Goal: Check status: Check status

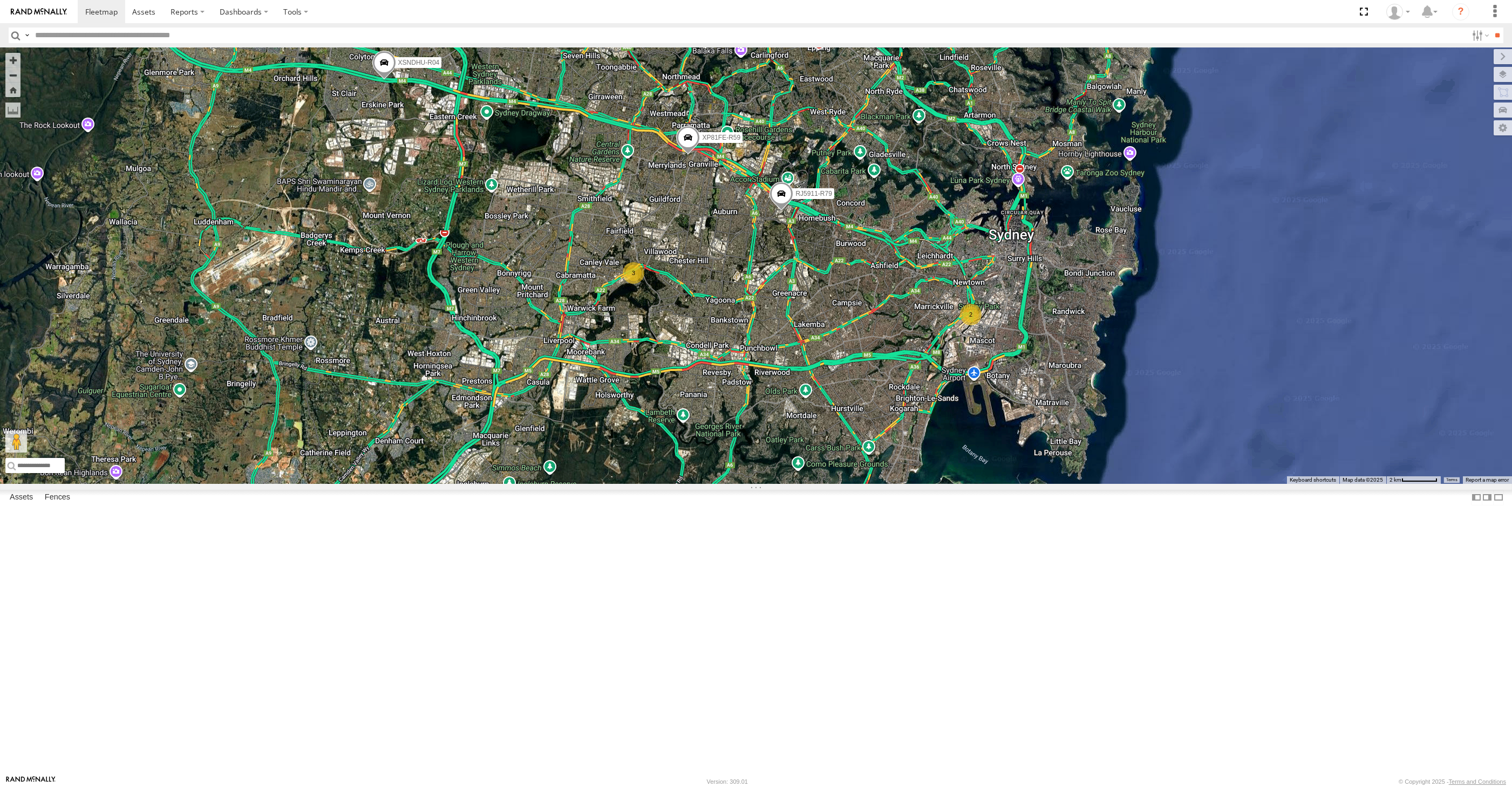
select select "**********"
drag, startPoint x: 783, startPoint y: 529, endPoint x: 744, endPoint y: 538, distance: 40.0
click at [744, 484] on div "XP30JQ-R03 XSNDHU-R04 XP81FE-R59 3 2" at bounding box center [756, 266] width 1512 height 437
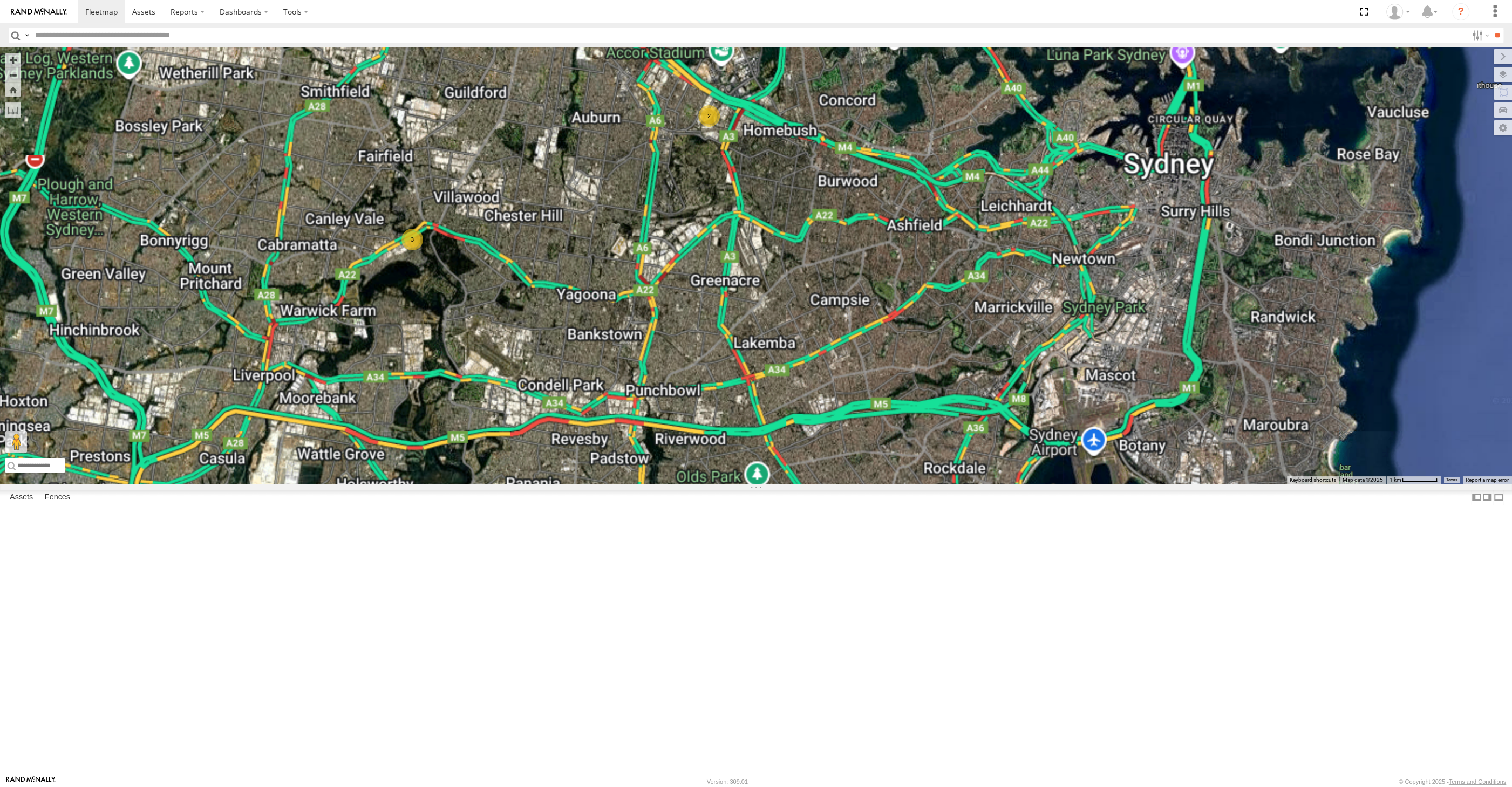
drag, startPoint x: 679, startPoint y: 441, endPoint x: 654, endPoint y: 466, distance: 35.4
click at [660, 465] on div "XP30JQ-R03 XSNDHU-R04 XP81FE-R59 3 2" at bounding box center [756, 266] width 1512 height 437
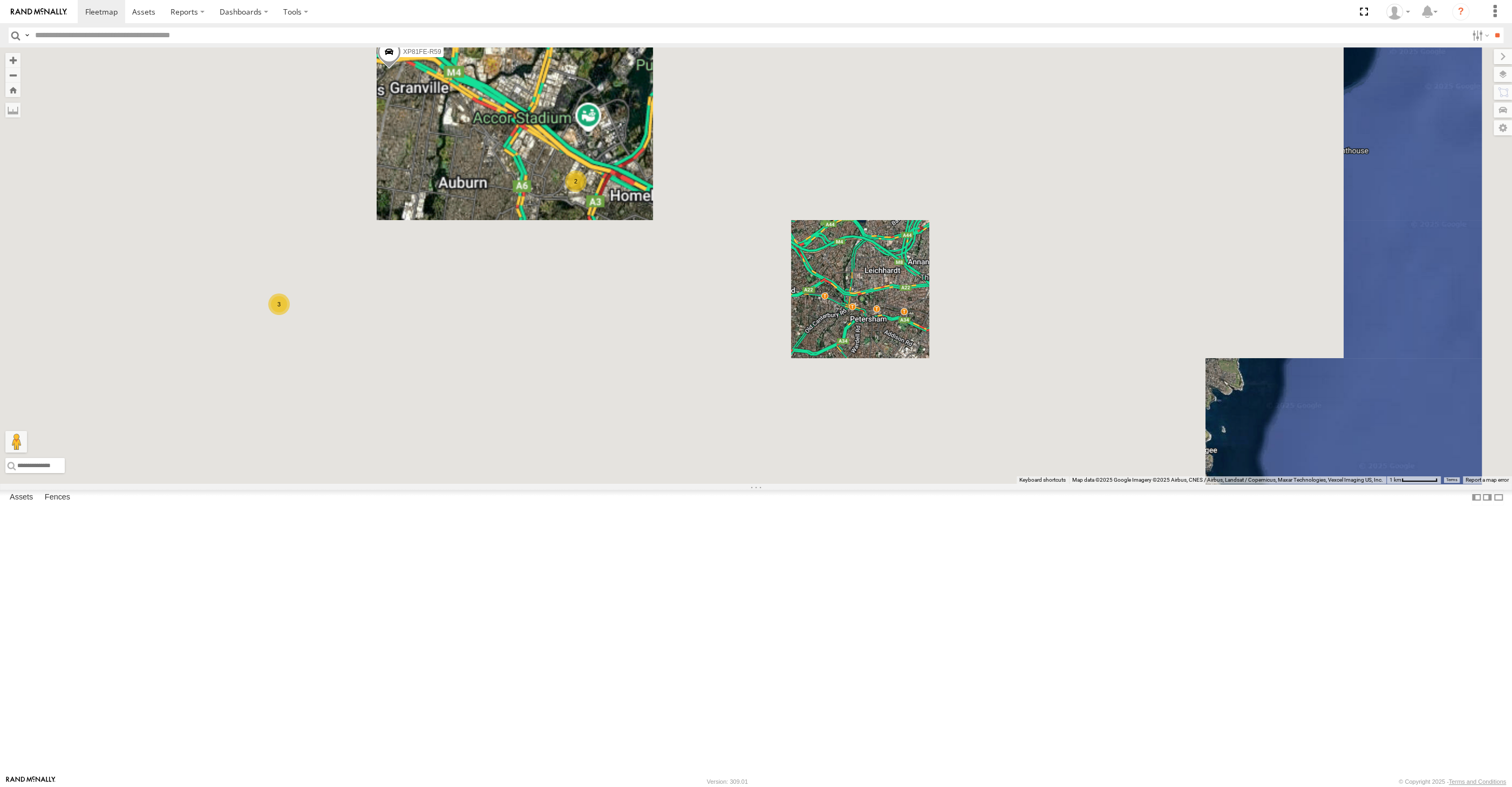
drag, startPoint x: 481, startPoint y: 365, endPoint x: 517, endPoint y: 383, distance: 40.2
click at [518, 383] on div "XP30JQ-R03 XSNDHU-R04 XP81FE-R59 3 2" at bounding box center [756, 266] width 1512 height 437
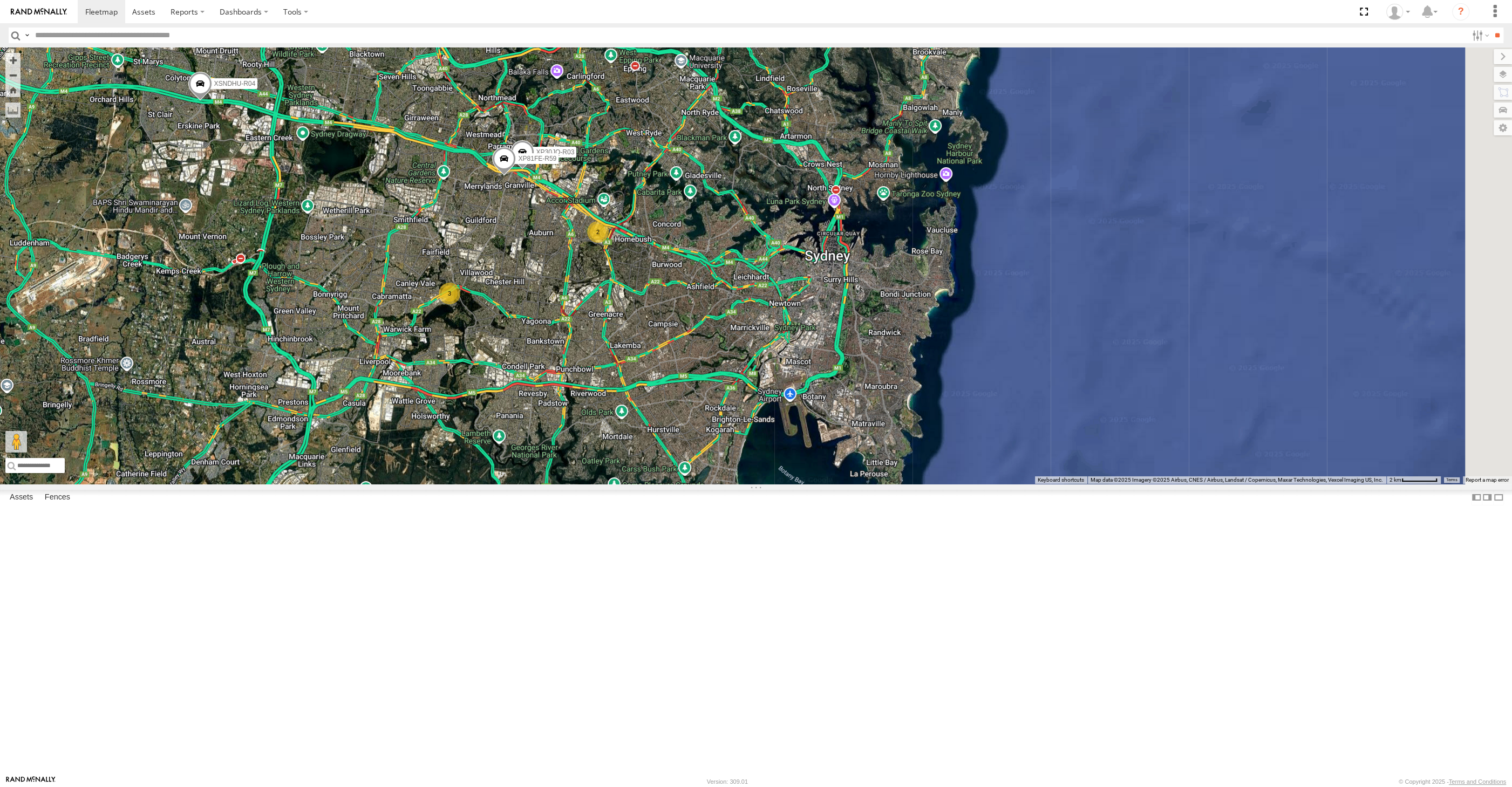
drag, startPoint x: 630, startPoint y: 485, endPoint x: 636, endPoint y: 481, distance: 7.2
click at [635, 481] on div "XP30JQ-R03 XSNDHU-R04 XP81FE-R59 3 2" at bounding box center [756, 266] width 1512 height 437
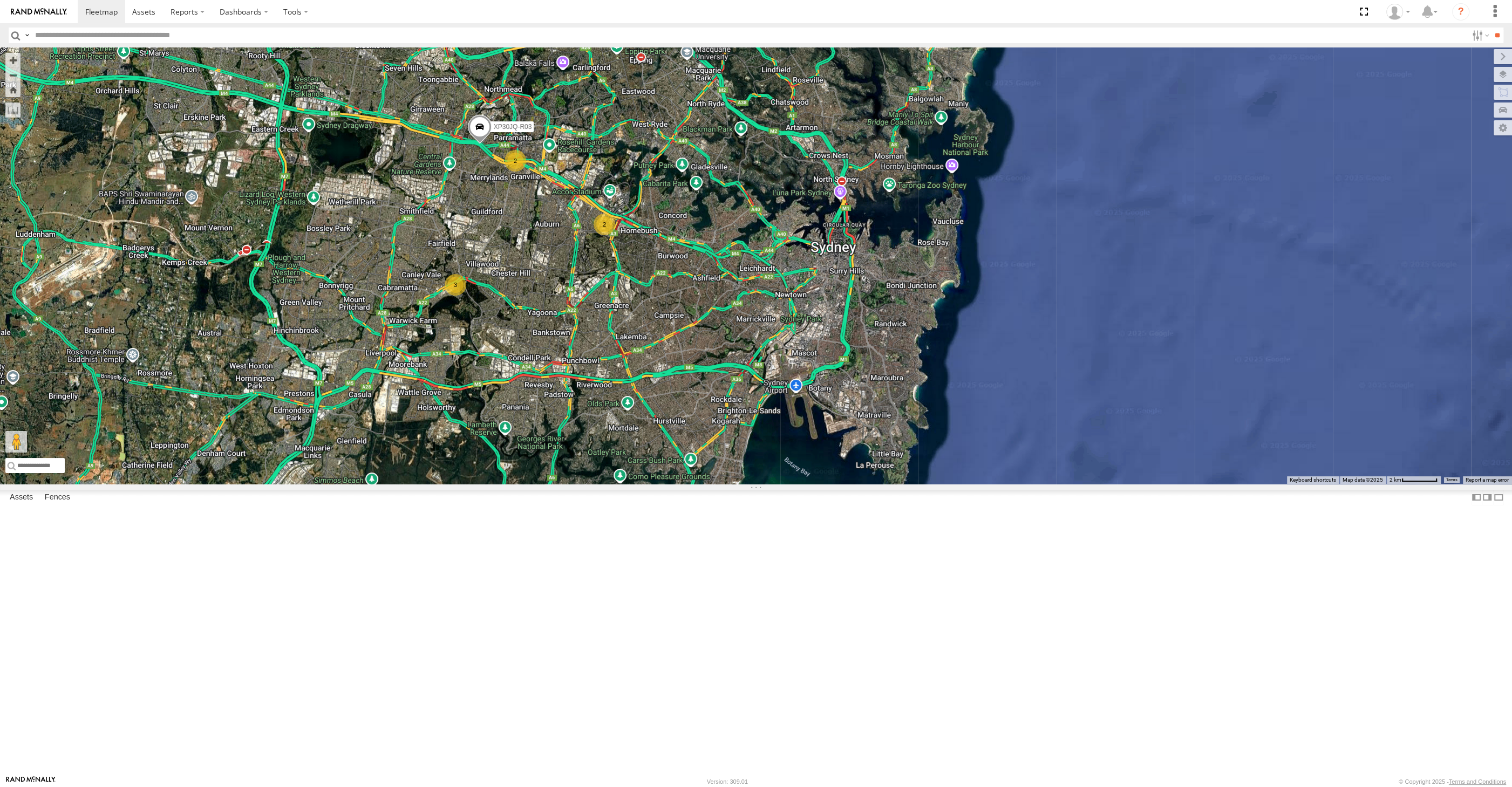
click at [636, 459] on div "XP30JQ-R03 2 3 2" at bounding box center [756, 266] width 1512 height 437
click at [477, 316] on div "XP30JQ-R03 2 3 2" at bounding box center [756, 266] width 1512 height 437
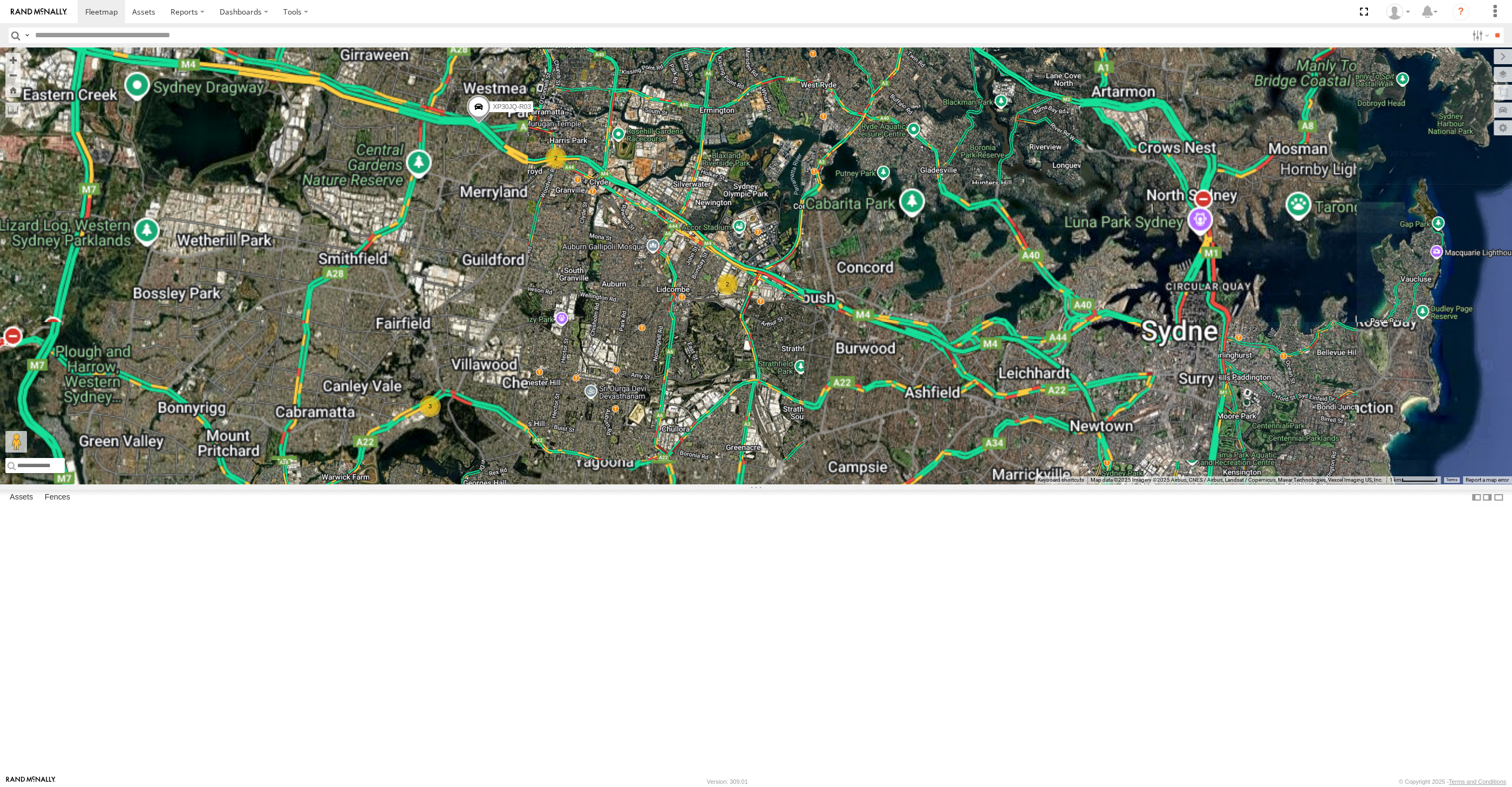
click at [485, 124] on span at bounding box center [478, 110] width 23 height 29
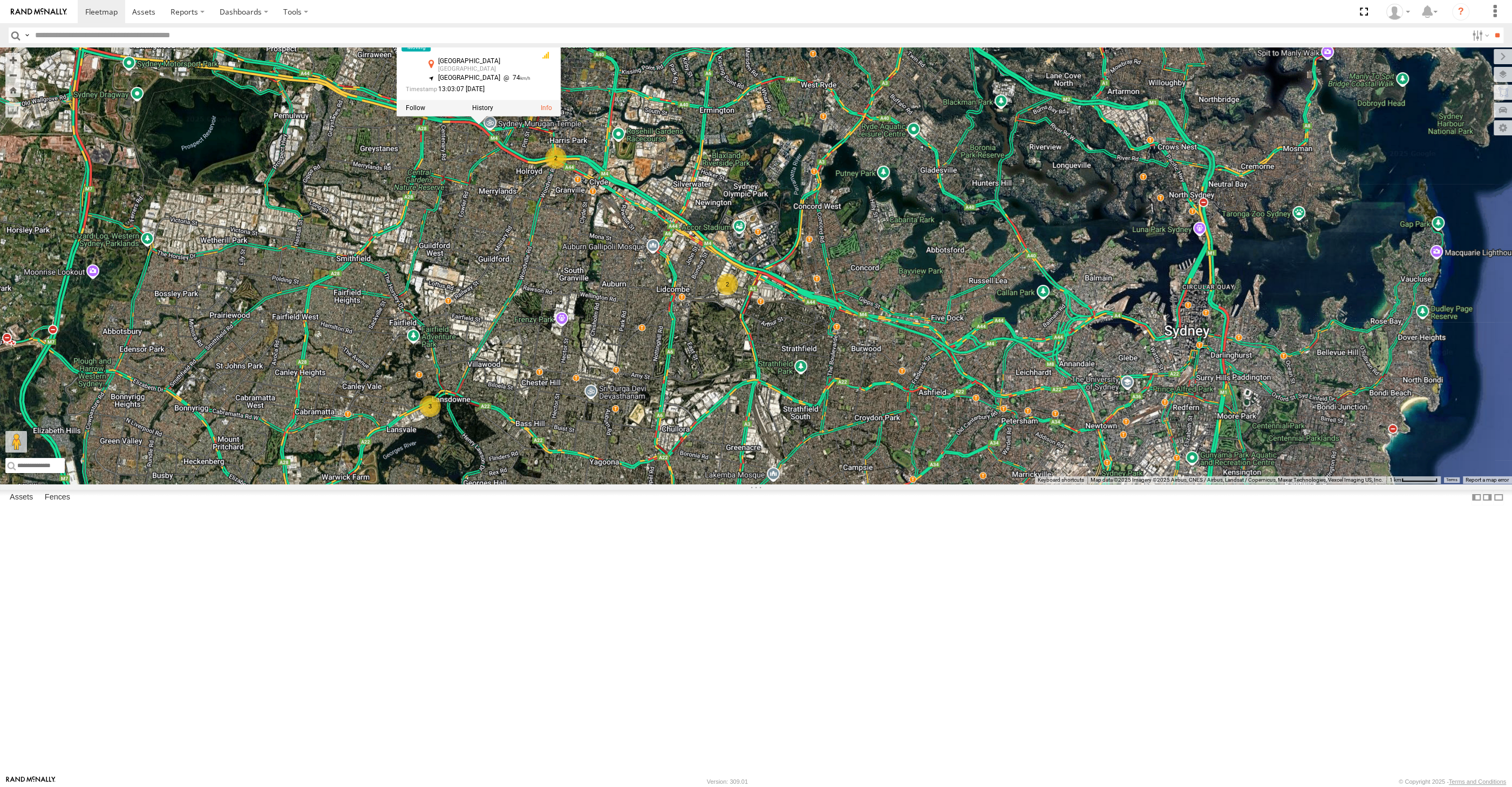
click at [725, 460] on div "XP30JQ-R03 2 3 2 XP30JQ-R03 All Assets [GEOGRAPHIC_DATA] -33.8181 , 150.98053 […" at bounding box center [756, 266] width 1512 height 437
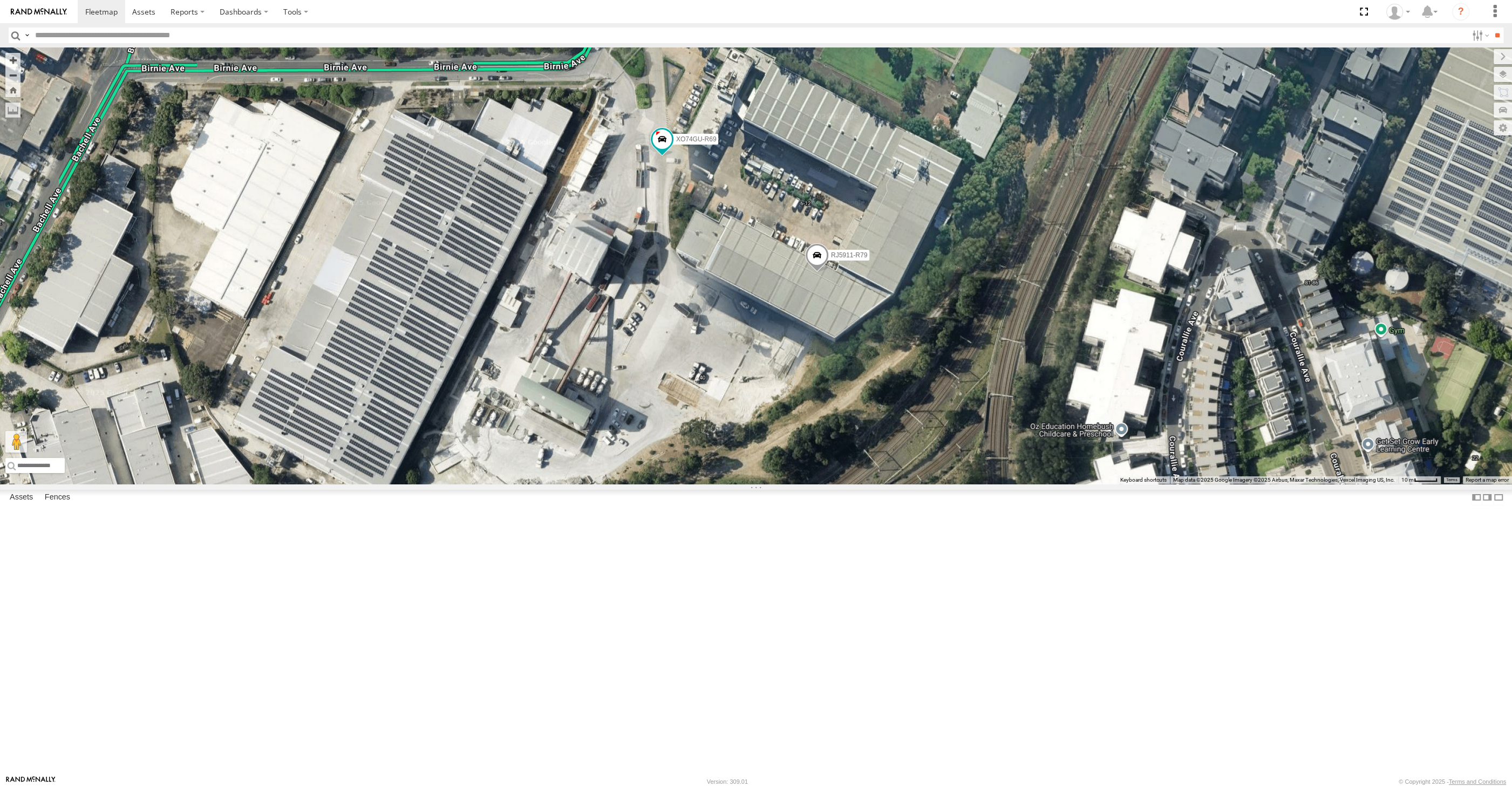
drag, startPoint x: 706, startPoint y: 241, endPoint x: 709, endPoint y: 319, distance: 78.1
click at [709, 319] on div "XP30JQ-R03 RJ5911-R79 XO74GU-R69" at bounding box center [756, 266] width 1512 height 437
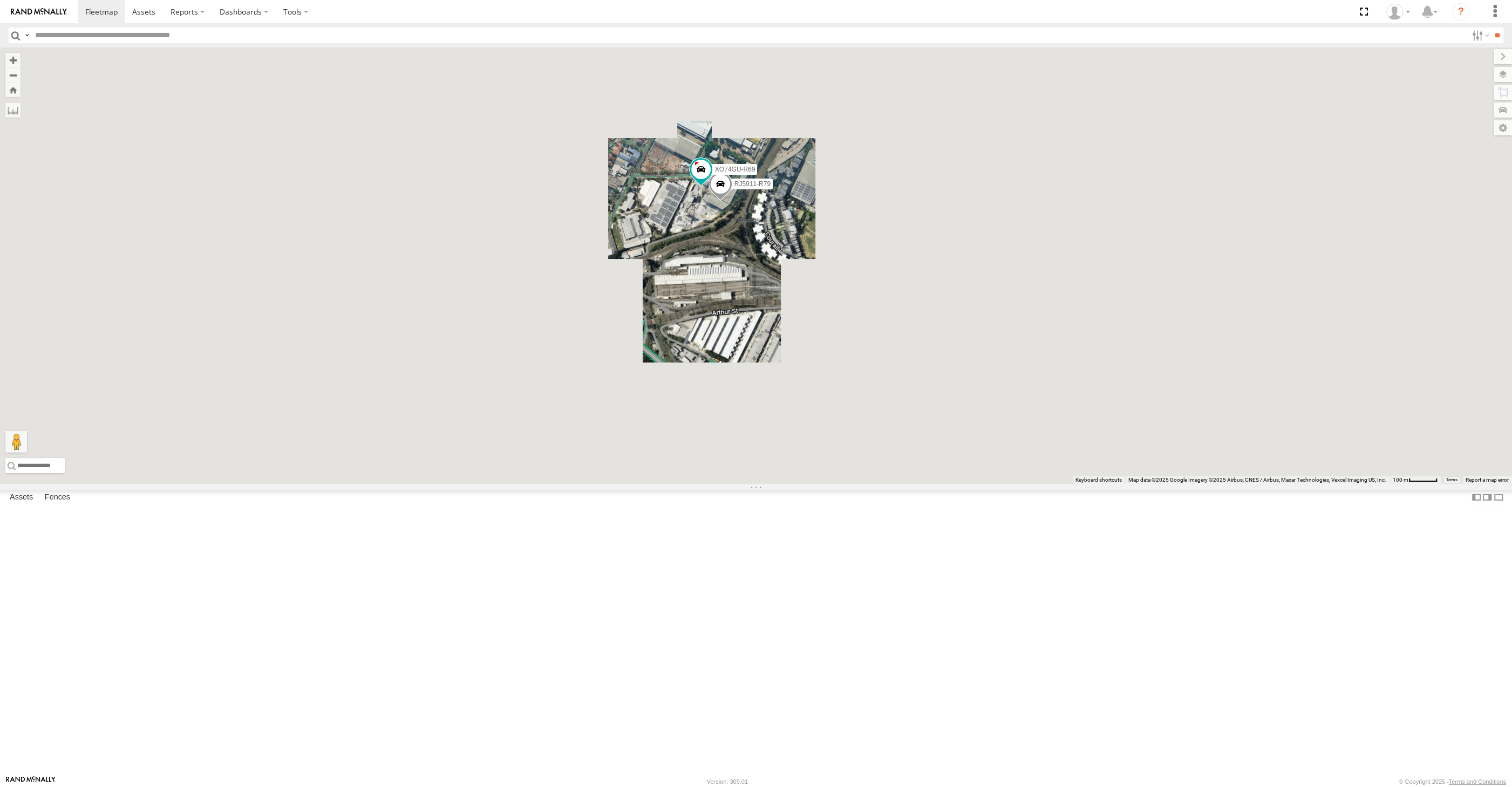
drag, startPoint x: 713, startPoint y: 464, endPoint x: 699, endPoint y: 437, distance: 30.4
click at [708, 453] on div "XP30JQ-R03 RJ5911-R79 XO74GU-R69" at bounding box center [756, 266] width 1512 height 437
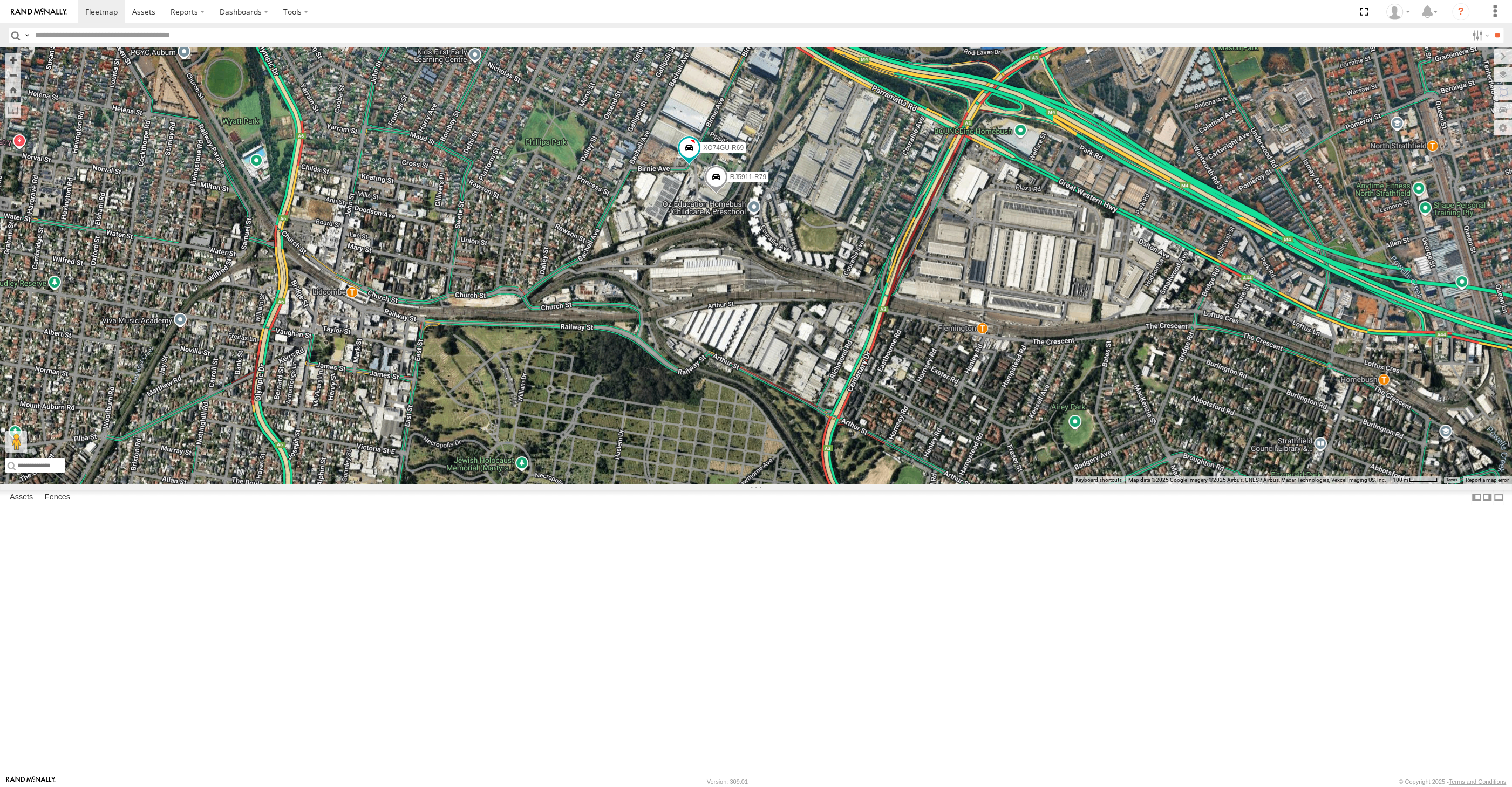
drag, startPoint x: 907, startPoint y: 545, endPoint x: 905, endPoint y: 403, distance: 142.0
click at [913, 445] on div "RJ5911-R79 XO74GU-R69" at bounding box center [756, 266] width 1512 height 437
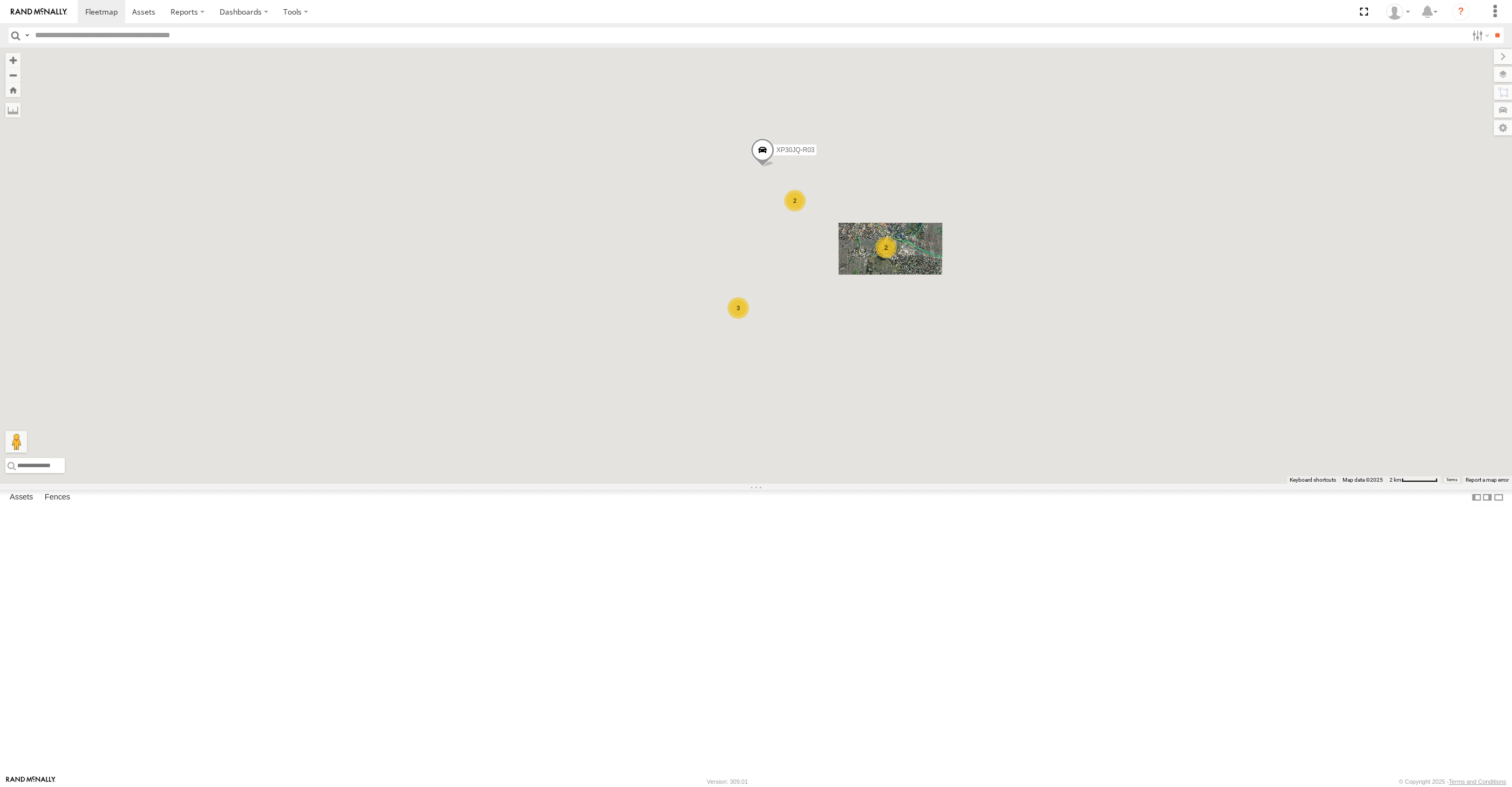
click at [866, 484] on div "XP30JQ-R03 2 3 2" at bounding box center [756, 266] width 1512 height 437
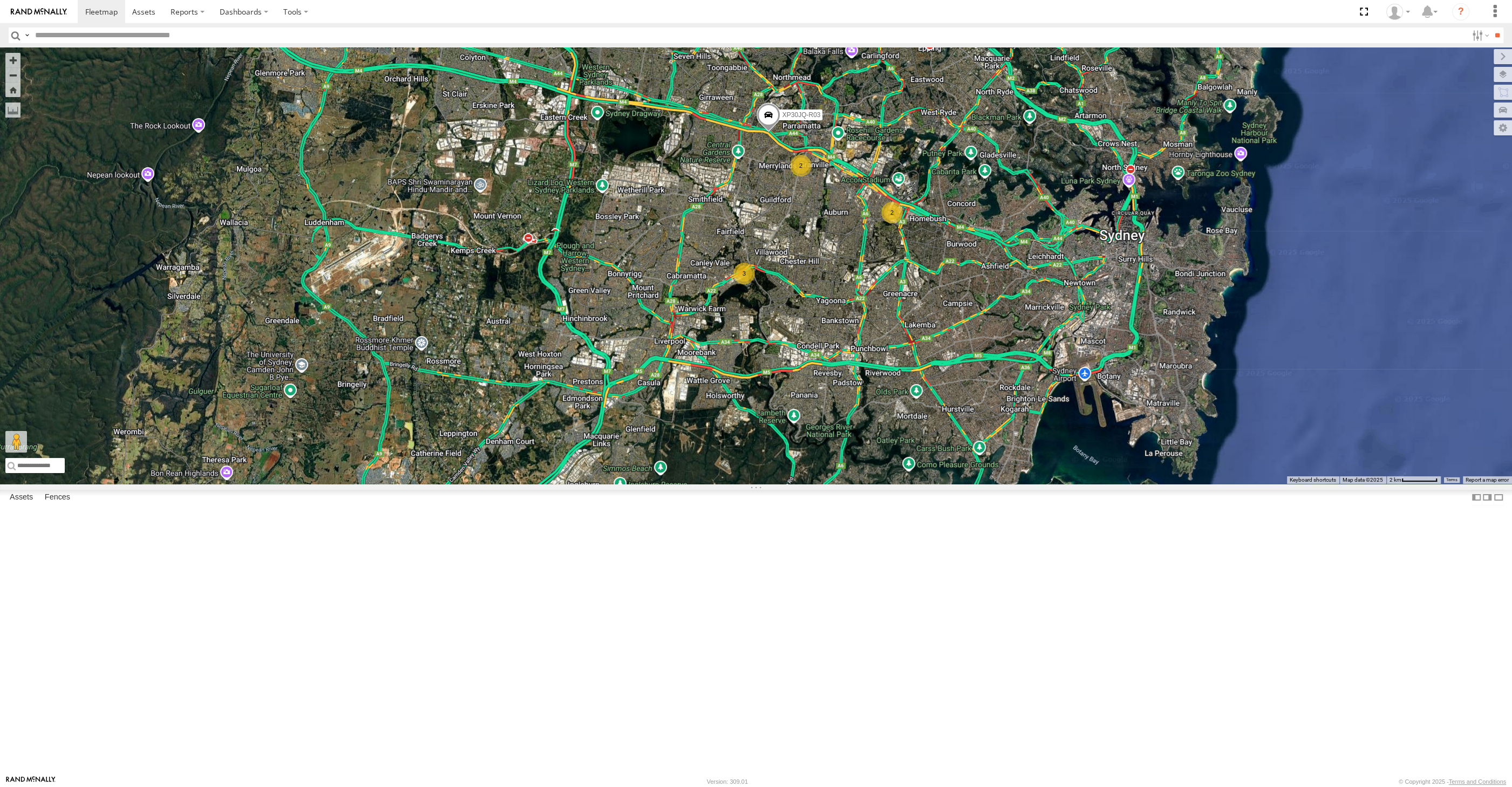
drag, startPoint x: 1145, startPoint y: 460, endPoint x: 1115, endPoint y: 452, distance: 31.0
click at [1142, 460] on div "XP30JQ-R03 2 3 2" at bounding box center [756, 266] width 1512 height 437
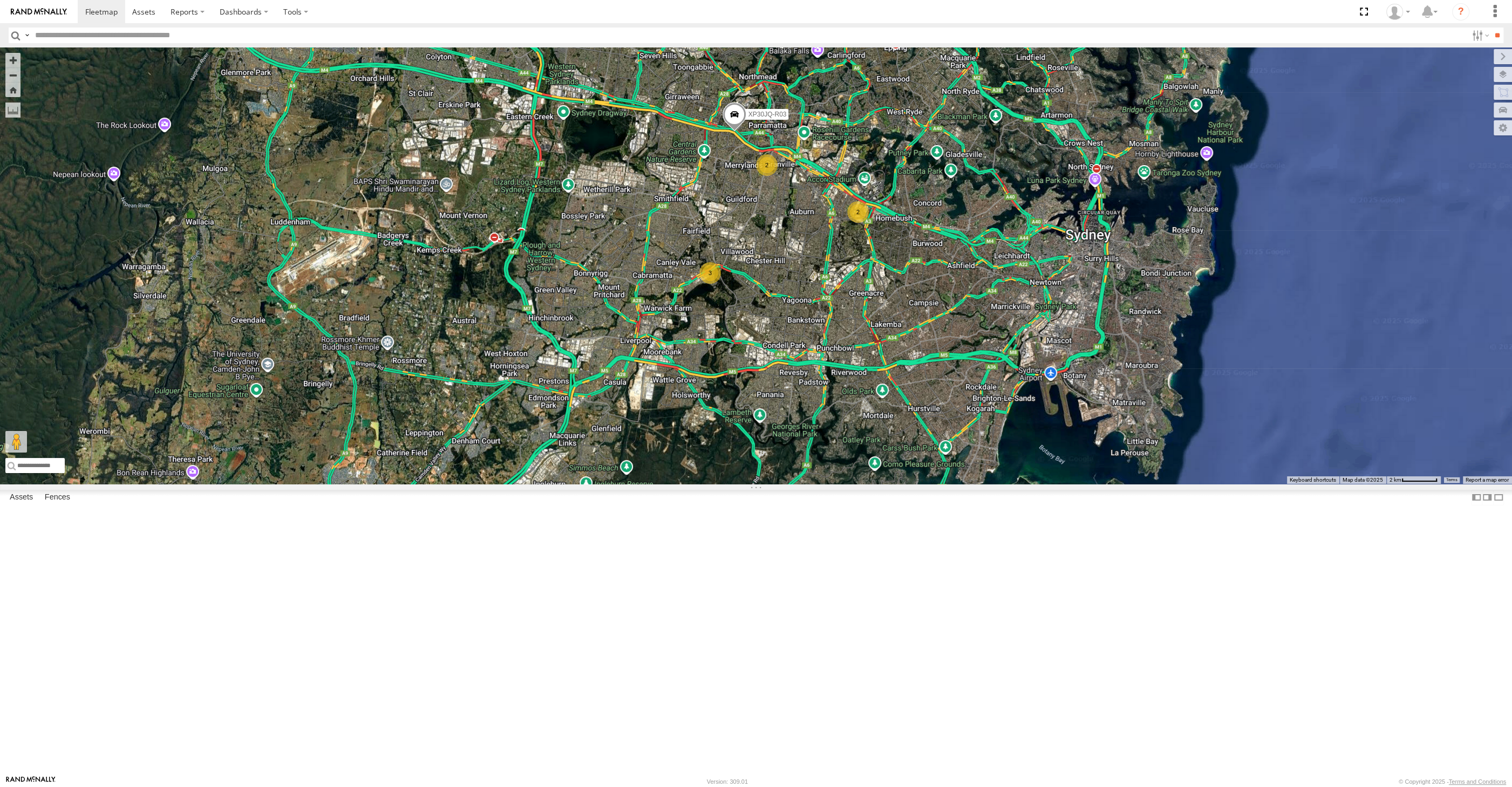
drag, startPoint x: 906, startPoint y: 504, endPoint x: 878, endPoint y: 501, distance: 28.2
click at [878, 484] on div "XP30JQ-R03 2 3 2" at bounding box center [756, 266] width 1512 height 437
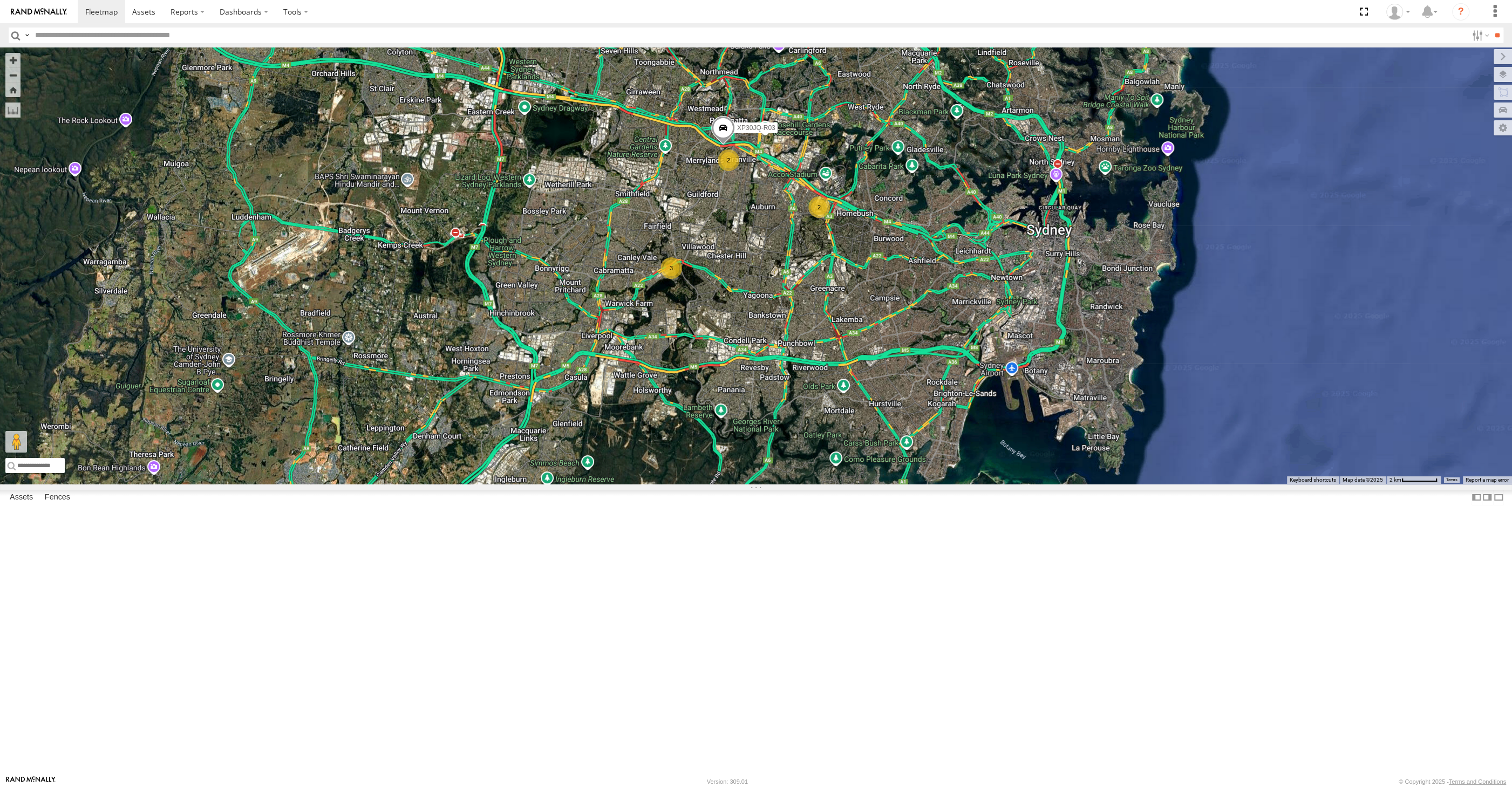
drag, startPoint x: 903, startPoint y: 570, endPoint x: 903, endPoint y: 639, distance: 69.0
click at [903, 484] on div "XP30JQ-R03 2 3 2" at bounding box center [756, 266] width 1512 height 437
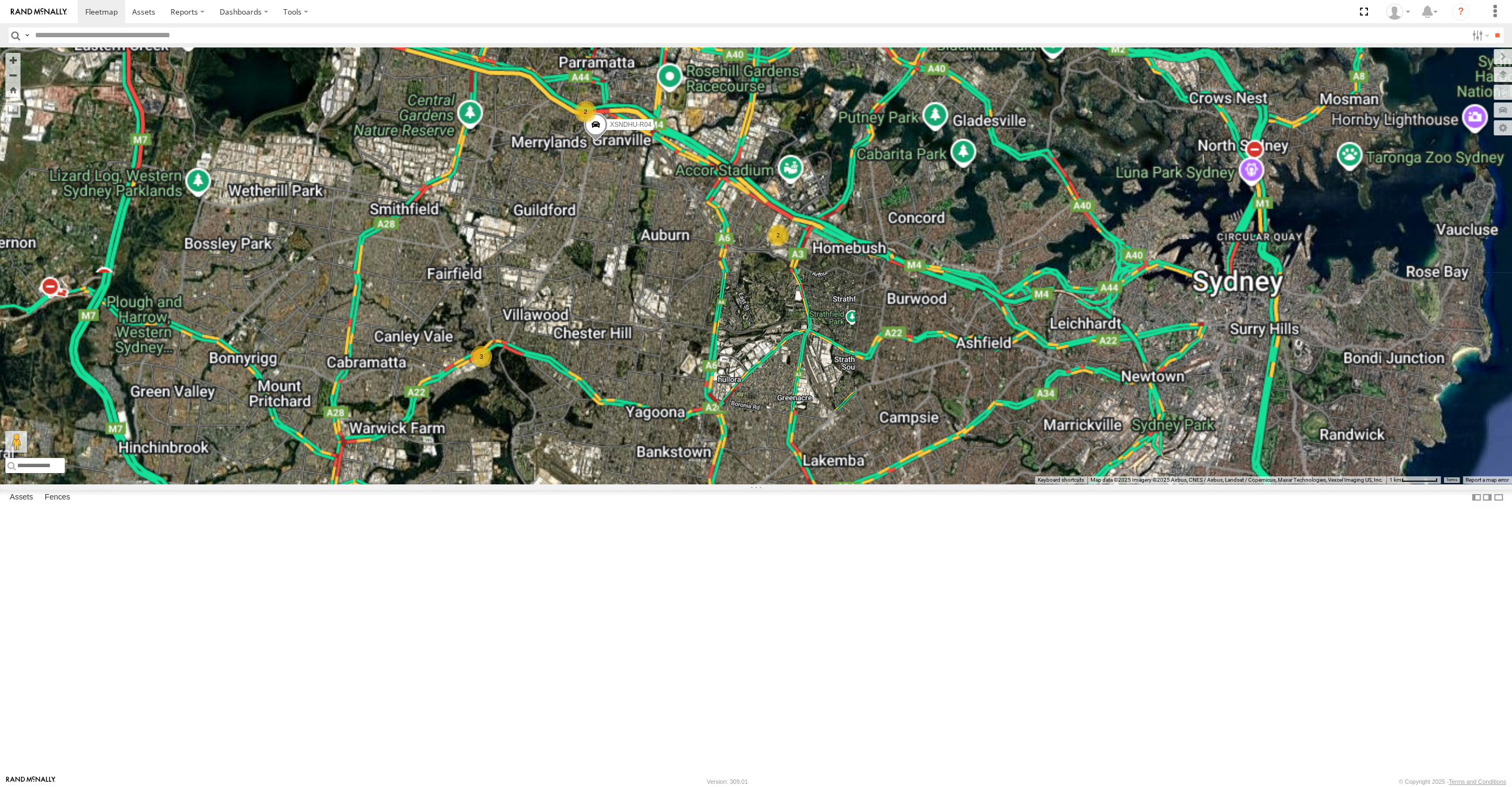
click at [845, 484] on div "2 XSNDHU-R04 3 2" at bounding box center [756, 266] width 1512 height 437
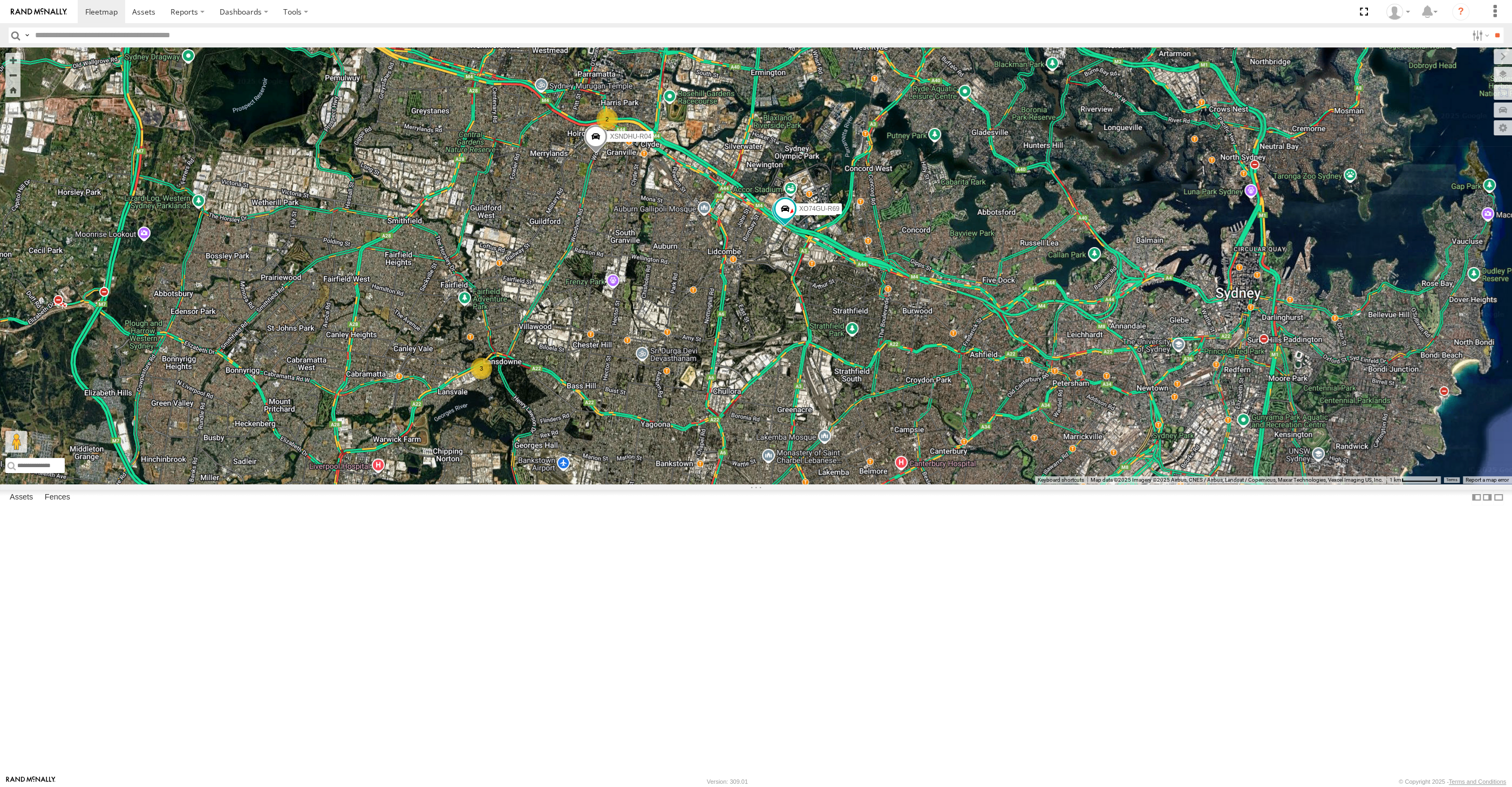
click at [973, 465] on div "2 XSNDHU-R04 3 RJ5911-R79 XO74GU-R69" at bounding box center [756, 266] width 1512 height 437
drag, startPoint x: 960, startPoint y: 516, endPoint x: 956, endPoint y: 499, distance: 17.5
click at [960, 484] on div "2 XSNDHU-R04 3 RJ5911-R79 XO74GU-R69" at bounding box center [756, 266] width 1512 height 437
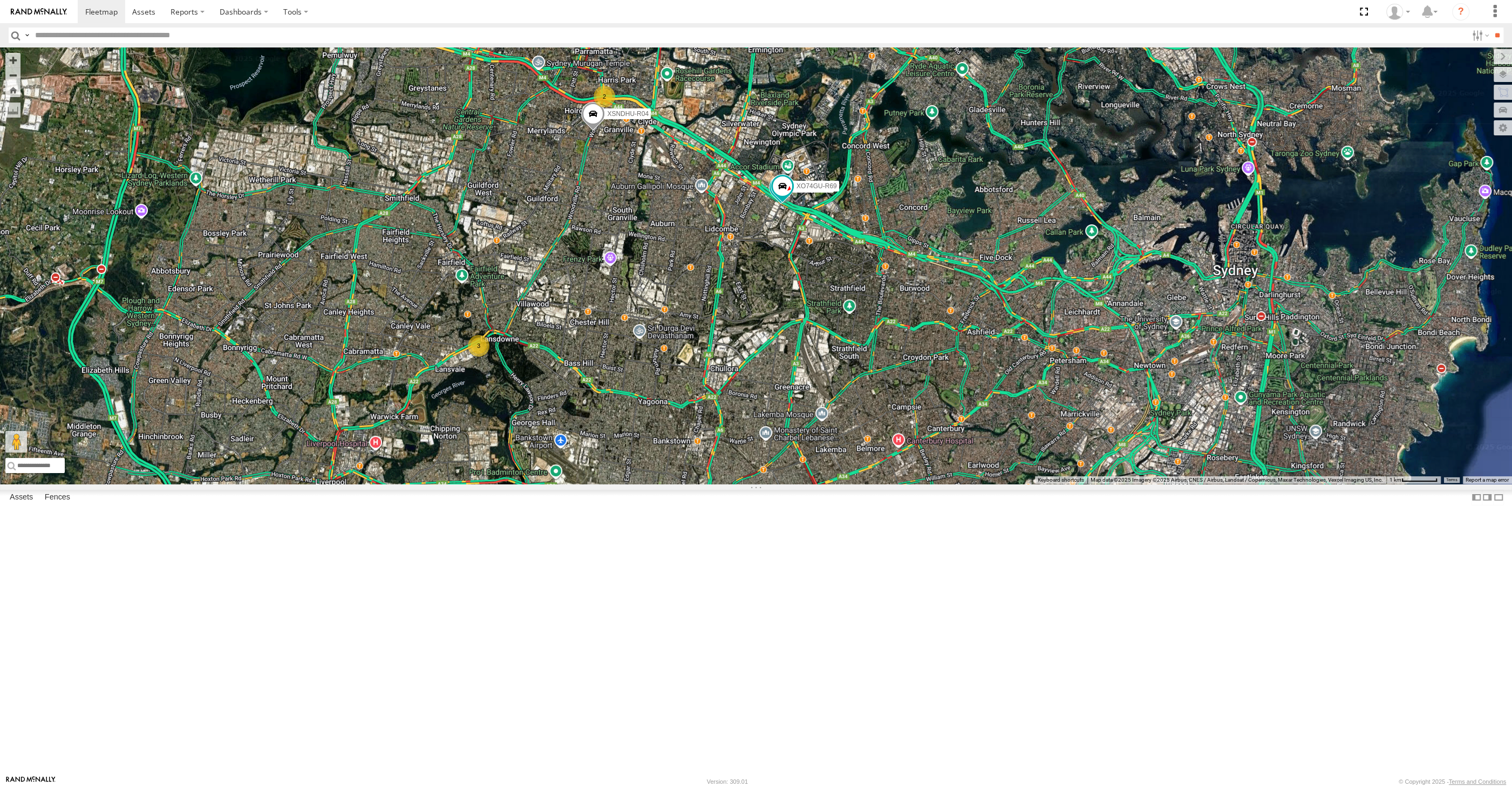
drag, startPoint x: 890, startPoint y: 542, endPoint x: 888, endPoint y: 535, distance: 7.3
click at [890, 484] on div "2 XSNDHU-R04 3 RJ5911-R79 XO74GU-R69" at bounding box center [756, 266] width 1512 height 437
drag, startPoint x: 948, startPoint y: 582, endPoint x: 951, endPoint y: 565, distance: 17.3
click at [953, 484] on div "2 XSNDHU-R04 3 RJ5911-R79 XO74GU-R69" at bounding box center [756, 266] width 1512 height 437
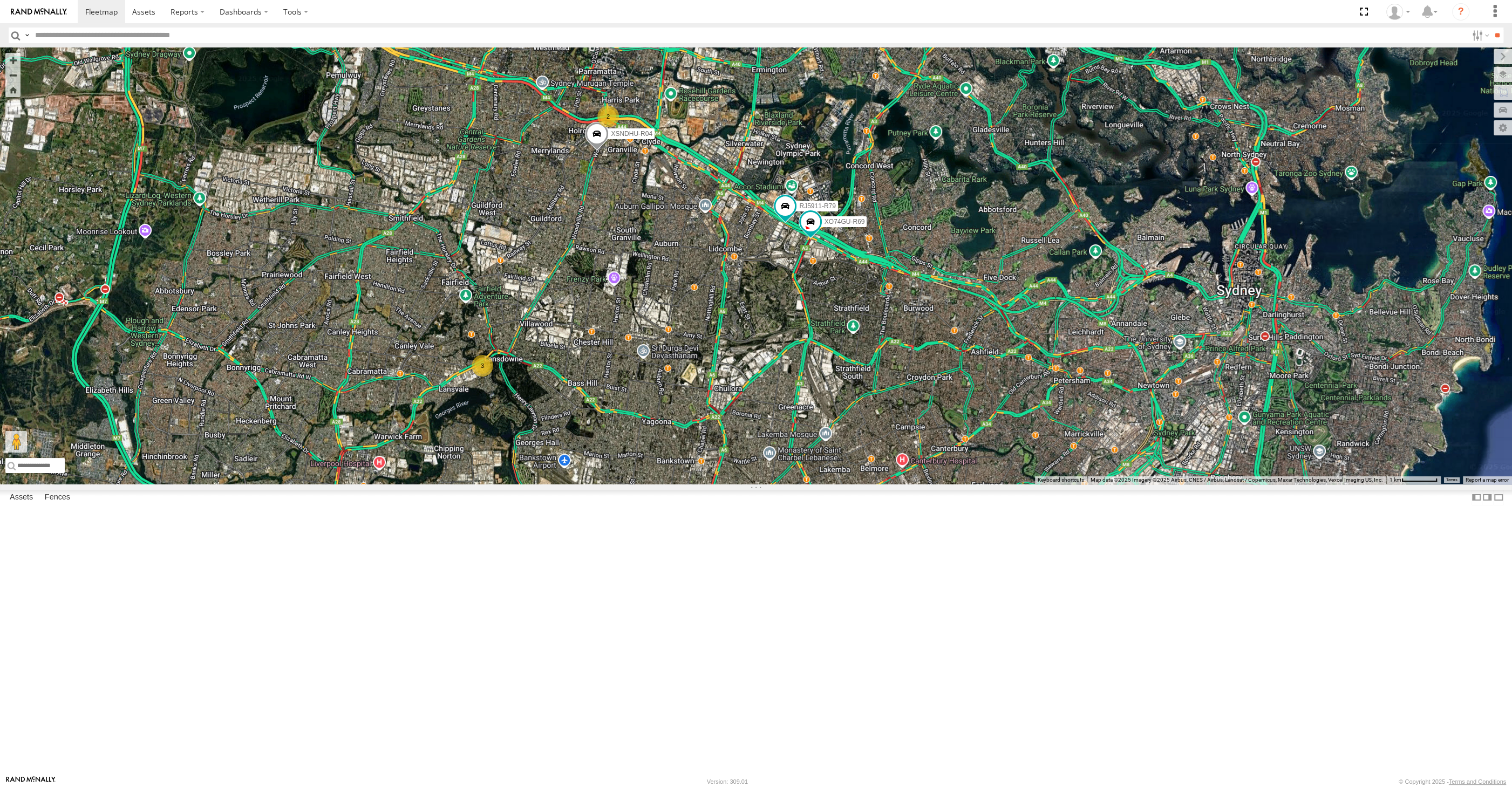
drag, startPoint x: 717, startPoint y: 566, endPoint x: 719, endPoint y: 579, distance: 13.2
click at [719, 484] on div "2 XSNDHU-R04 3 RJ5911-R79 XO74GU-R69" at bounding box center [756, 266] width 1512 height 437
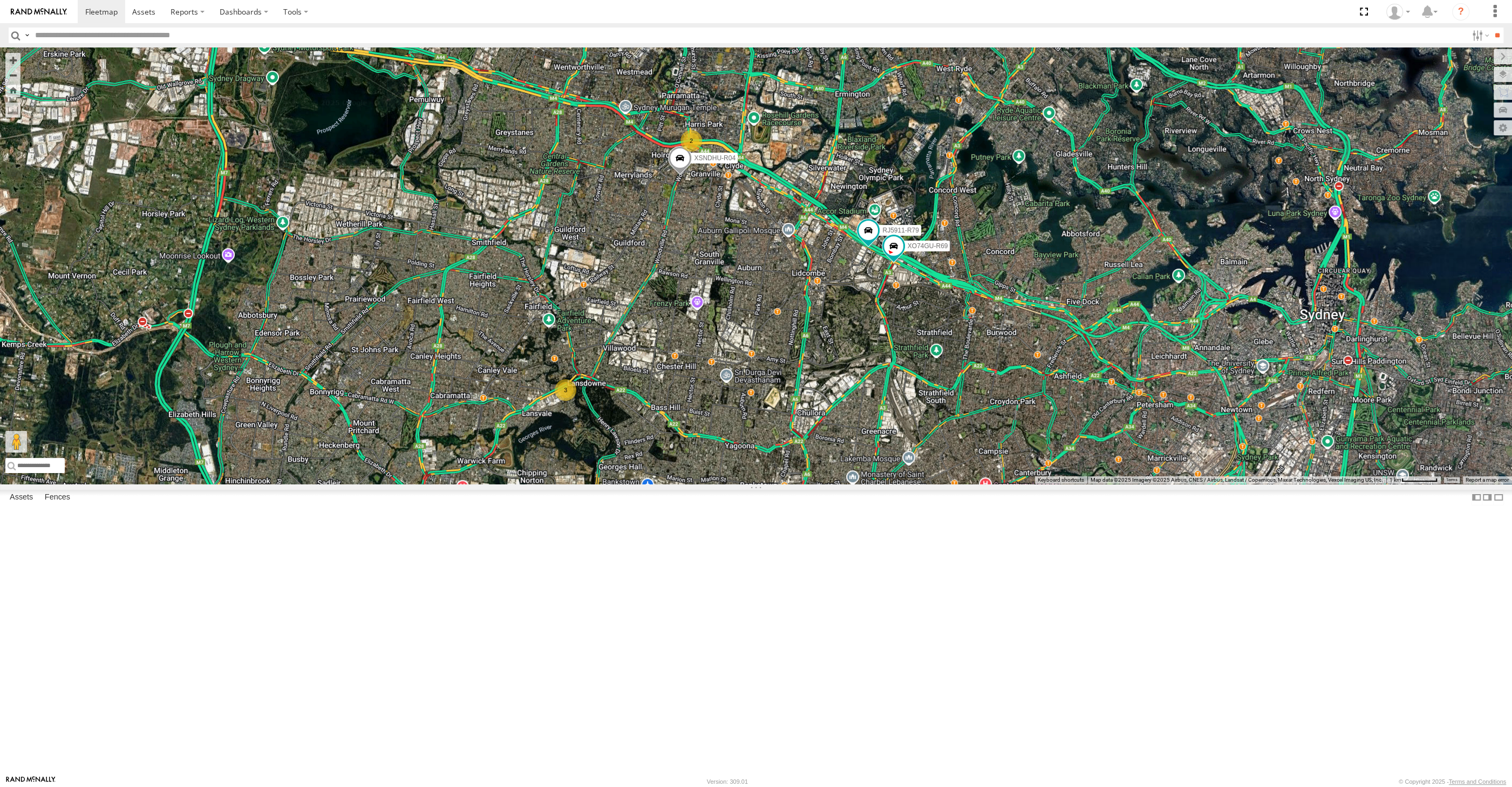
drag, startPoint x: 741, startPoint y: 553, endPoint x: 846, endPoint y: 575, distance: 107.3
click at [846, 484] on div "2 XSNDHU-R04 3 RJ5911-R79 XO74GU-R69" at bounding box center [756, 266] width 1512 height 437
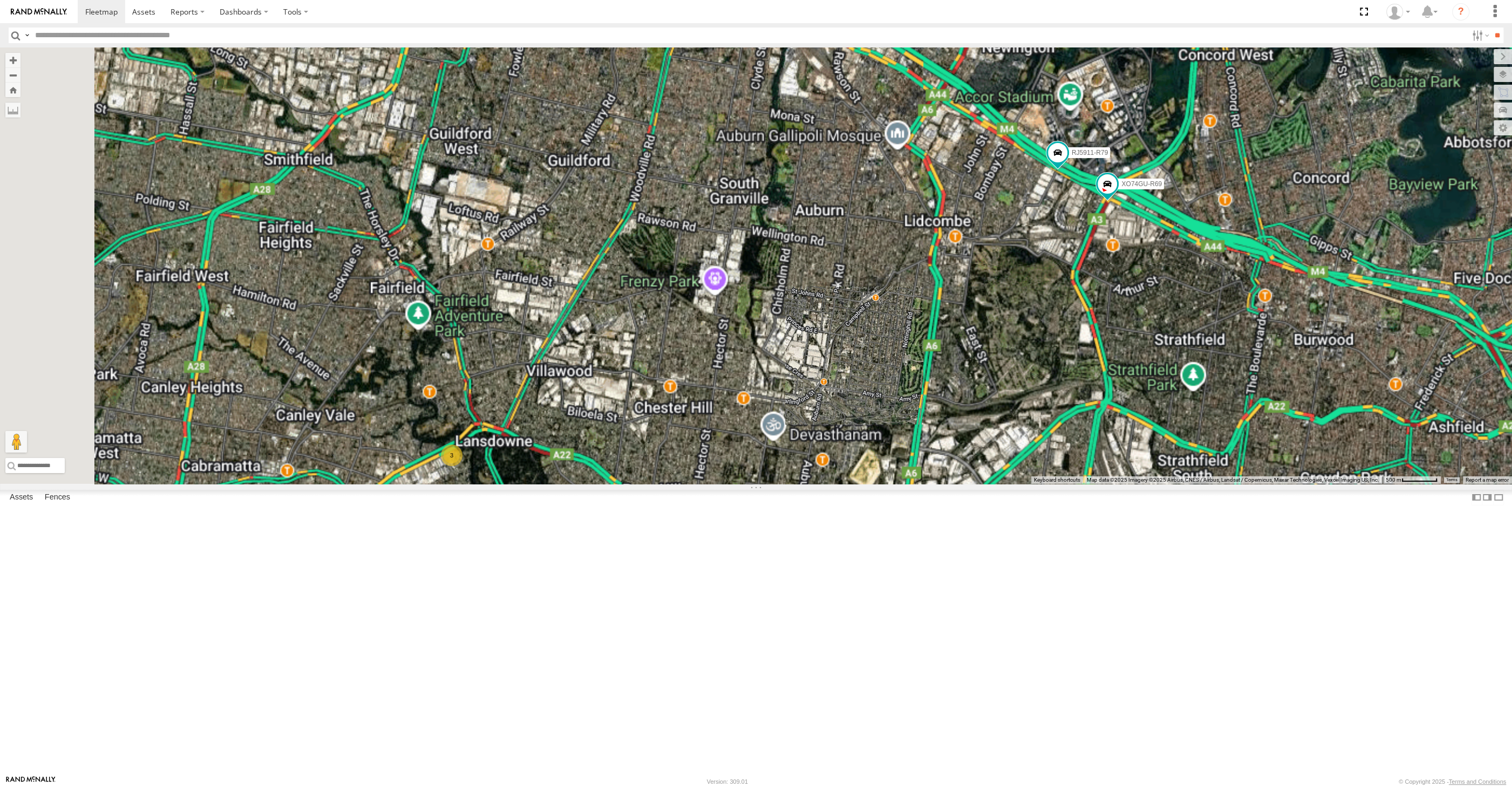
drag, startPoint x: 866, startPoint y: 517, endPoint x: 986, endPoint y: 597, distance: 144.2
click at [986, 484] on div "XSNDHU-R04 RJ5911-R79 XO74GU-R69 2 3" at bounding box center [756, 266] width 1512 height 437
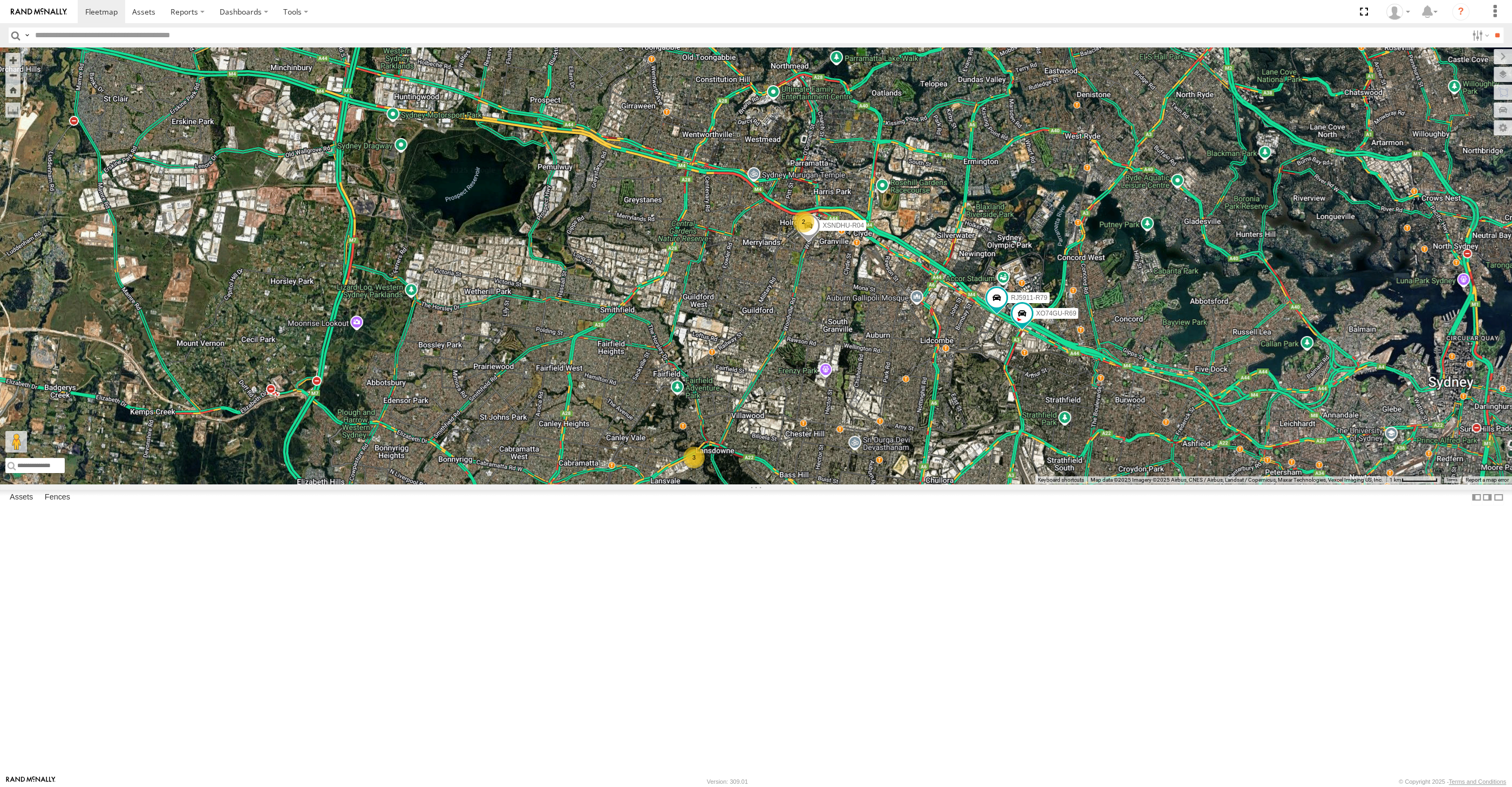
drag, startPoint x: 964, startPoint y: 604, endPoint x: 924, endPoint y: 585, distance: 44.3
click at [934, 484] on div "XSNDHU-R04 RJ5911-R79 XO74GU-R69 2 3" at bounding box center [756, 266] width 1512 height 437
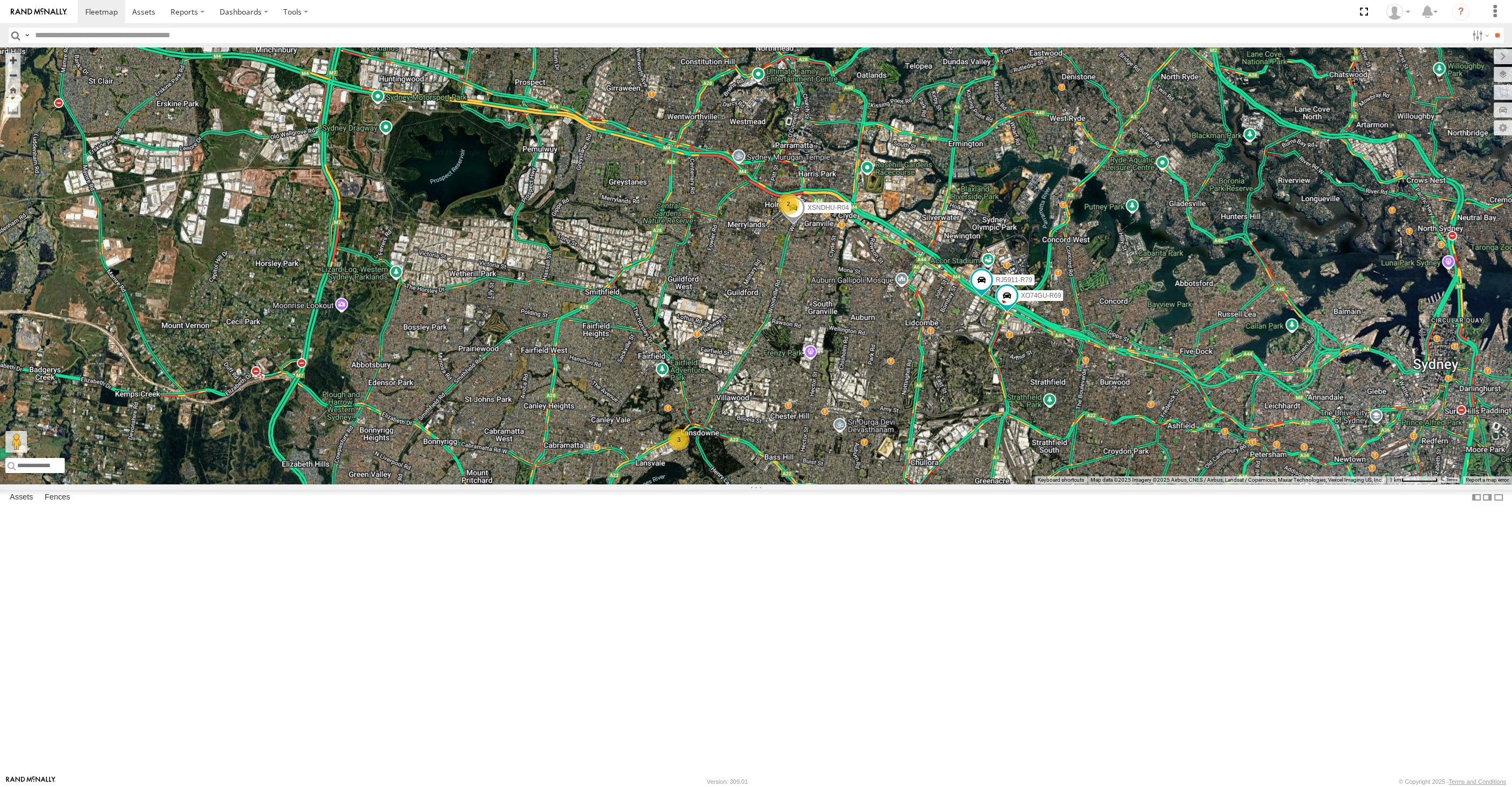
drag, startPoint x: 918, startPoint y: 592, endPoint x: 913, endPoint y: 579, distance: 13.9
click at [913, 484] on div "XSNDHU-R04 RJ5911-R79 XO74GU-R69 2 3" at bounding box center [756, 266] width 1512 height 437
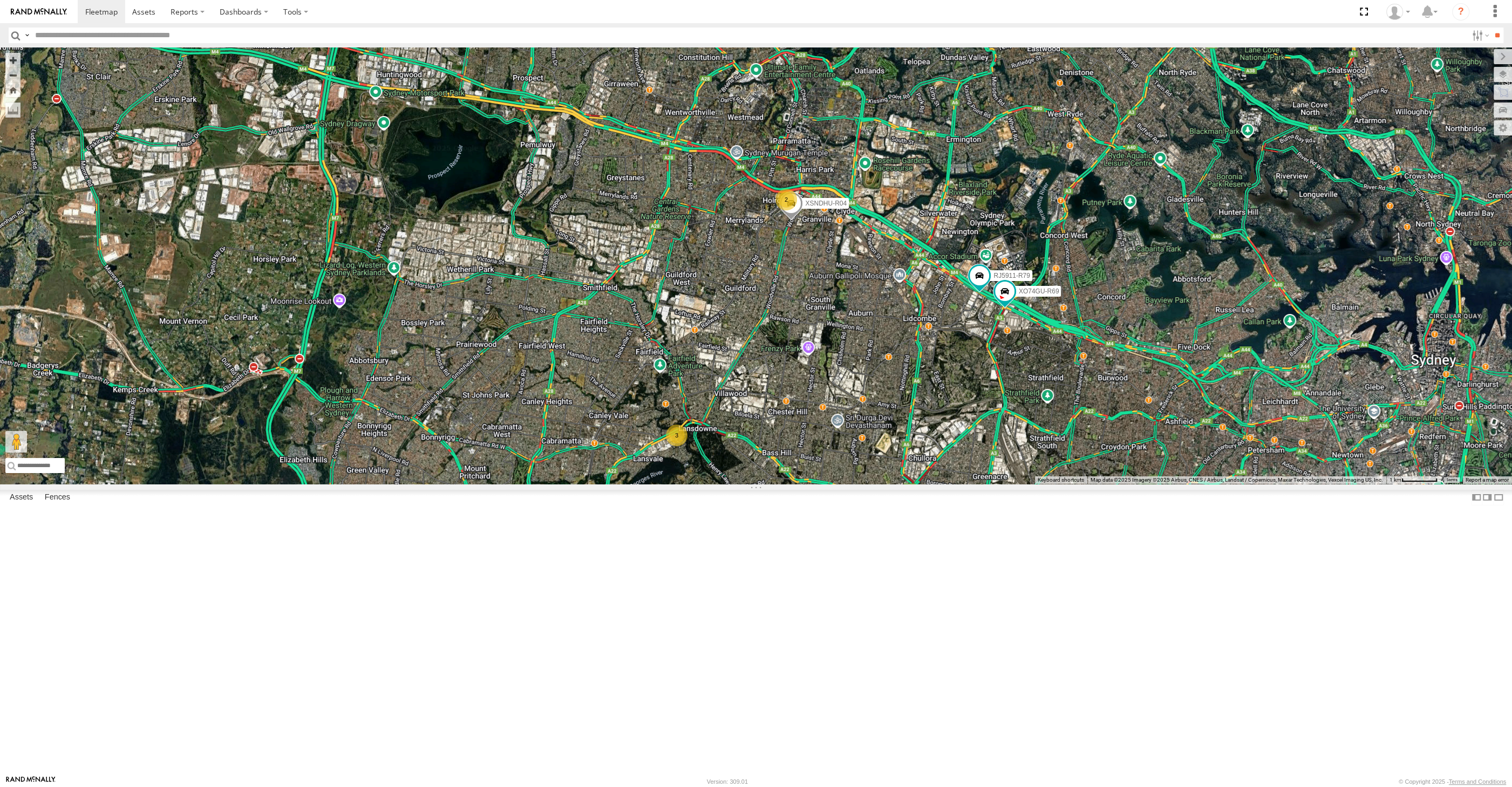
drag, startPoint x: 1041, startPoint y: 570, endPoint x: 1009, endPoint y: 536, distance: 46.7
click at [1007, 484] on div "XSNDHU-R04 RJ5911-R79 XO74GU-R69 2 3" at bounding box center [756, 266] width 1512 height 437
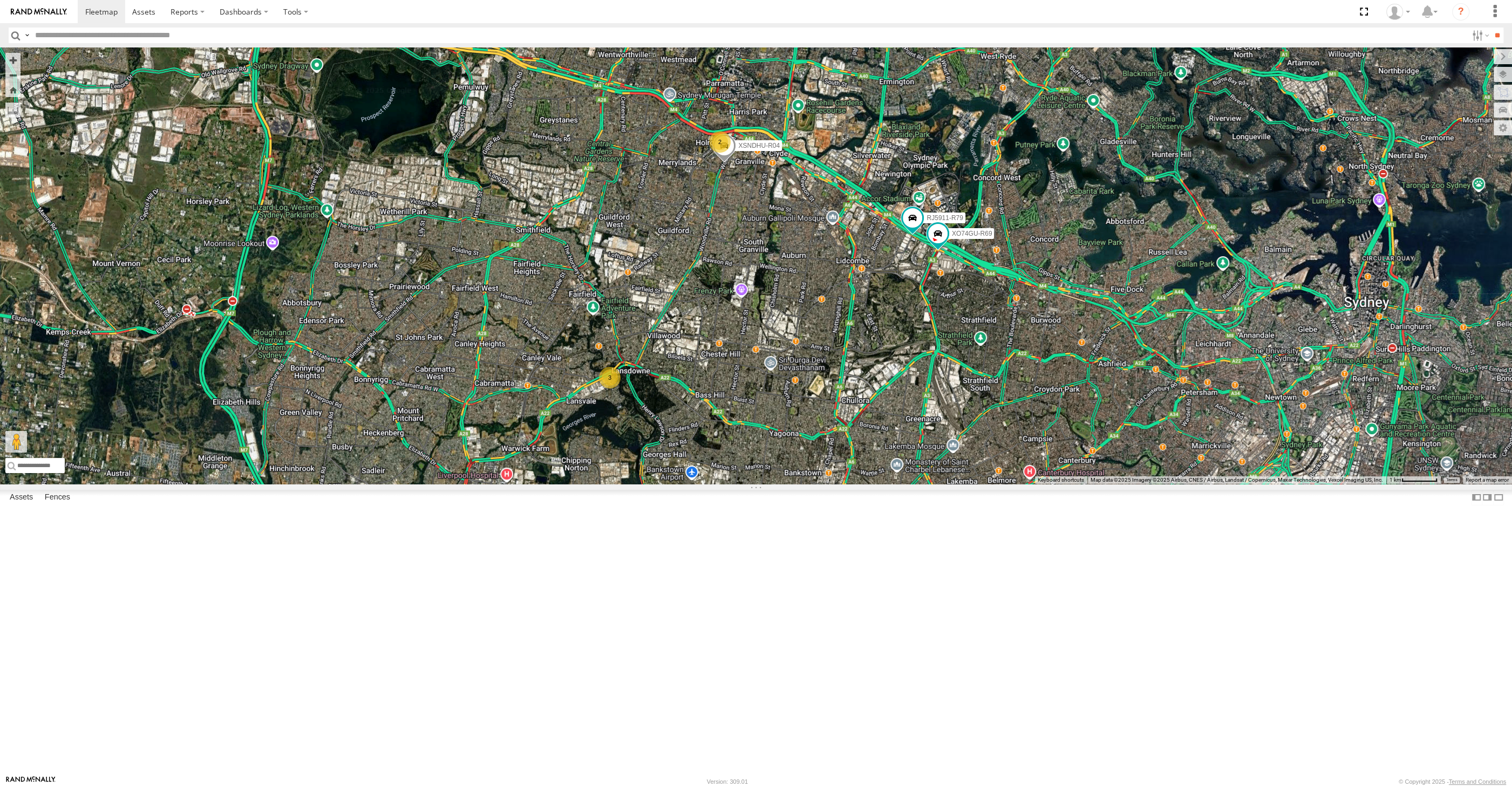
drag, startPoint x: 949, startPoint y: 568, endPoint x: 950, endPoint y: 578, distance: 10.0
click at [950, 484] on div "XSNDHU-R04 RJ5911-R79 XO74GU-R69 2 3" at bounding box center [756, 266] width 1512 height 437
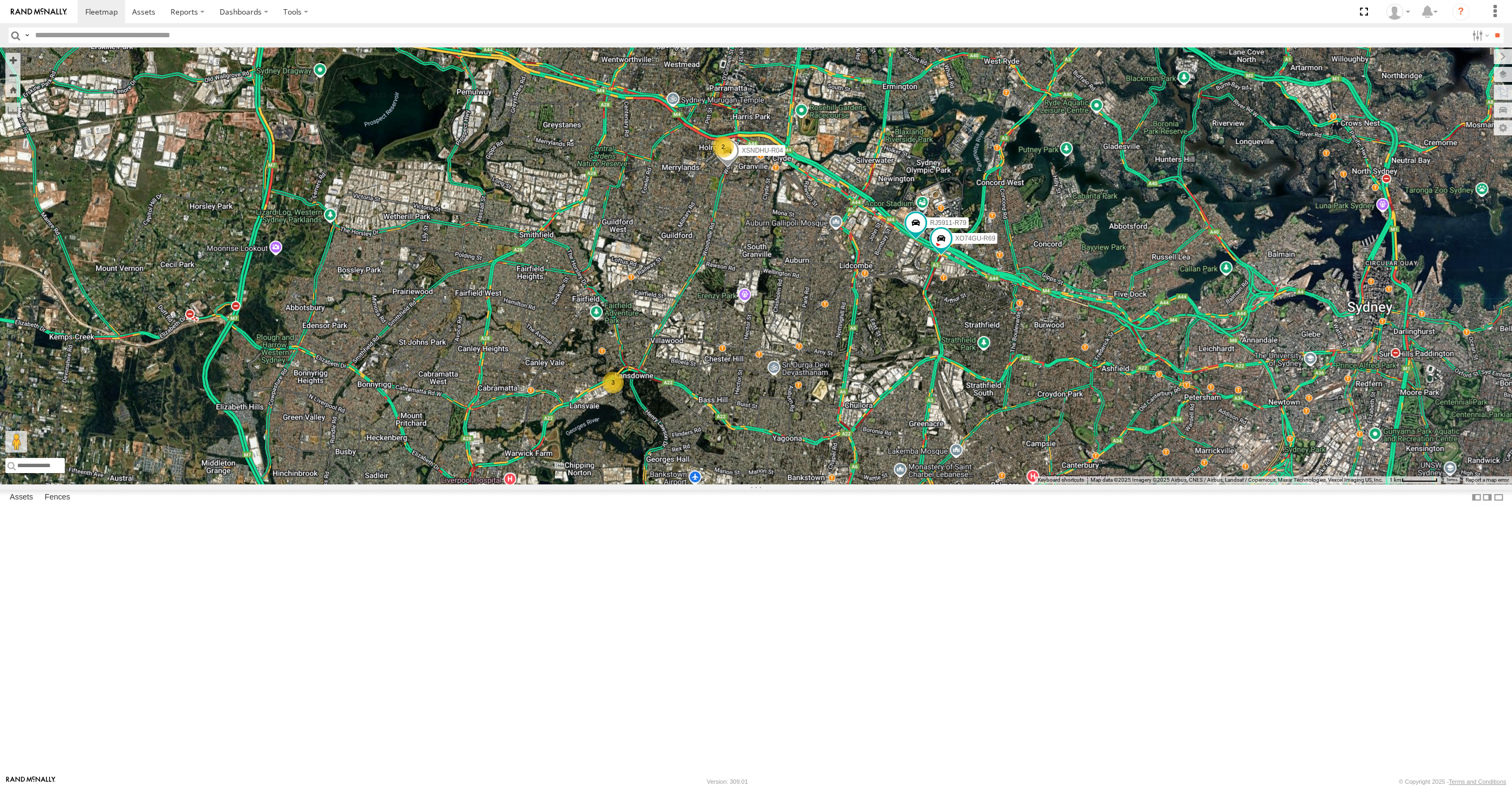
click at [961, 484] on div "XSNDHU-R04 RJ5911-R79 XO74GU-R69 2 3" at bounding box center [756, 266] width 1512 height 437
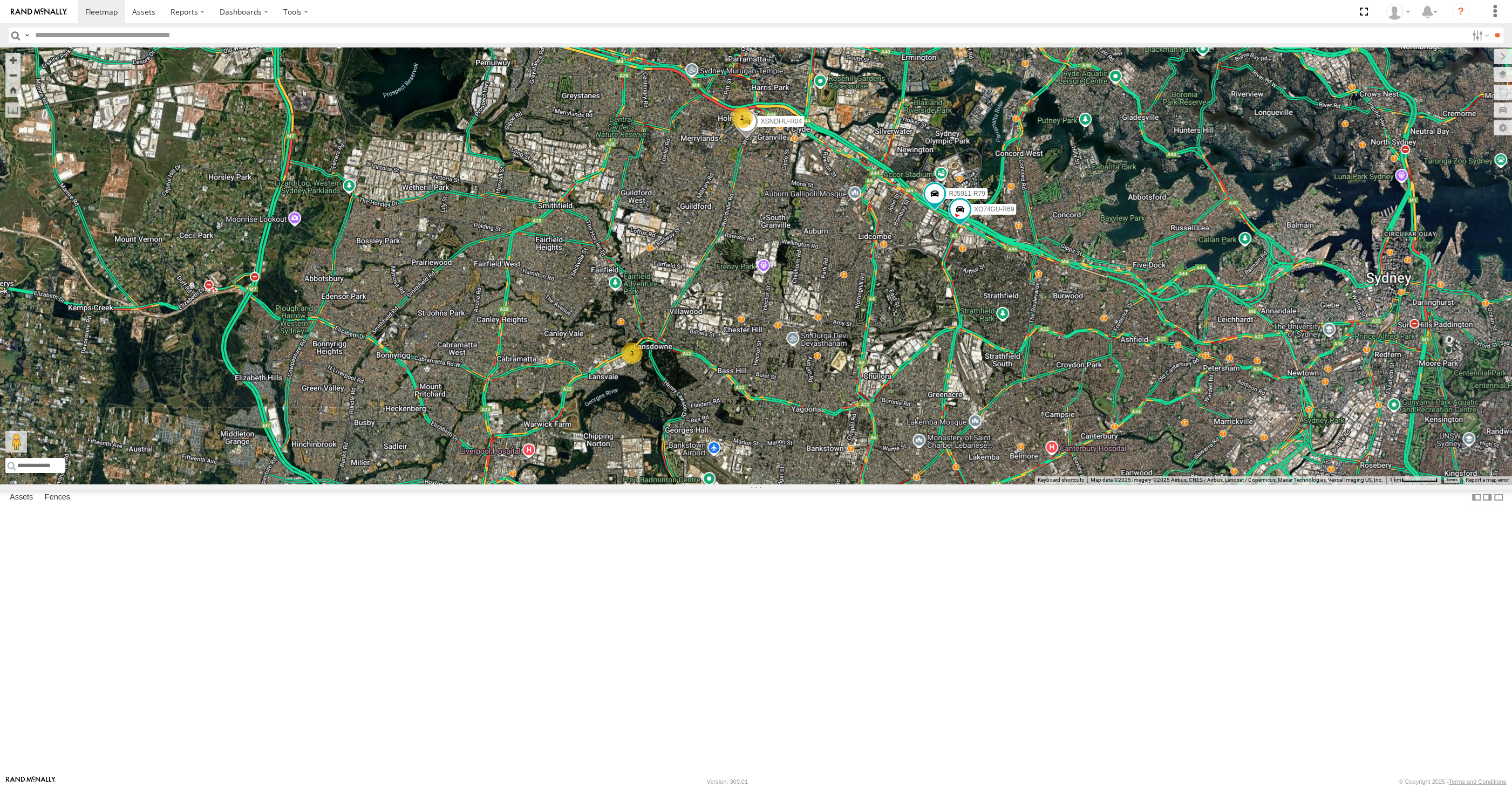
drag, startPoint x: 879, startPoint y: 509, endPoint x: 889, endPoint y: 526, distance: 19.7
click at [889, 484] on div "XSNDHU-R04 RJ5911-R79 XO74GU-R69 2 3" at bounding box center [756, 266] width 1512 height 437
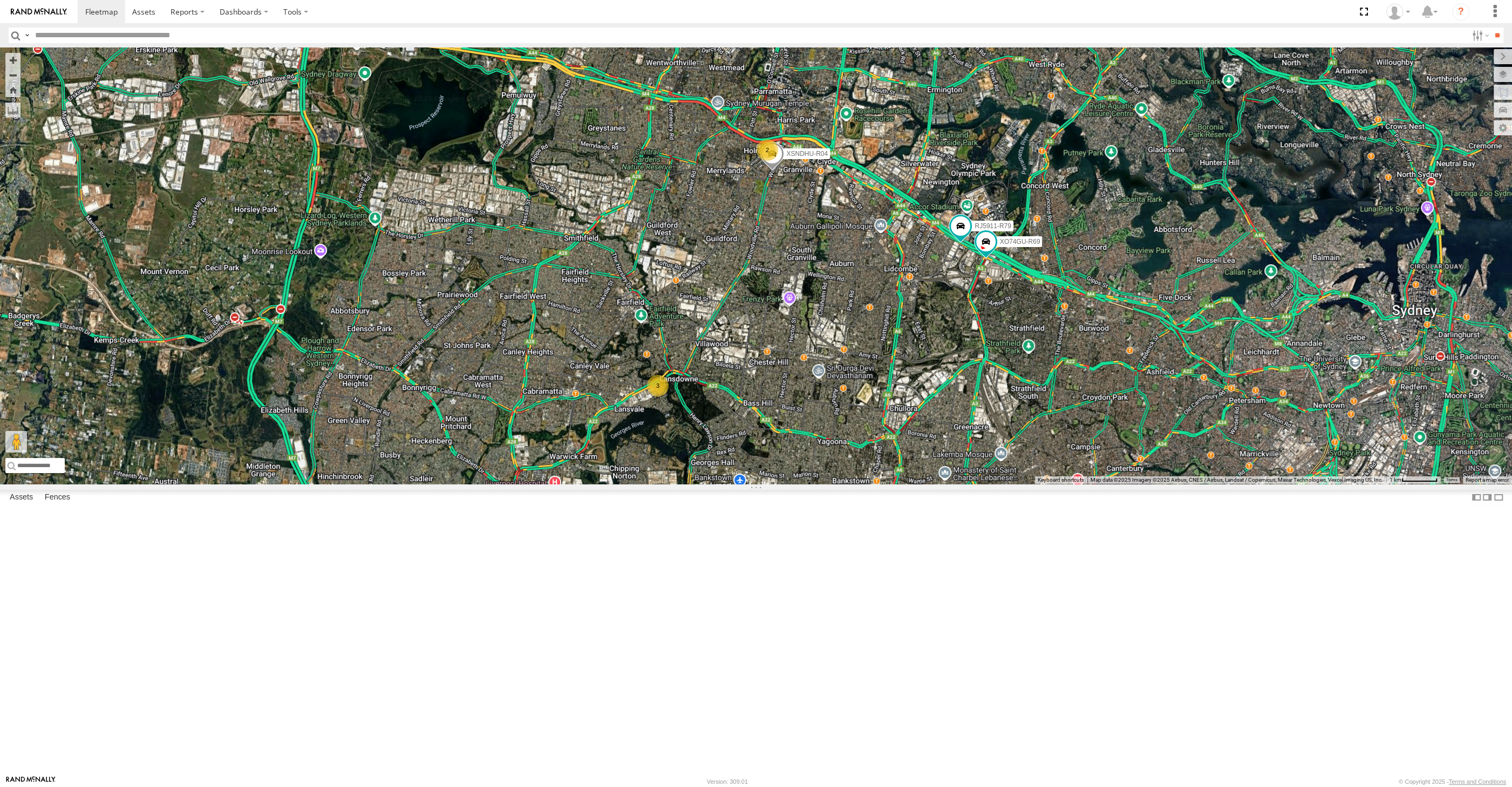
click at [866, 484] on div "XSNDHU-R04 RJ5911-R79 XO74GU-R69 2 3" at bounding box center [756, 266] width 1512 height 437
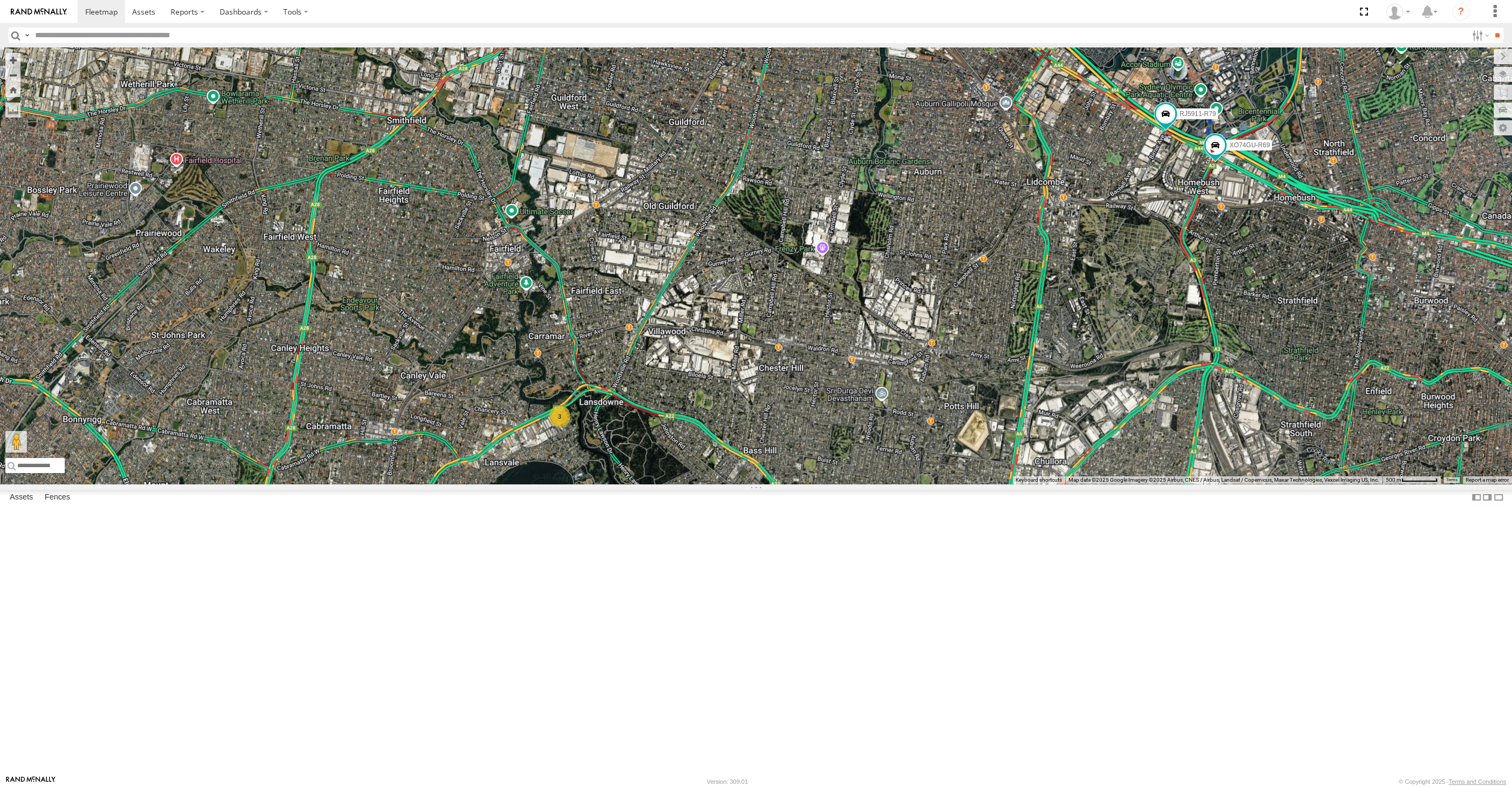
drag, startPoint x: 919, startPoint y: 480, endPoint x: 910, endPoint y: 541, distance: 61.7
click at [910, 484] on div "XSNDHU-R04 RJ5911-R79 XO74GU-R69 2 3" at bounding box center [756, 266] width 1512 height 437
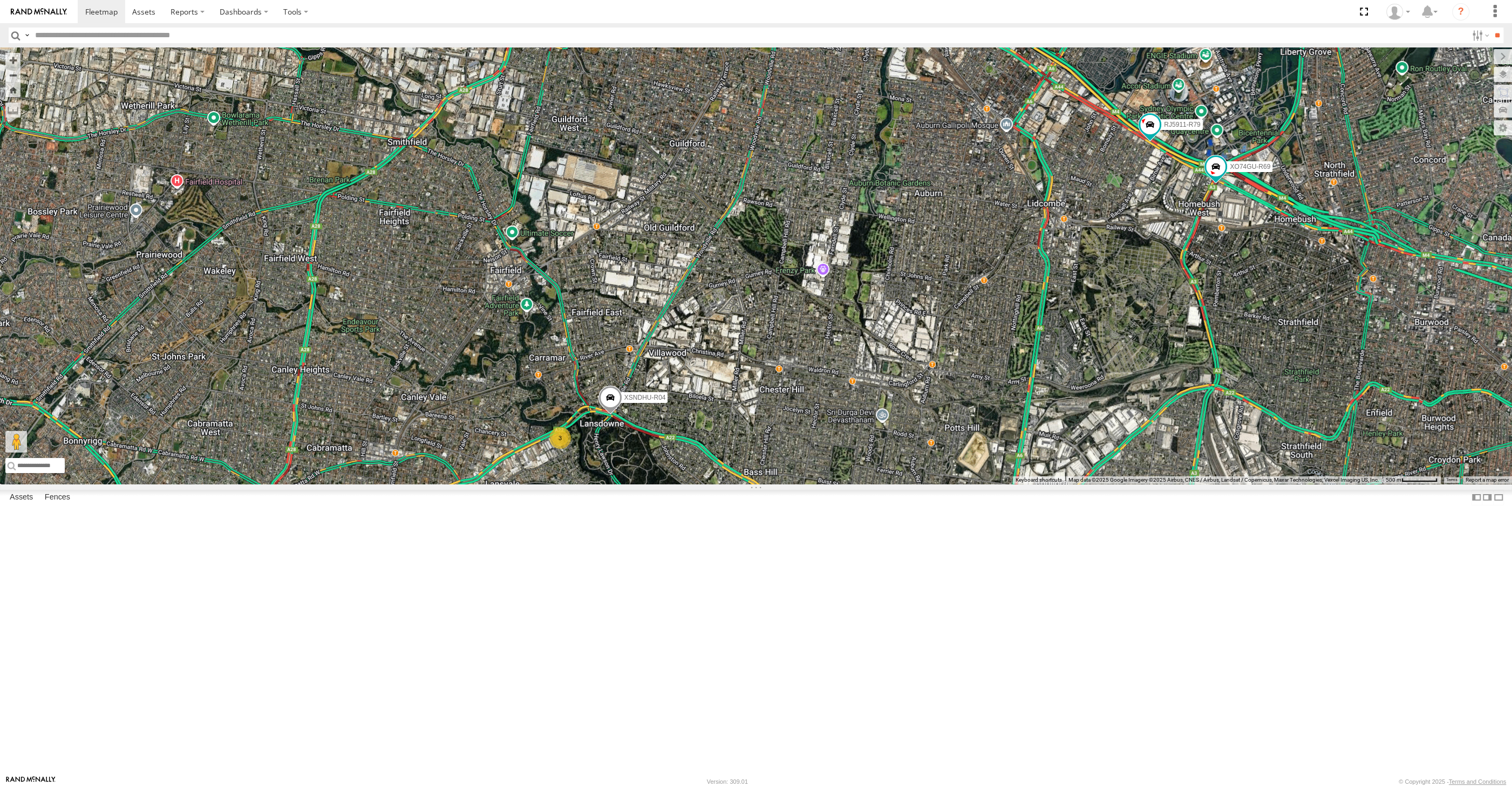
drag, startPoint x: 786, startPoint y: 609, endPoint x: 785, endPoint y: 592, distance: 17.0
click at [786, 484] on div "XSNDHU-R04 RJ5911-R79 XO74GU-R69 2 3" at bounding box center [756, 266] width 1512 height 437
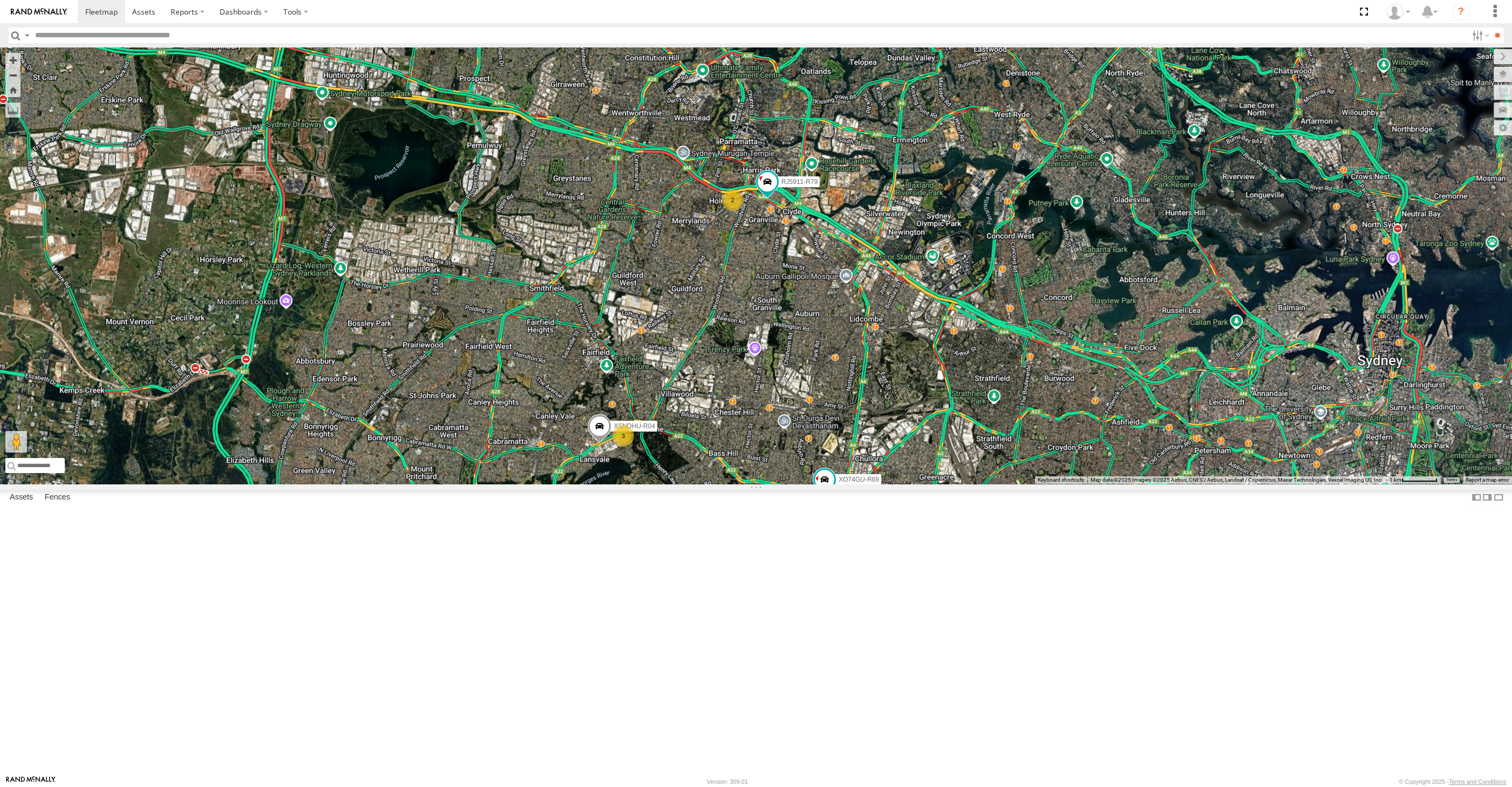
drag, startPoint x: 760, startPoint y: 553, endPoint x: 768, endPoint y: 528, distance: 26.2
click at [768, 484] on div "2 XSNDHU-R04 3 RJ5911-R79 XO74GU-R69" at bounding box center [756, 266] width 1512 height 437
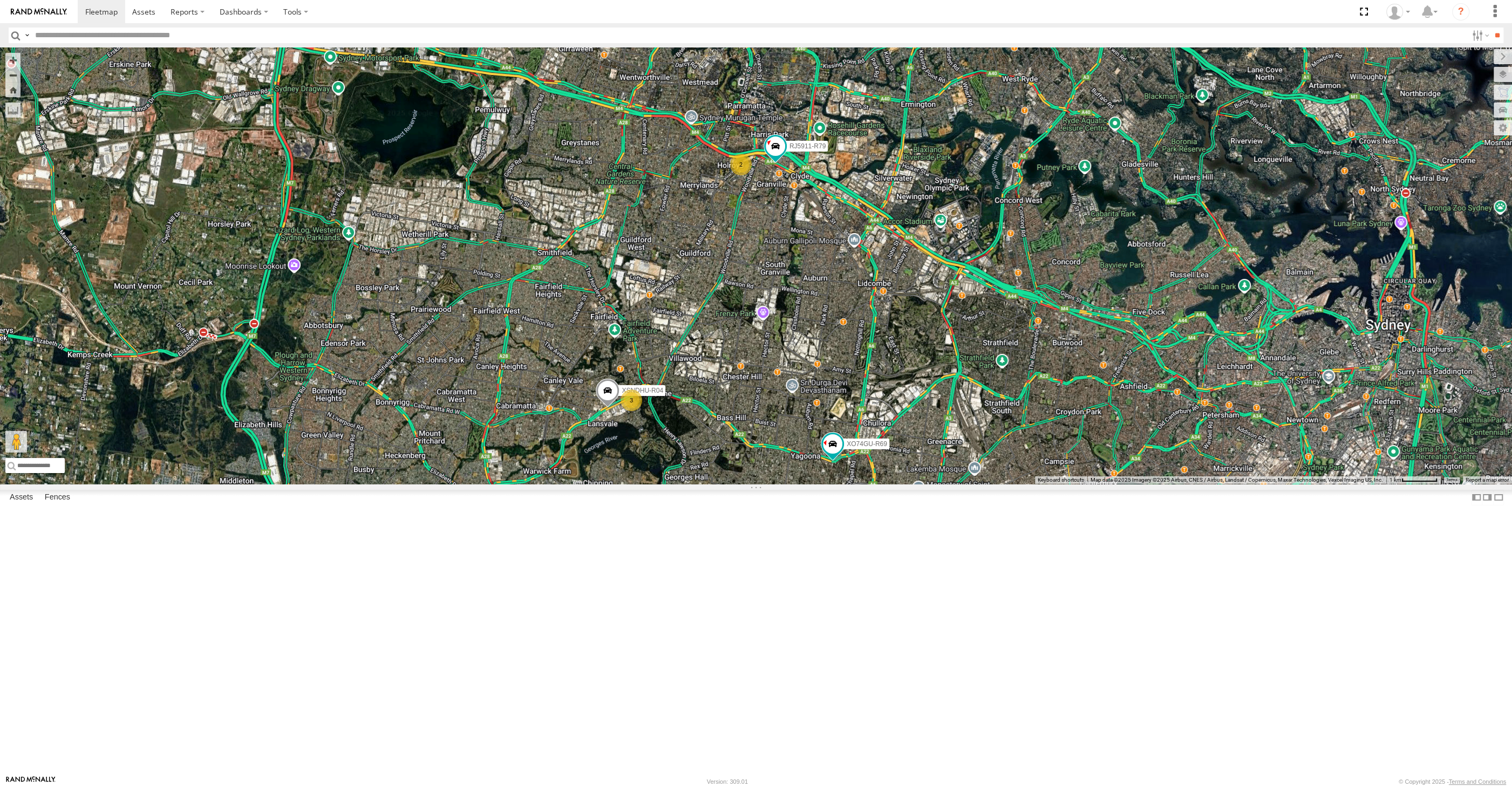
click at [754, 484] on div "2 XSNDHU-R04 3 RJ5911-R79 XO74GU-R69" at bounding box center [756, 266] width 1512 height 437
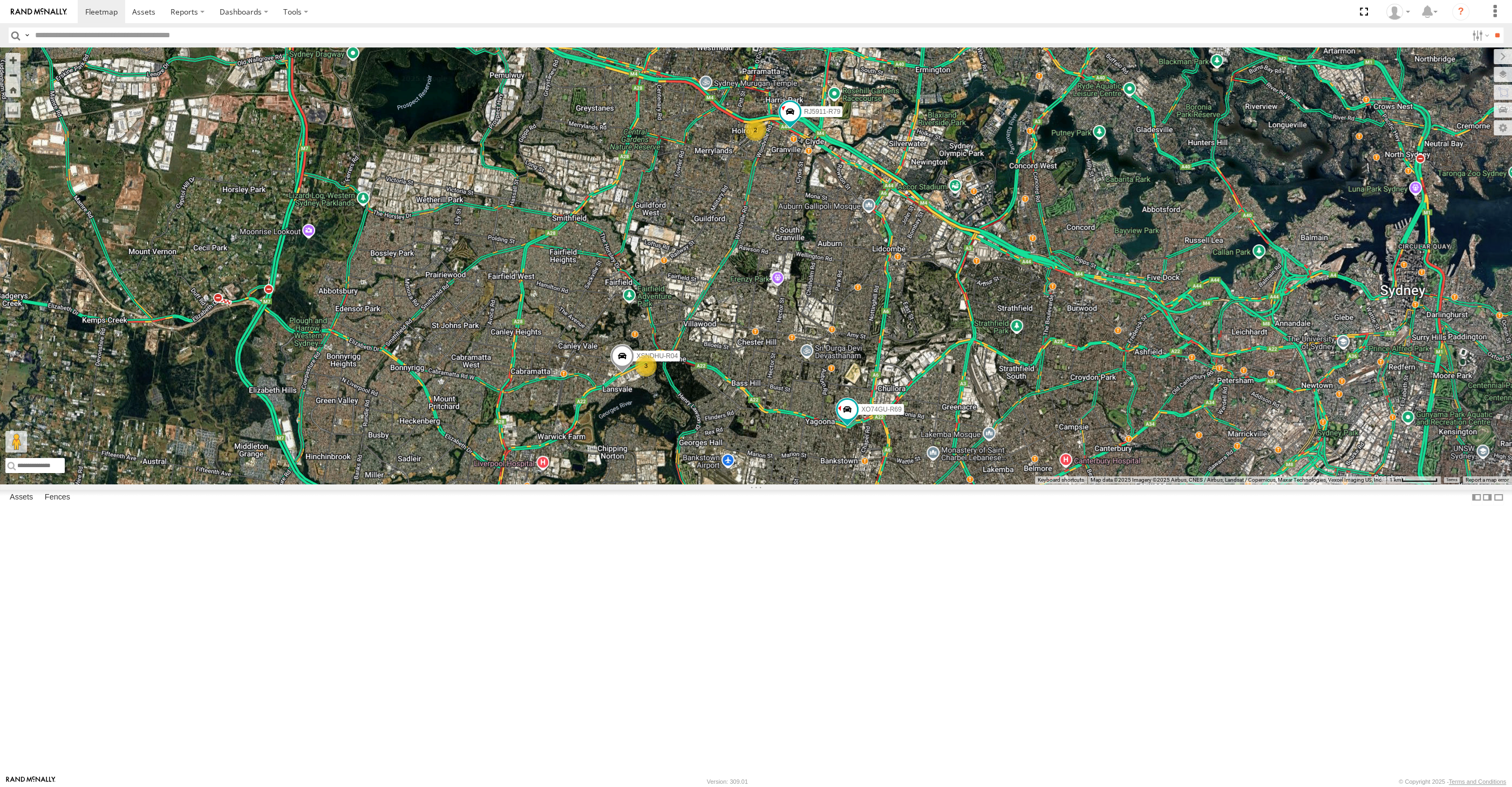
drag, startPoint x: 751, startPoint y: 624, endPoint x: 752, endPoint y: 613, distance: 11.0
click at [752, 484] on div "2 XSNDHU-R04 3 RJ5911-R79 XO74GU-R69" at bounding box center [756, 266] width 1512 height 437
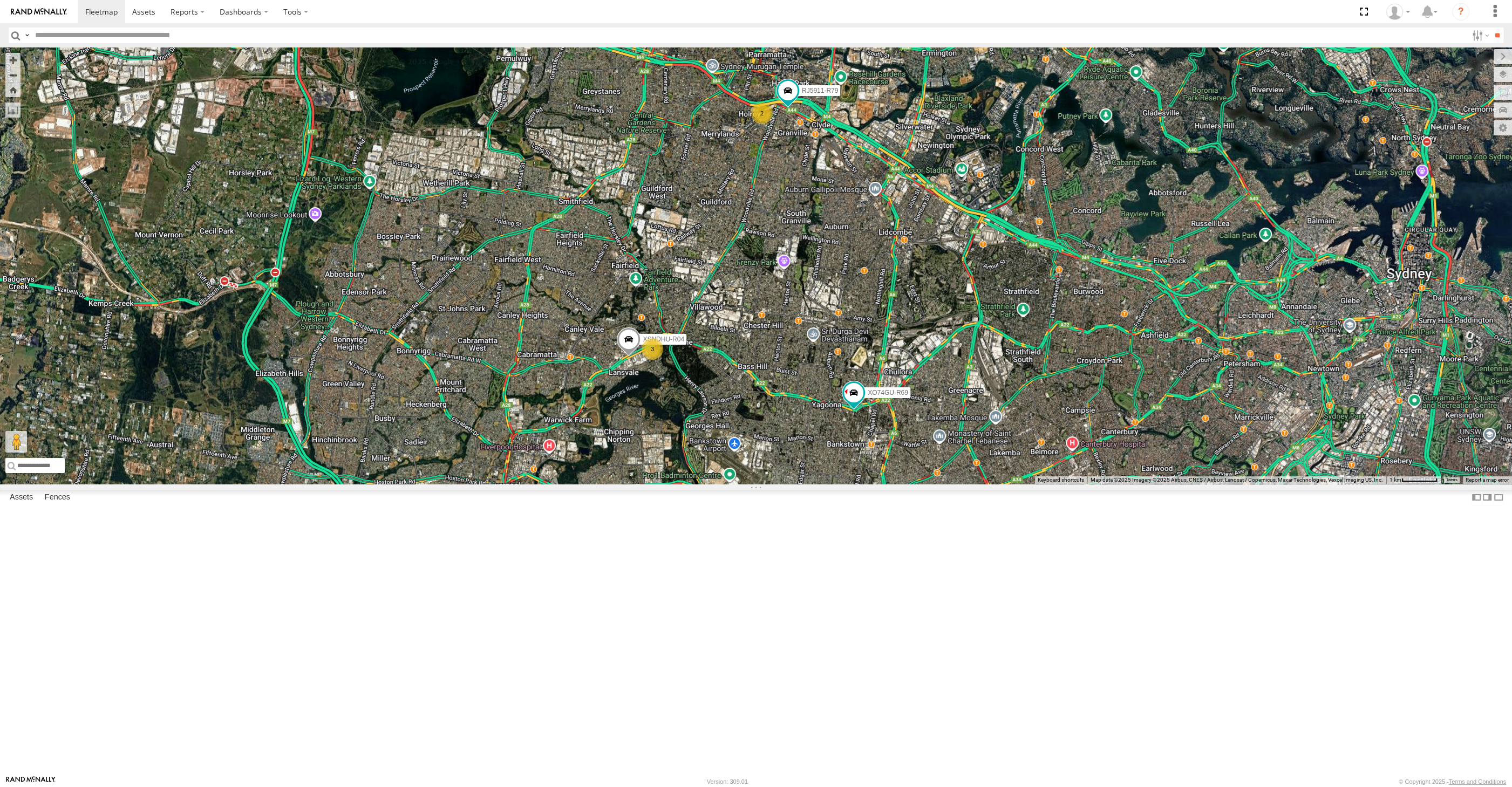
drag, startPoint x: 815, startPoint y: 369, endPoint x: 829, endPoint y: 378, distance: 16.6
click at [829, 378] on div "2 XSNDHU-R04 3 RJ5911-R79 XO74GU-R69" at bounding box center [756, 266] width 1512 height 437
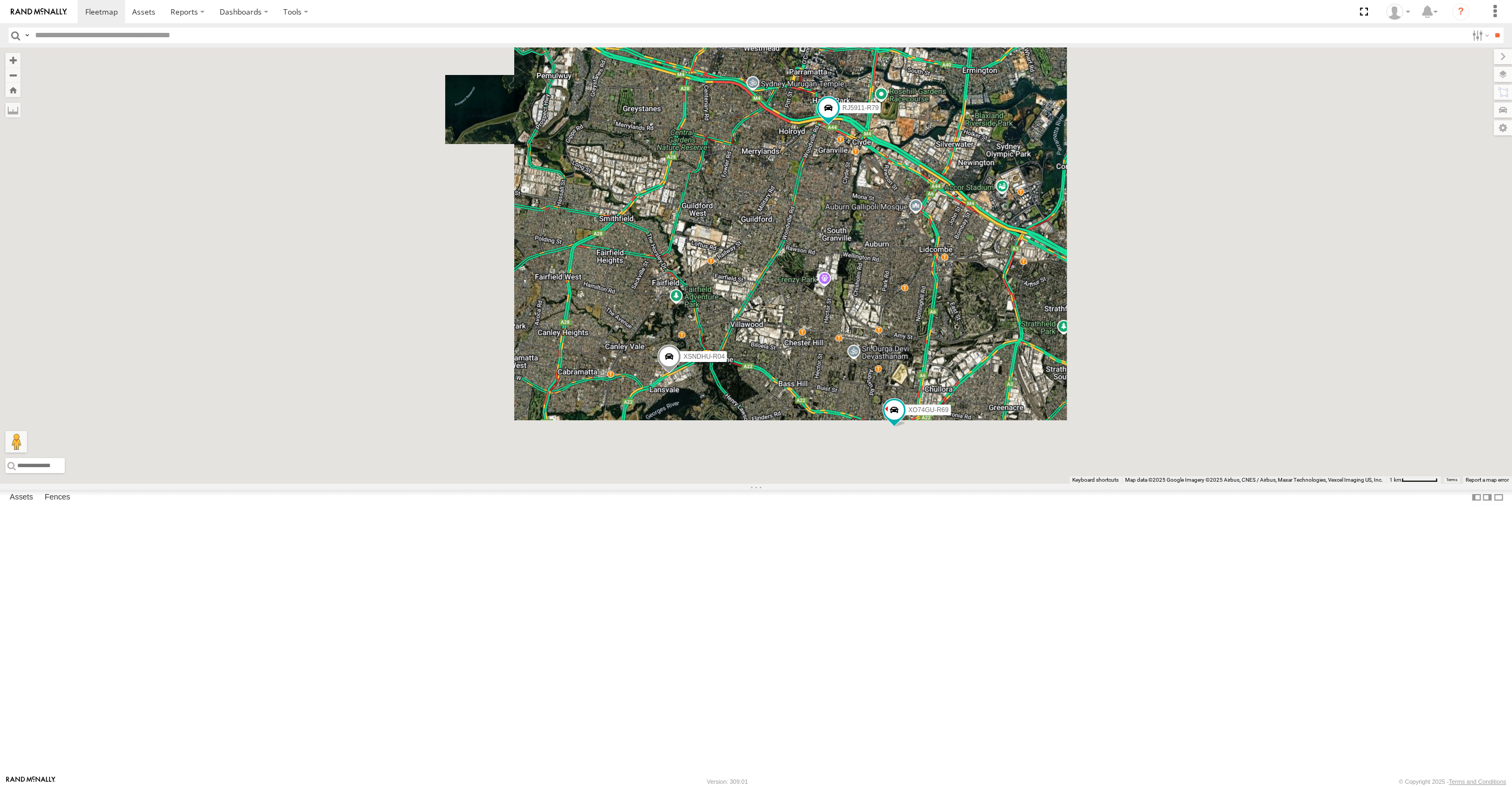
click at [823, 393] on div "XSNDHU-R04 RJ5911-R79 XO74GU-R69" at bounding box center [756, 266] width 1512 height 437
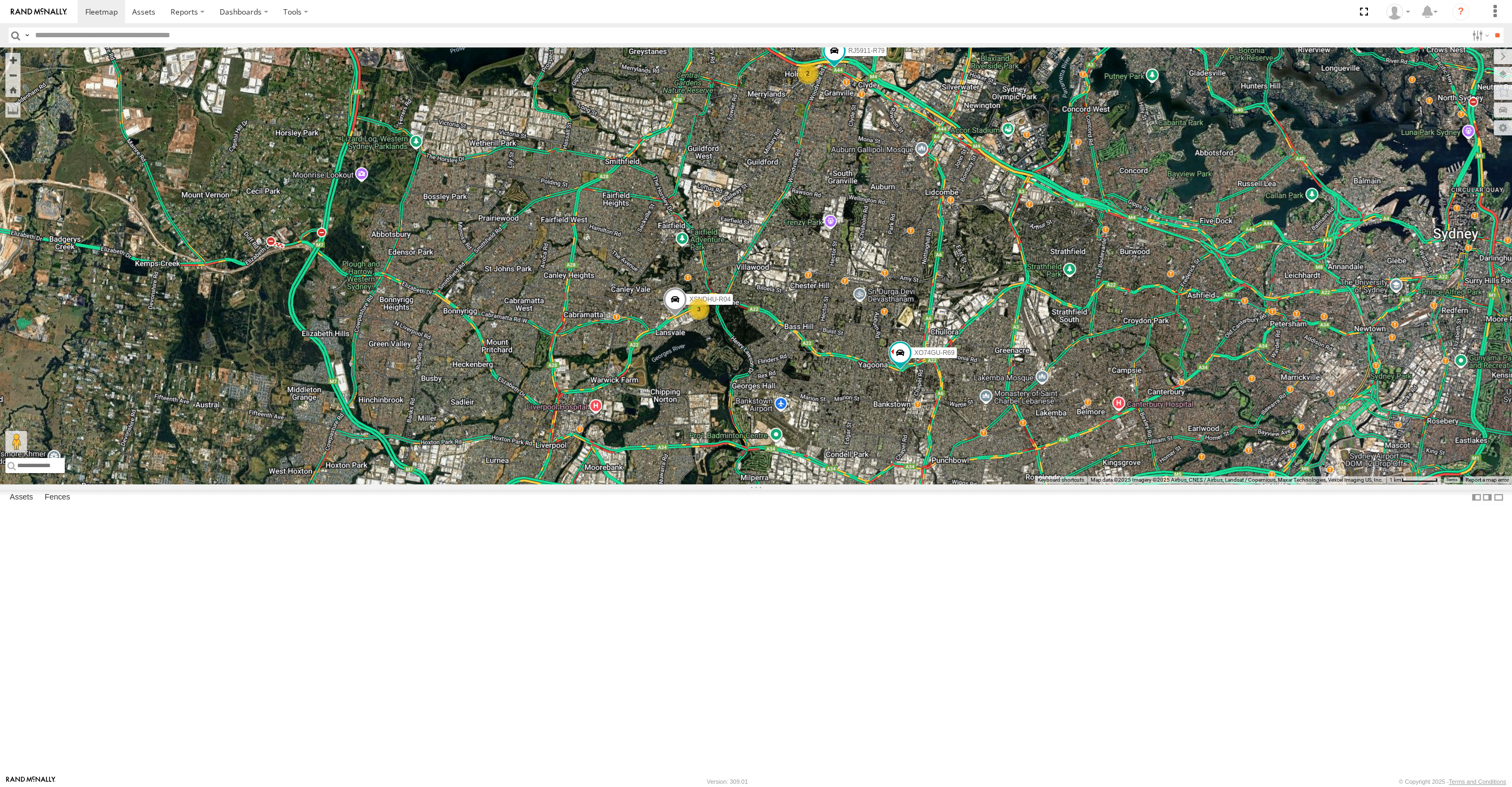
click at [797, 484] on div "XSNDHU-R04 RJ5911-R79 XO74GU-R69 2 3" at bounding box center [756, 266] width 1512 height 437
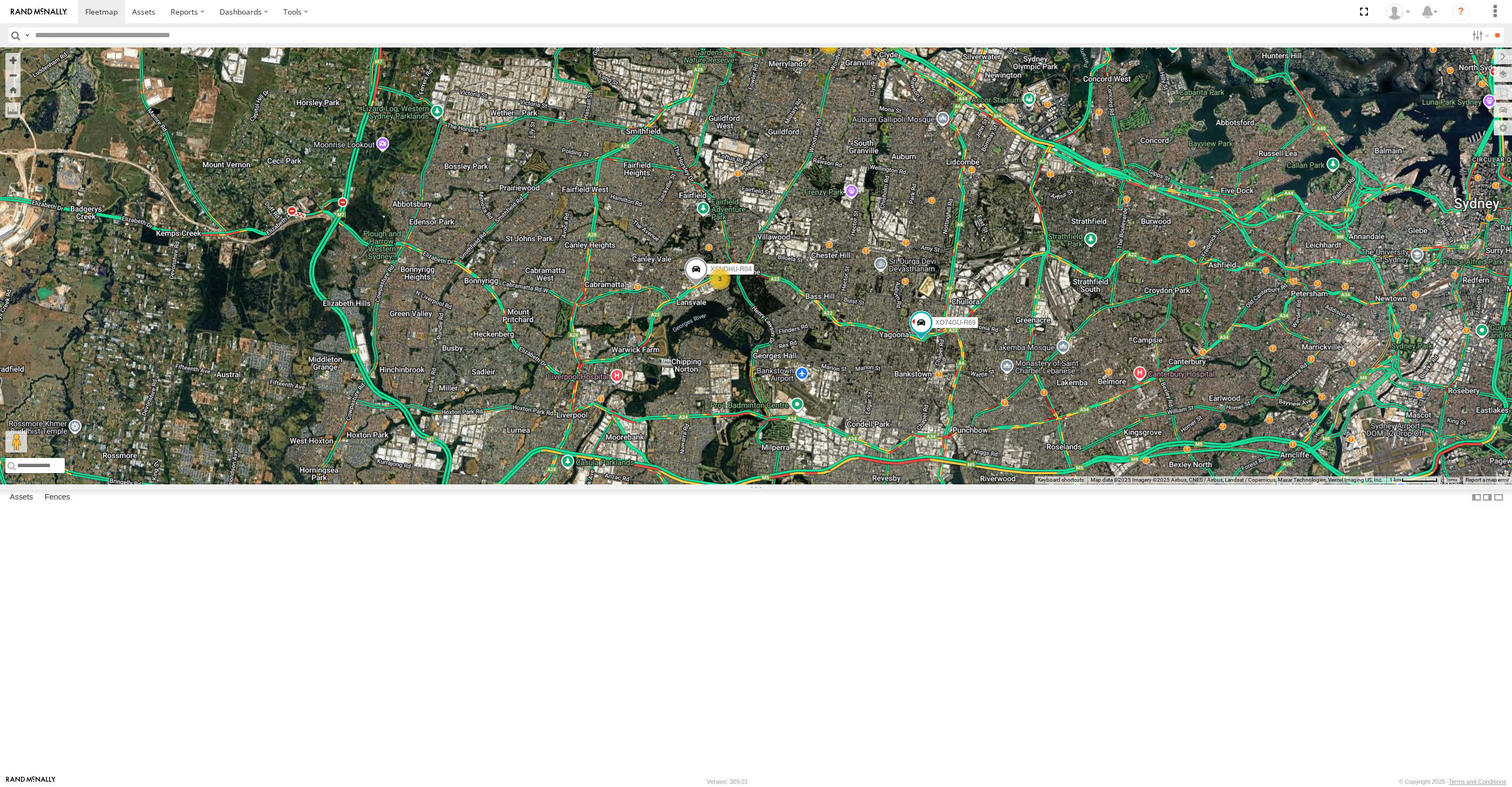
drag, startPoint x: 792, startPoint y: 538, endPoint x: 805, endPoint y: 530, distance: 15.3
click at [805, 484] on div "XSNDHU-R04 RJ5911-R79 XO74GU-R69 2 3" at bounding box center [756, 266] width 1512 height 437
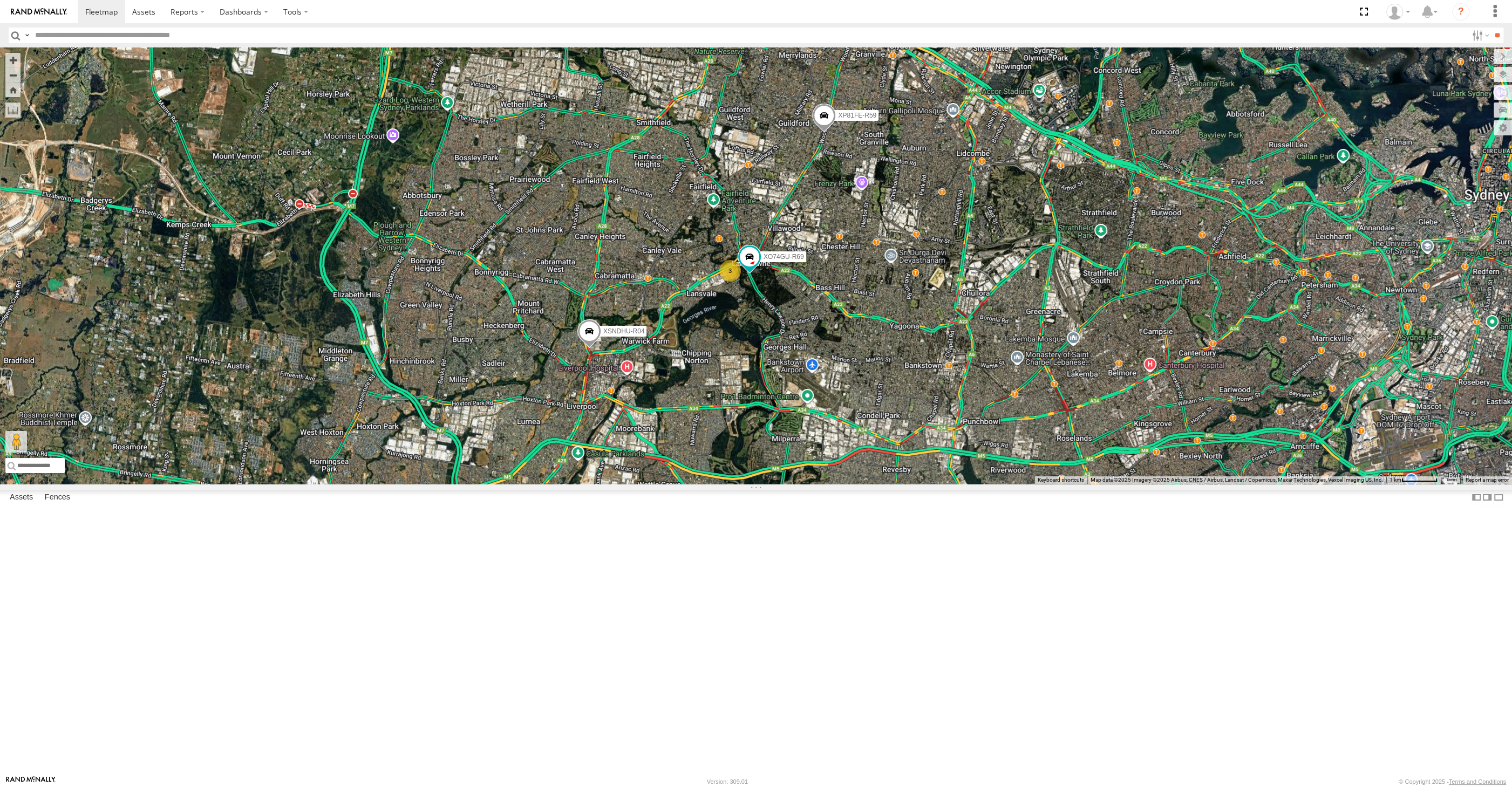
drag, startPoint x: 844, startPoint y: 559, endPoint x: 843, endPoint y: 549, distance: 10.0
click at [840, 484] on div "XP30JQ-R03 XSNDHU-R04 RJ5911-R79 XP81FE-R59 XO74GU-R69 3" at bounding box center [756, 266] width 1512 height 437
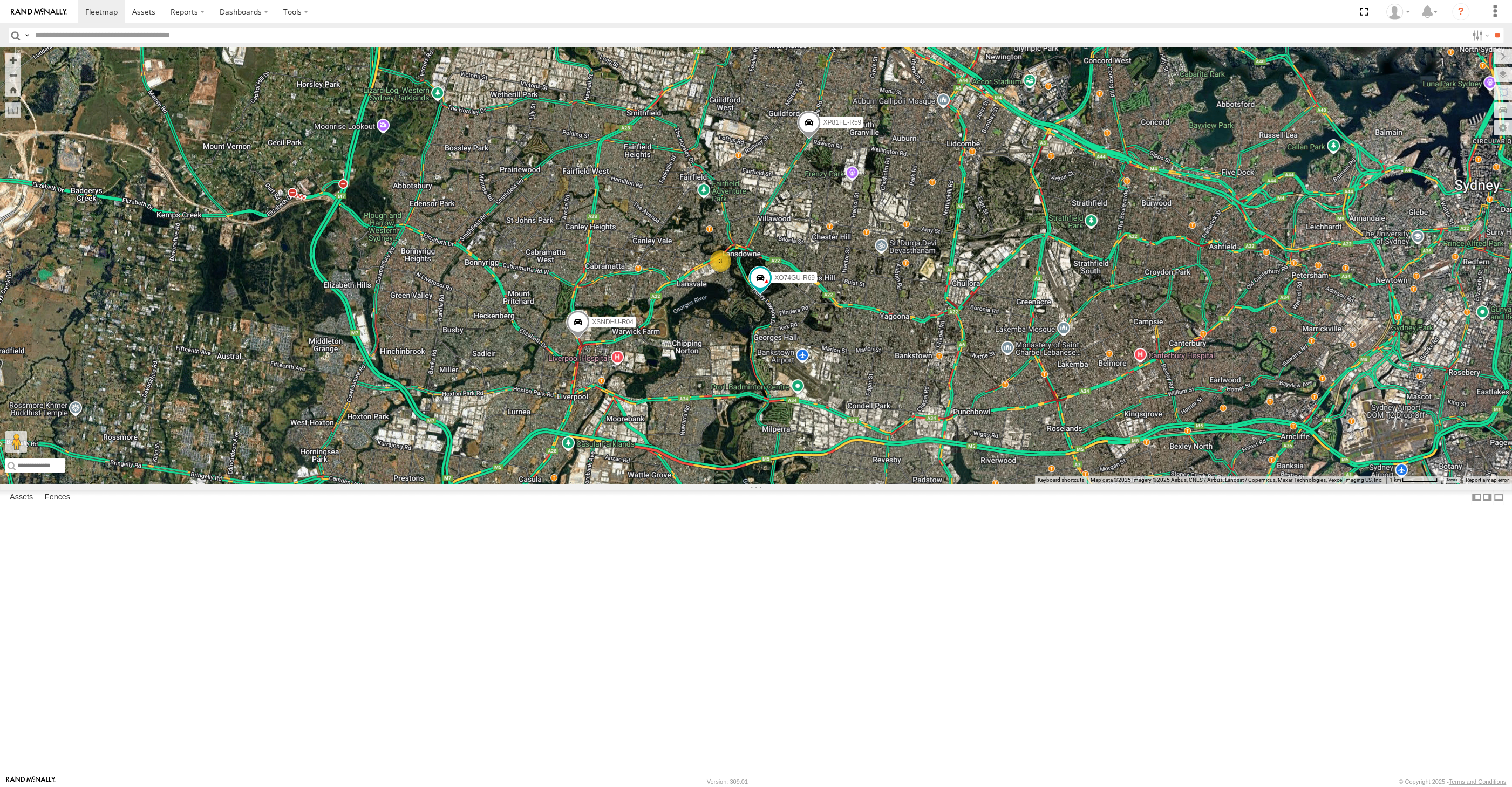
drag, startPoint x: 472, startPoint y: 492, endPoint x: 537, endPoint y: 479, distance: 66.3
click at [472, 484] on div "XP30JQ-R03 XSNDHU-R04 RJ5911-R79 XP81FE-R59 XO74GU-R69 3" at bounding box center [756, 266] width 1512 height 437
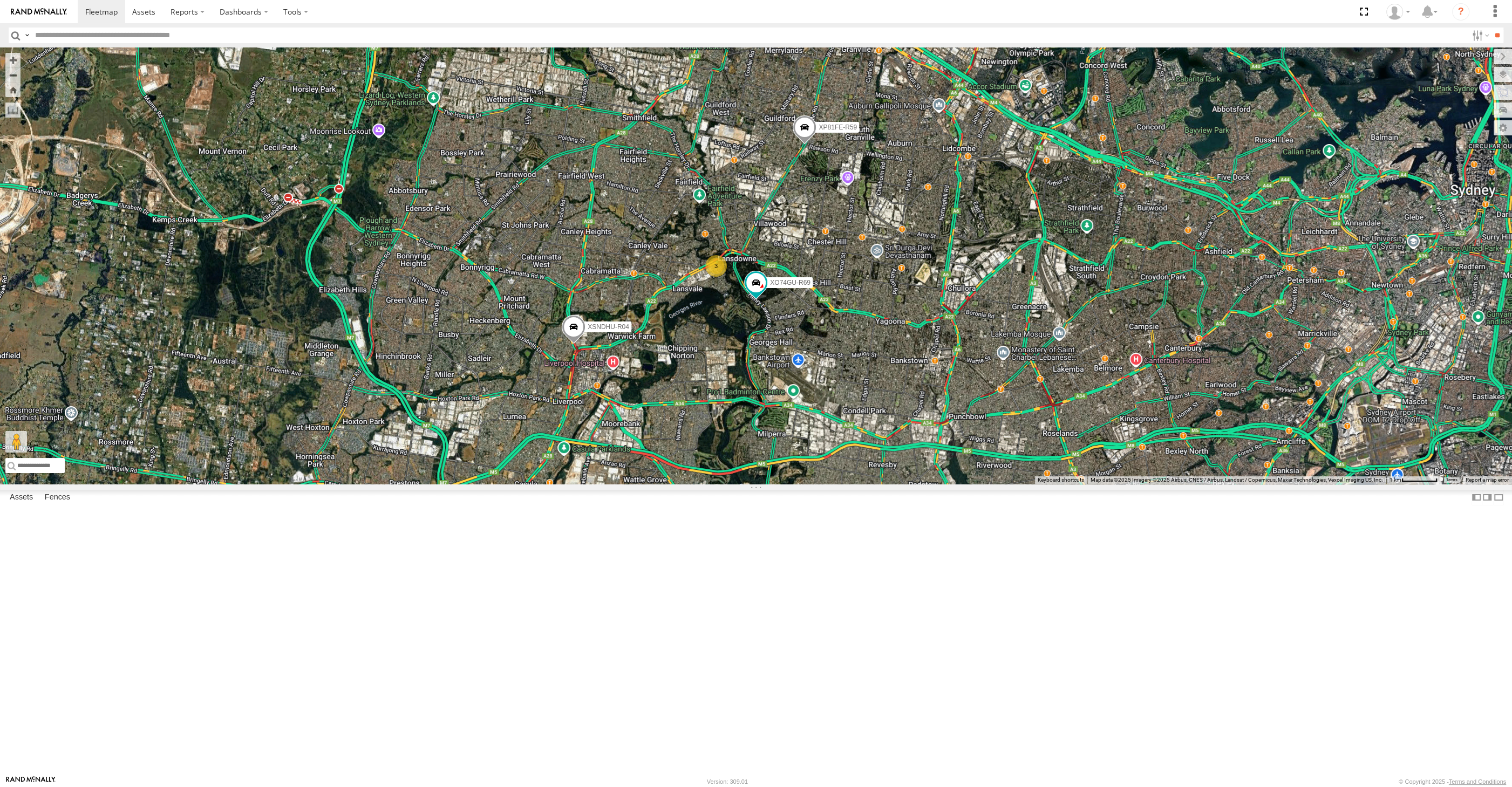
drag, startPoint x: 805, startPoint y: 522, endPoint x: 758, endPoint y: 565, distance: 63.7
click at [761, 484] on div "XP30JQ-R03 XSNDHU-R04 RJ5911-R79 XP81FE-R59 XO74GU-R69 3" at bounding box center [756, 266] width 1512 height 437
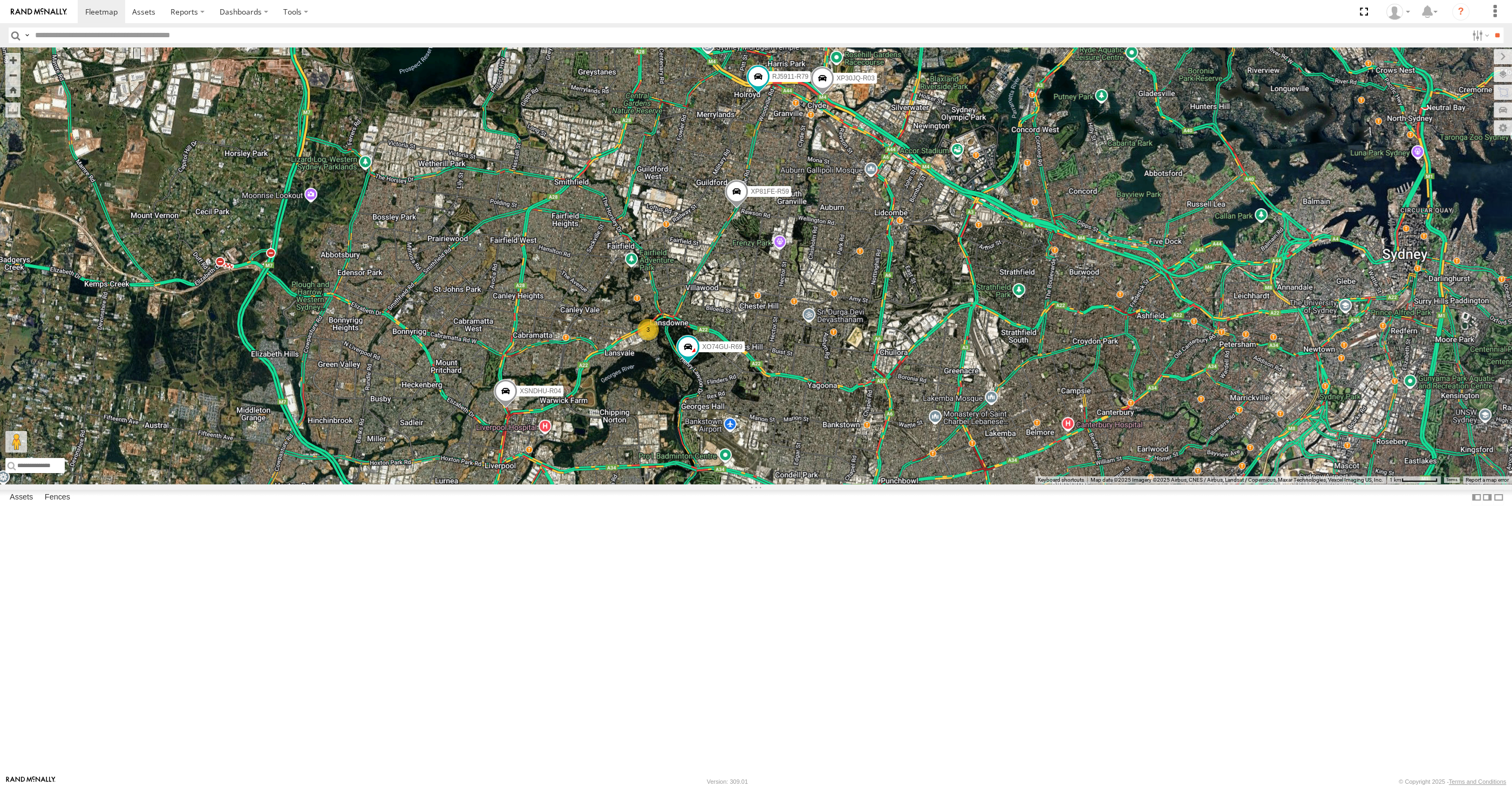
drag, startPoint x: 813, startPoint y: 442, endPoint x: 786, endPoint y: 444, distance: 27.1
click at [799, 440] on div "XP30JQ-R03 XSNDHU-R04 RJ5911-R79 XP81FE-R59 XO74GU-R69 3" at bounding box center [756, 266] width 1512 height 437
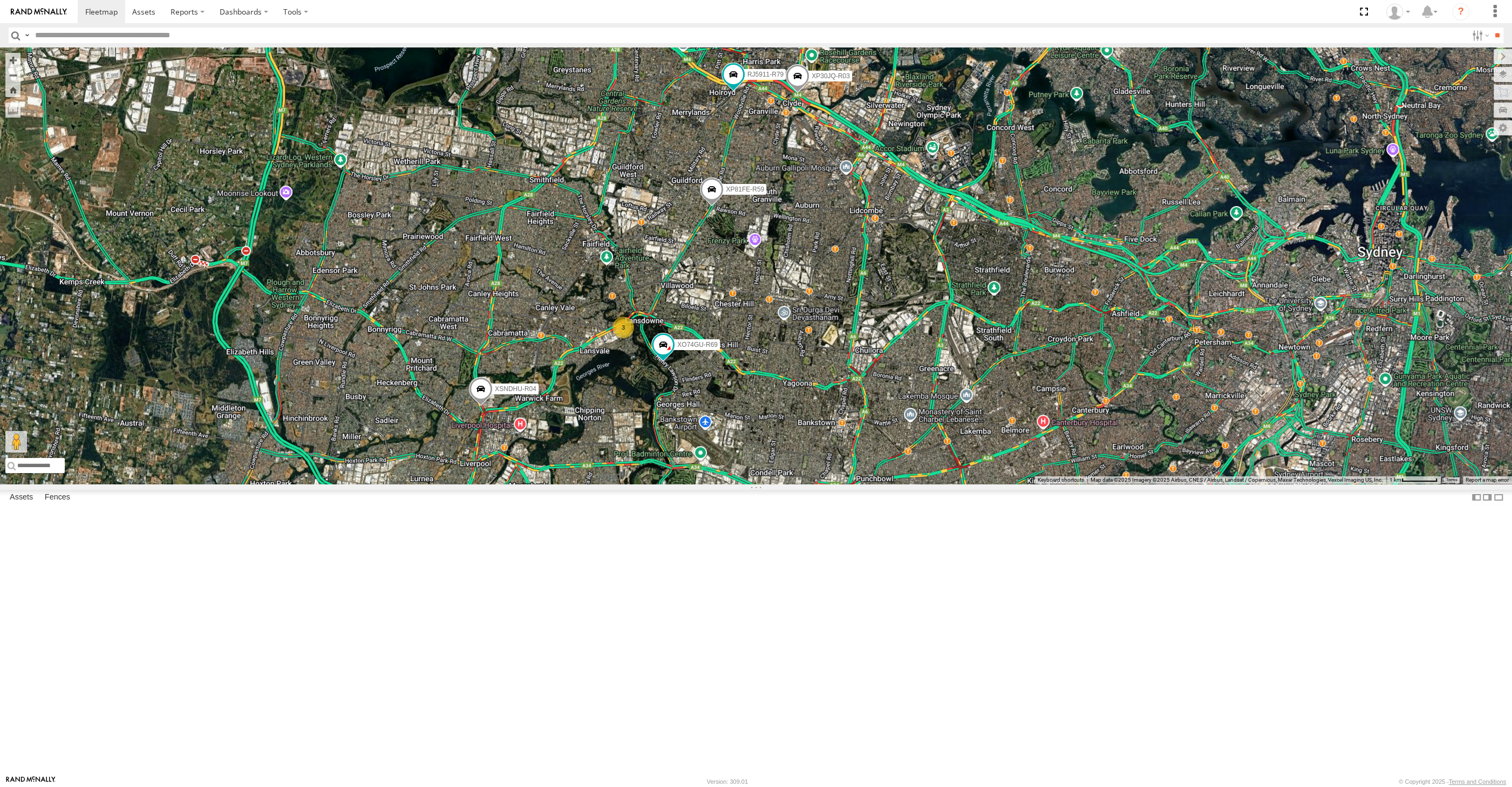
click at [733, 484] on div "XP30JQ-R03 XSNDHU-R04 RJ5911-R79 XP81FE-R59 XO74GU-R69 3" at bounding box center [756, 266] width 1512 height 437
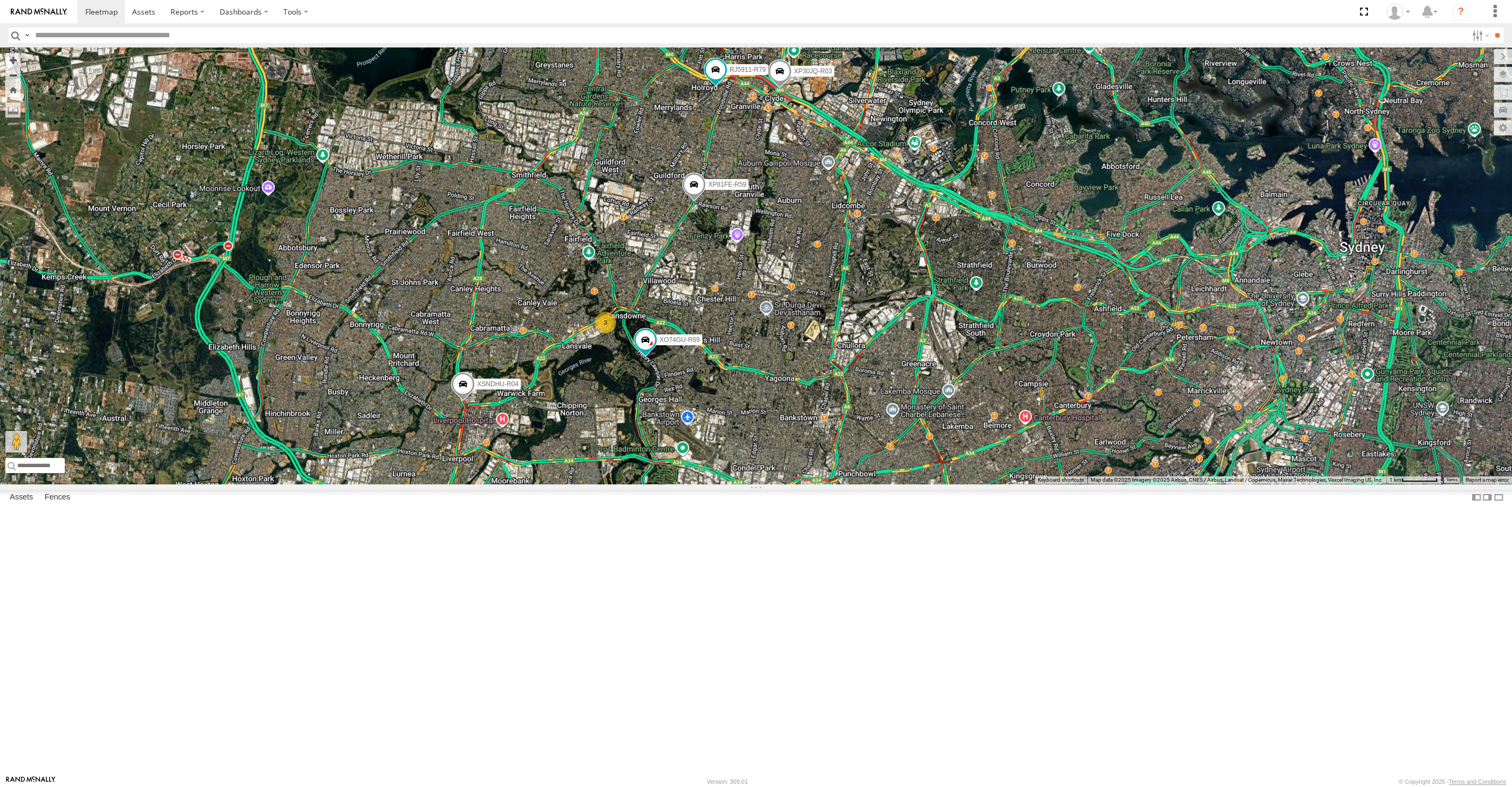
drag, startPoint x: 721, startPoint y: 510, endPoint x: 721, endPoint y: 496, distance: 14.0
click at [721, 484] on div "XP30JQ-R03 XSNDHU-R04 RJ5911-R79 XP81FE-R59 XO74GU-R69 3" at bounding box center [756, 266] width 1512 height 437
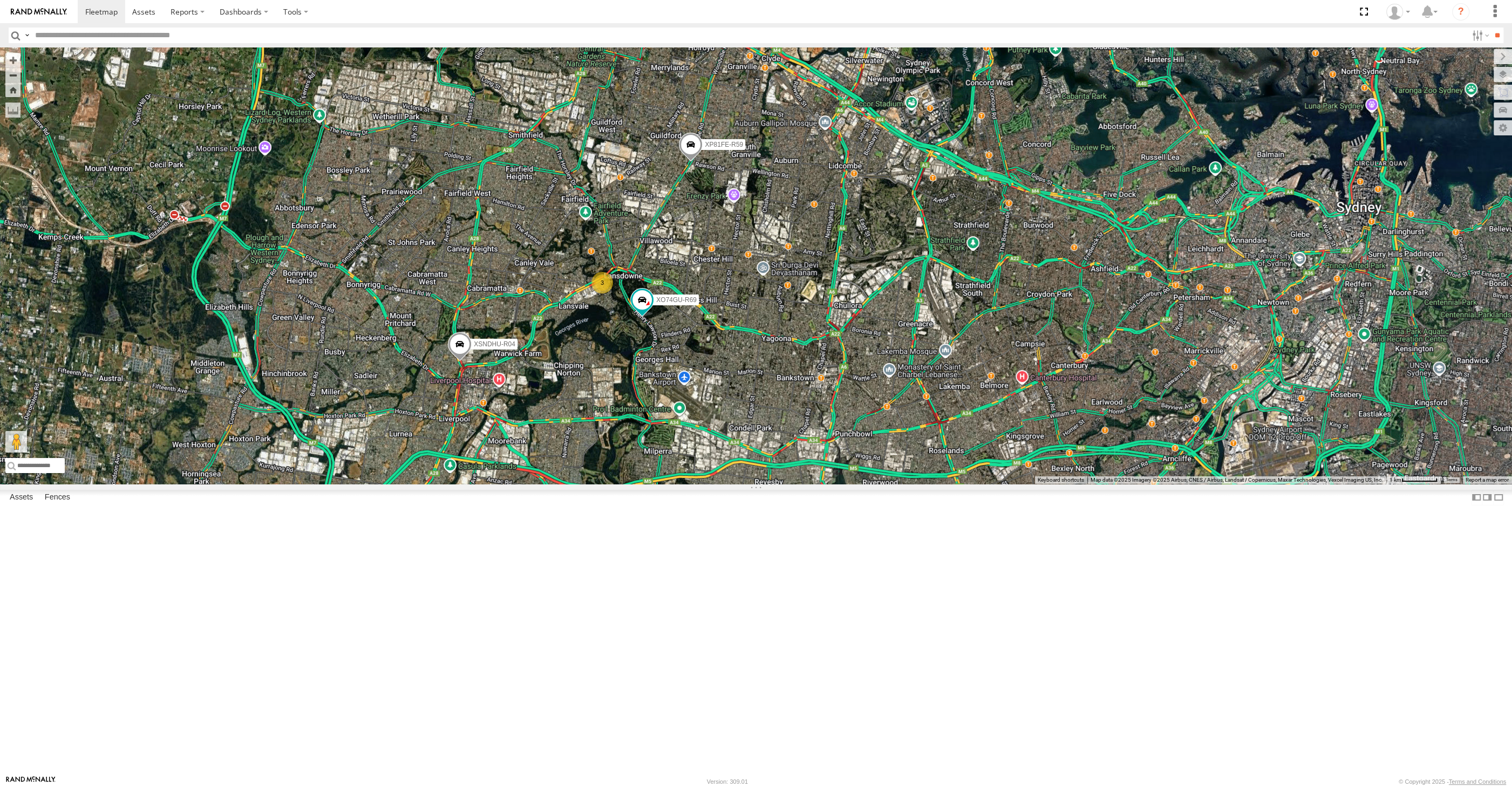
drag, startPoint x: 770, startPoint y: 549, endPoint x: 755, endPoint y: 542, distance: 16.6
click at [760, 484] on div "XP30JQ-R03 XSNDHU-R04 RJ5911-R79 XP81FE-R59 XO74GU-R69 3" at bounding box center [756, 266] width 1512 height 437
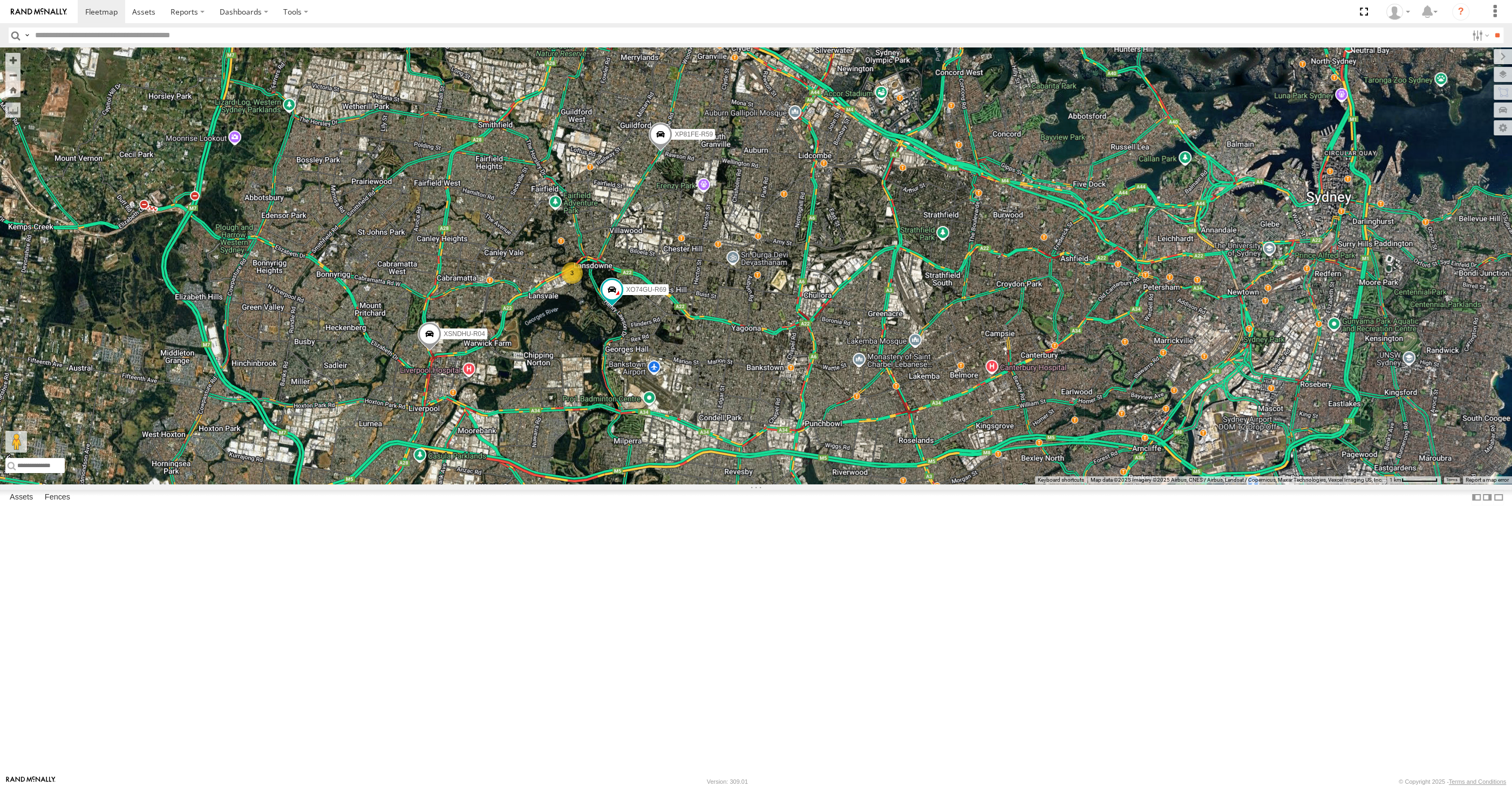
click at [817, 484] on div "XP30JQ-R03 XSNDHU-R04 RJ5911-R79 XP81FE-R59 XO74GU-R69 3" at bounding box center [756, 266] width 1512 height 437
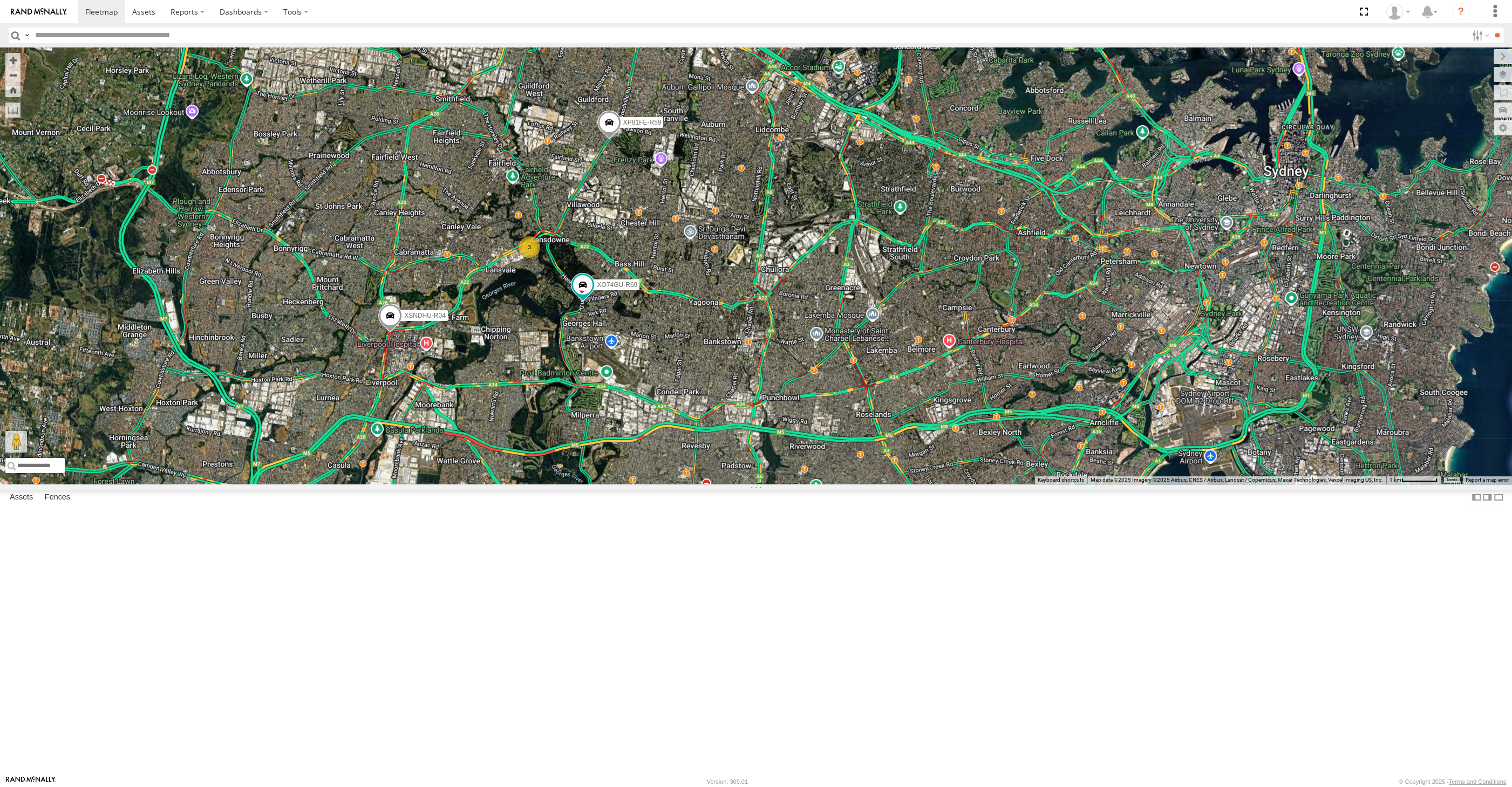
click at [735, 484] on div "XP30JQ-R03 XSNDHU-R04 RJ5911-R79 XP81FE-R59 XO74GU-R69 3" at bounding box center [756, 266] width 1512 height 437
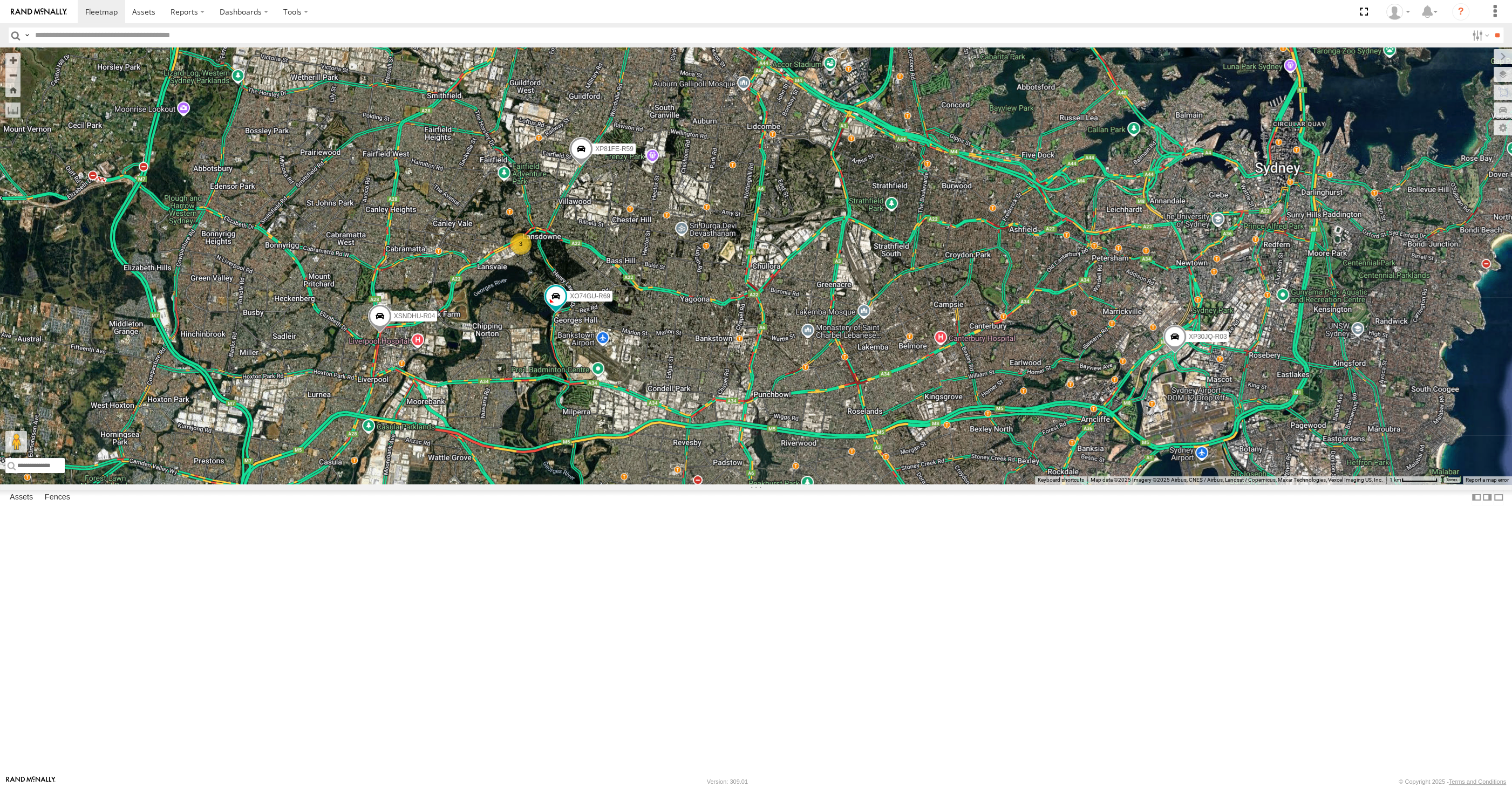
click at [773, 463] on div "XP30JQ-R03 XSNDHU-R04 RJ5911-R79 XP81FE-R59 XO74GU-R69 3" at bounding box center [756, 266] width 1512 height 437
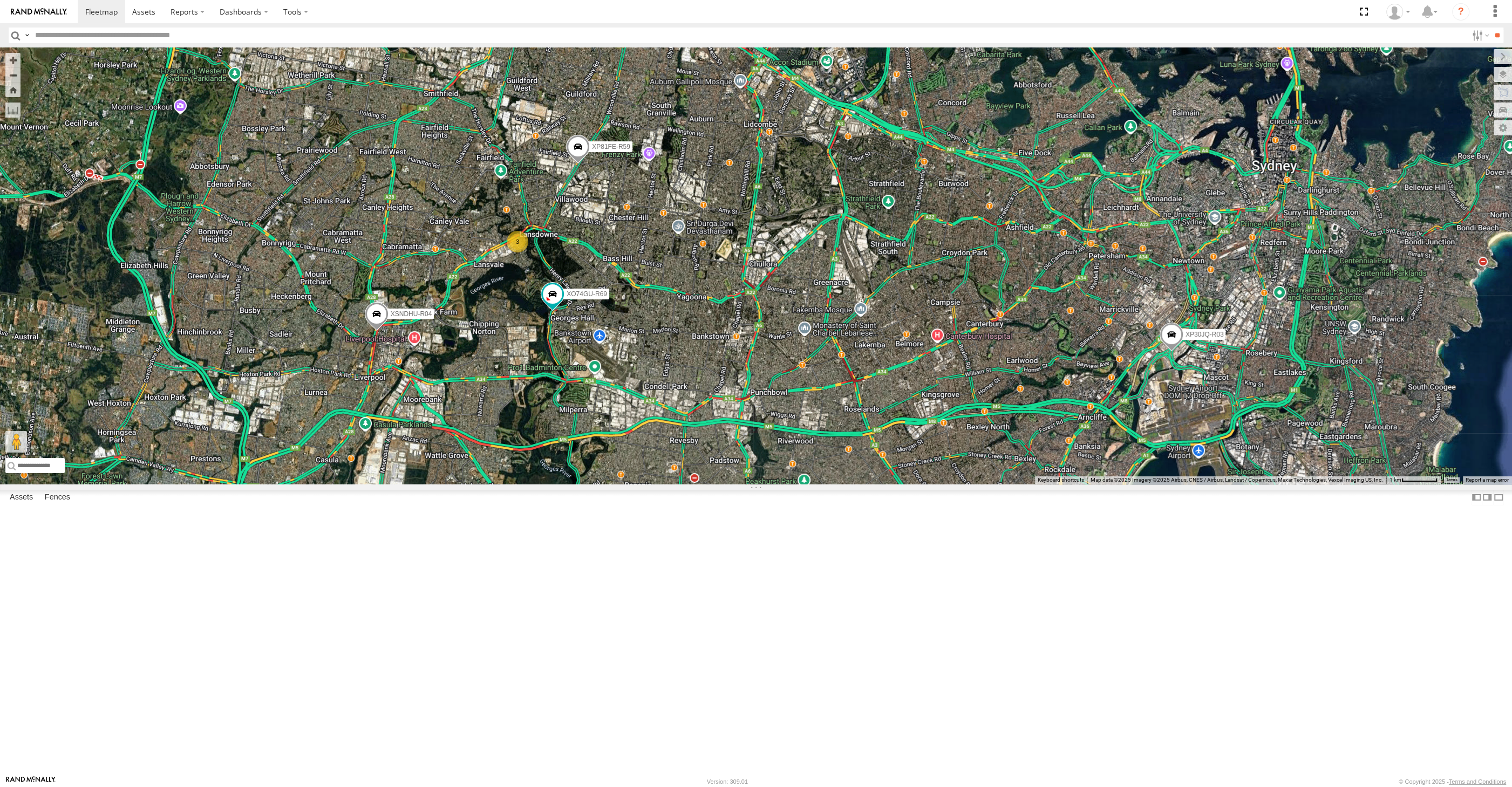
drag, startPoint x: 721, startPoint y: 514, endPoint x: 701, endPoint y: 504, distance: 22.4
click at [707, 484] on div "XP30JQ-R03 XSNDHU-R04 RJ5911-R79 XP81FE-R59 XO74GU-R69 3" at bounding box center [756, 266] width 1512 height 437
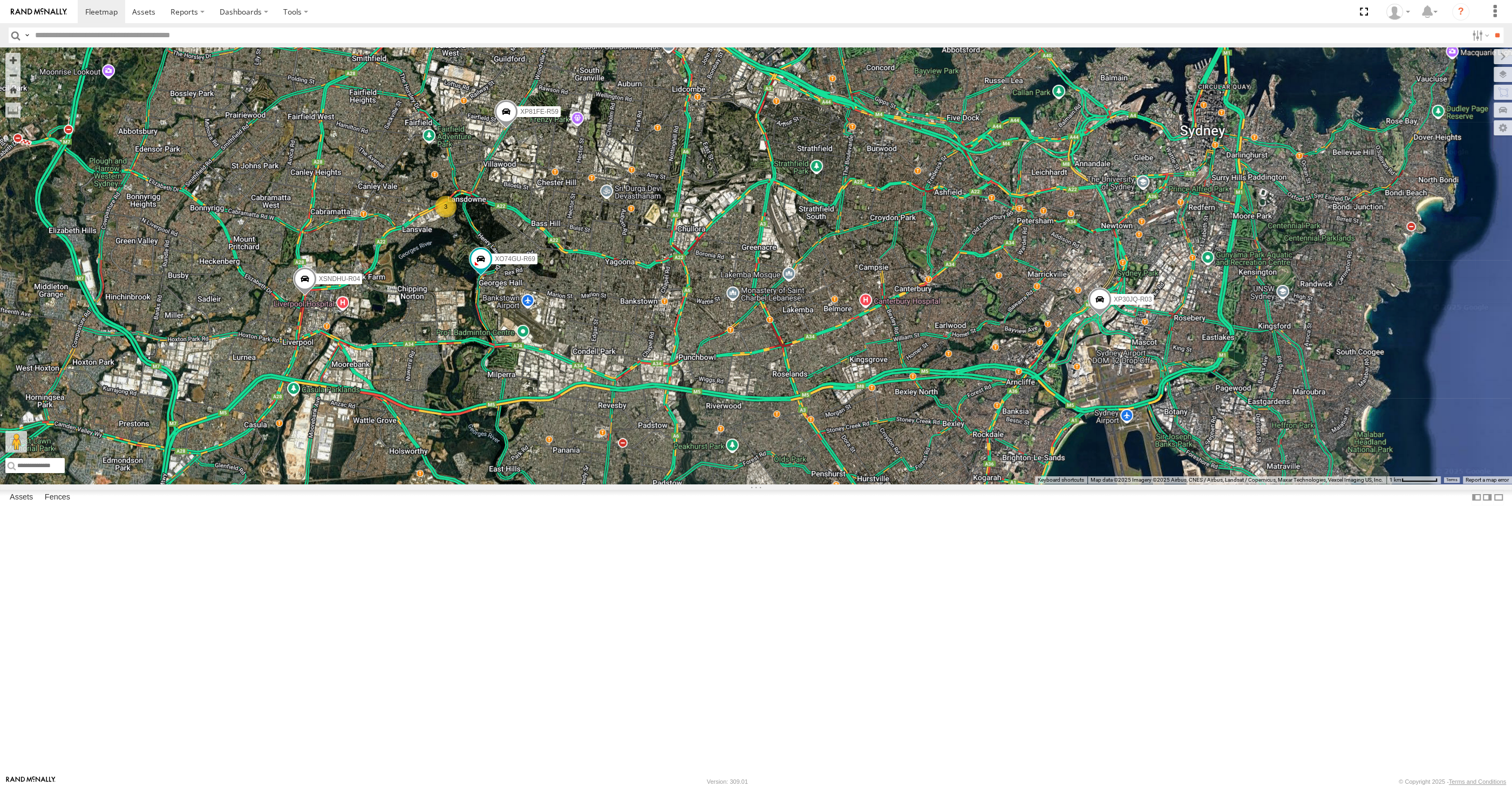
drag, startPoint x: 745, startPoint y: 549, endPoint x: 730, endPoint y: 550, distance: 15.0
click at [731, 484] on div "XP30JQ-R03 XSNDHU-R04 RJ5911-R79 XP81FE-R59 XO74GU-R69 3" at bounding box center [756, 266] width 1512 height 437
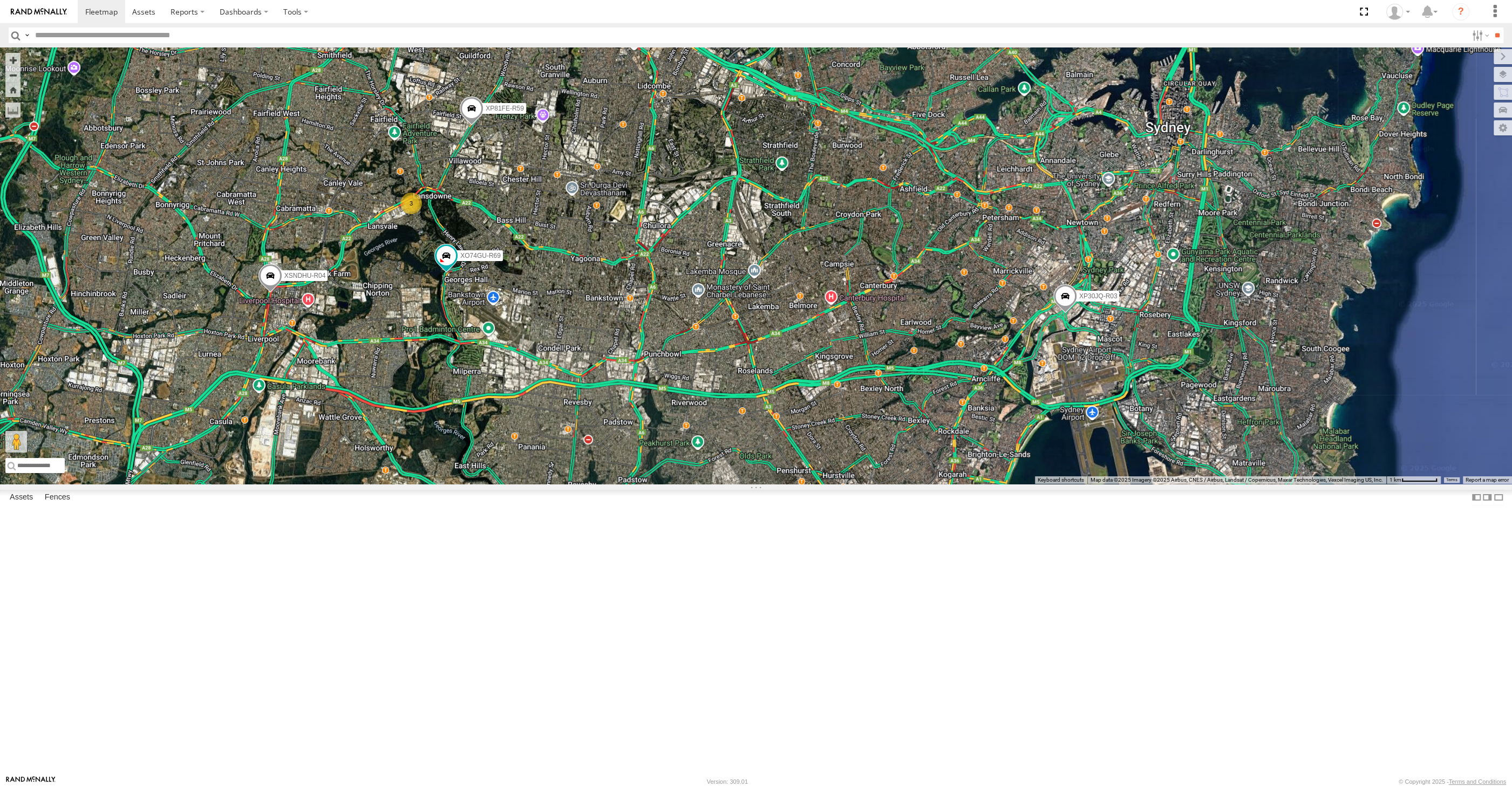
drag, startPoint x: 754, startPoint y: 553, endPoint x: 751, endPoint y: 544, distance: 9.5
click at [752, 484] on div "XP30JQ-R03 XSNDHU-R04 RJ5911-R79 XP81FE-R59 XO74GU-R69 3" at bounding box center [756, 266] width 1512 height 437
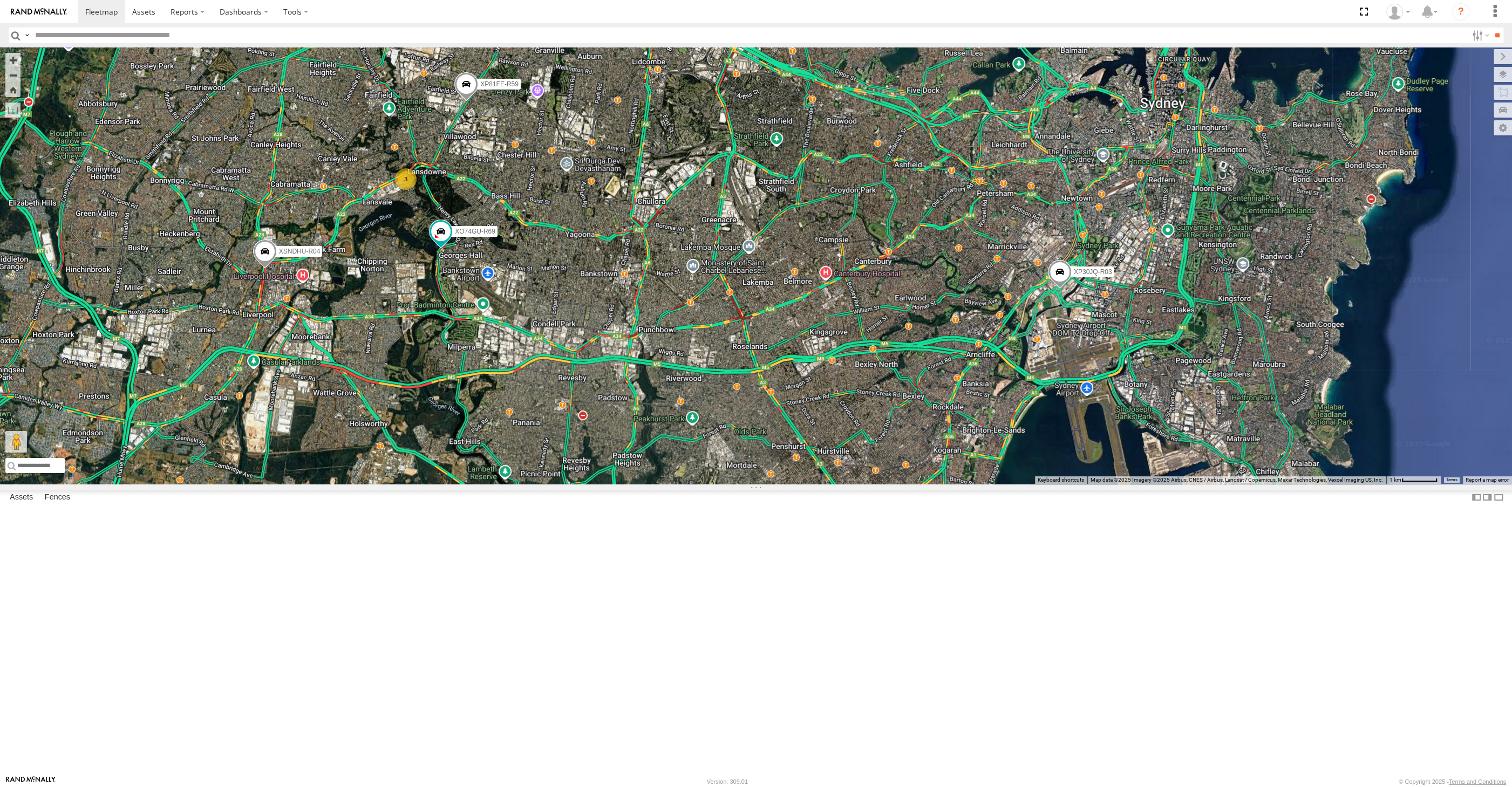
click at [725, 484] on div "XP30JQ-R03 XSNDHU-R04 RJ5911-R79 XP81FE-R59 XO74GU-R69 3" at bounding box center [756, 266] width 1512 height 437
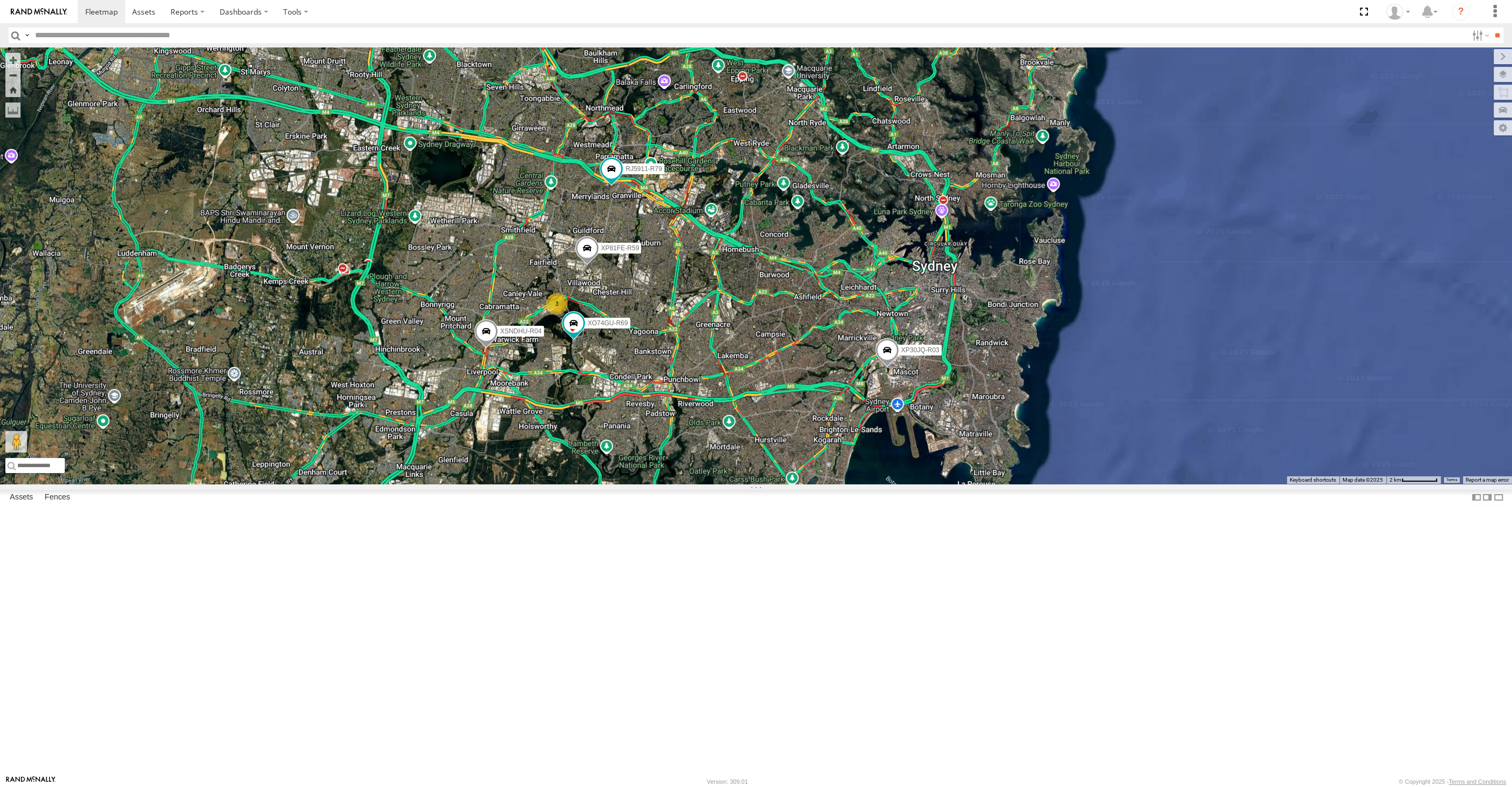
click at [689, 484] on div "XP30JQ-R03 XSNDHU-R04 RJ5911-R79 XP81FE-R59 XO74GU-R69 3" at bounding box center [756, 266] width 1512 height 437
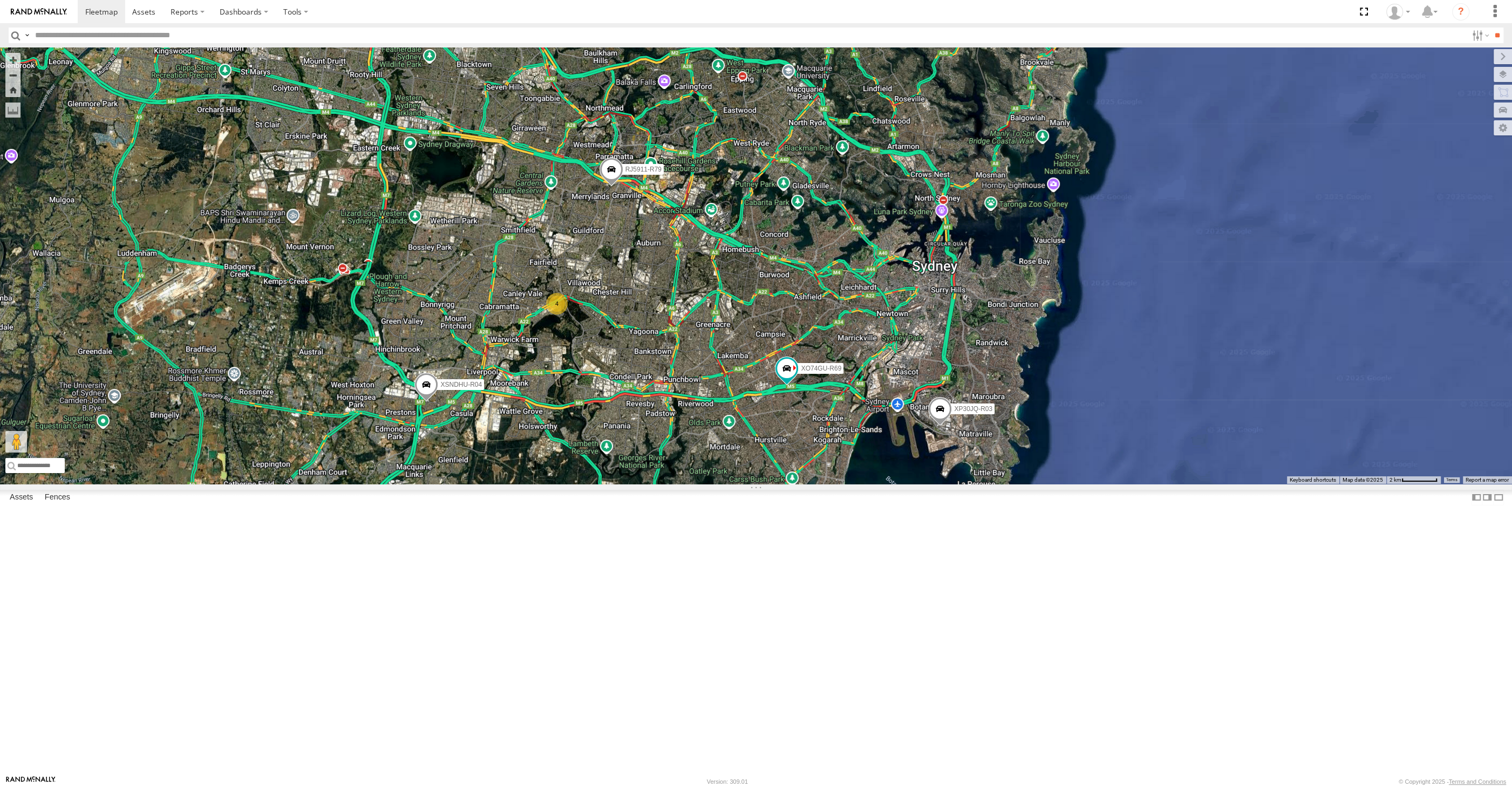
drag, startPoint x: 642, startPoint y: 530, endPoint x: 620, endPoint y: 528, distance: 22.1
click at [620, 484] on div "XP30JQ-R03 XSNDHU-R04 4 RJ5911-R79 XO74GU-R69" at bounding box center [756, 266] width 1512 height 437
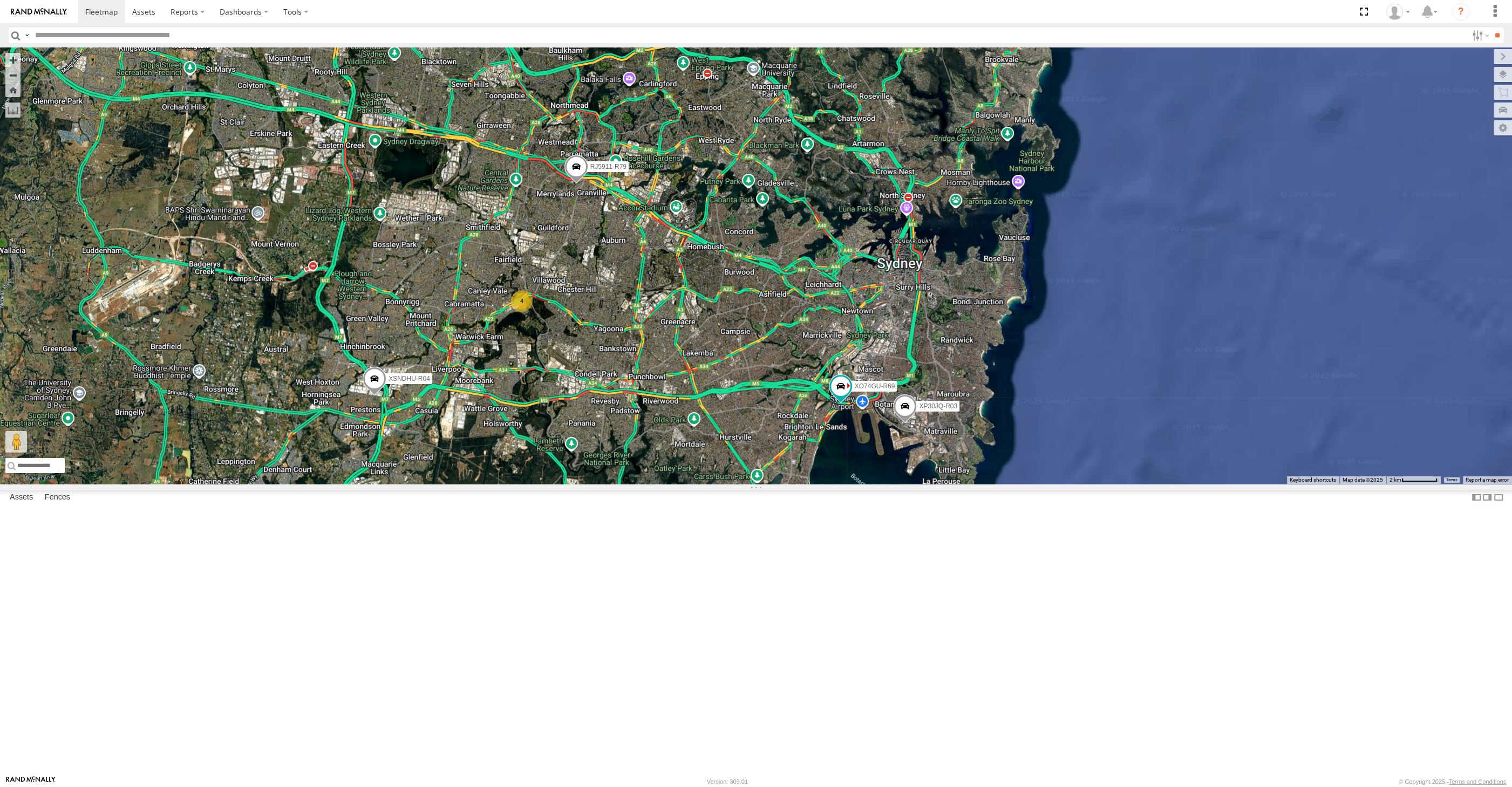
drag, startPoint x: 627, startPoint y: 554, endPoint x: 641, endPoint y: 553, distance: 14.0
click at [641, 484] on div "XP30JQ-R03 XSNDHU-R04 4 RJ5911-R79 XO74GU-R69" at bounding box center [756, 266] width 1512 height 437
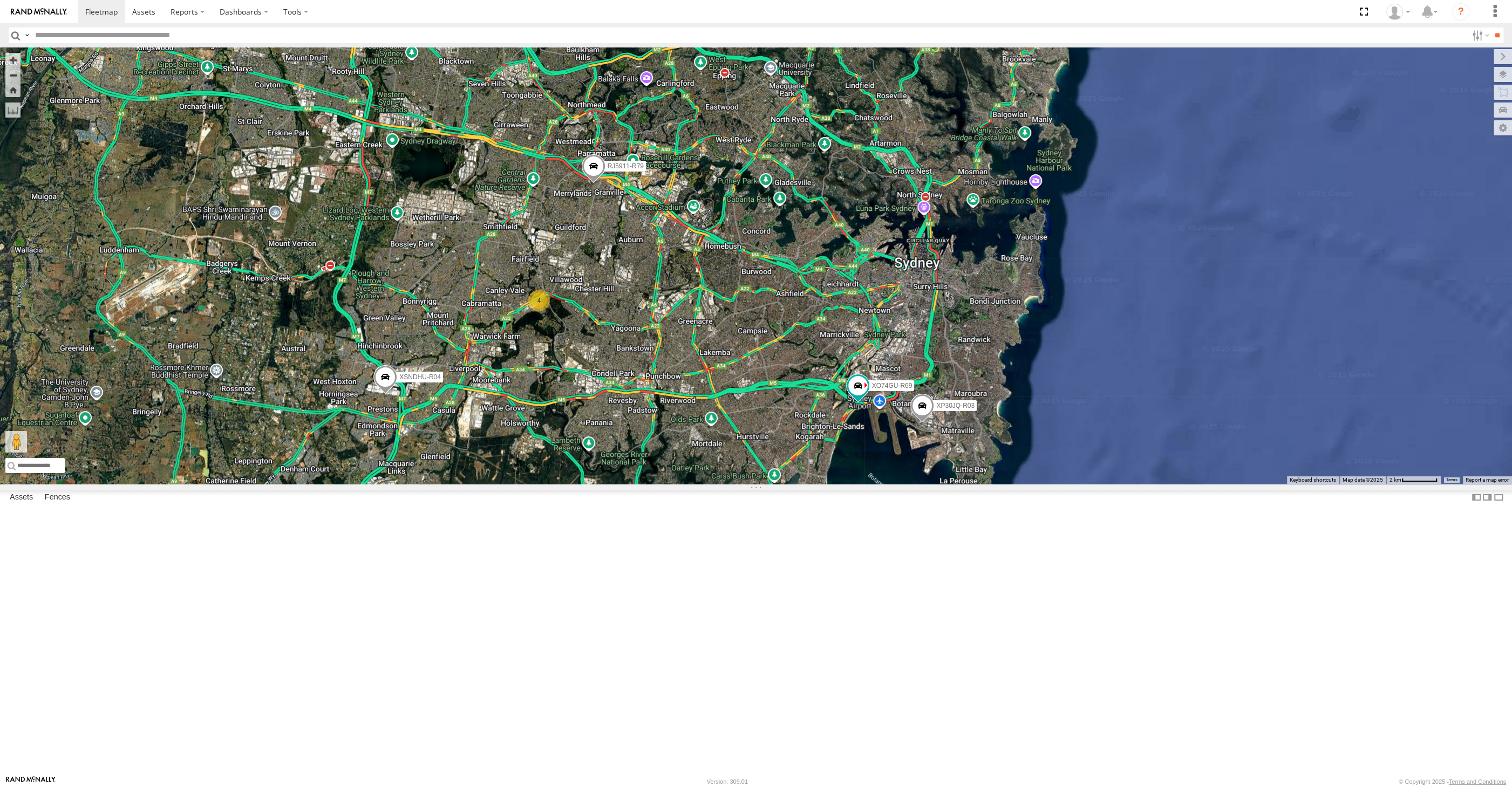
click at [866, 484] on div "XP30JQ-R03 XSNDHU-R04 4 RJ5911-R79 XO74GU-R69" at bounding box center [756, 266] width 1512 height 437
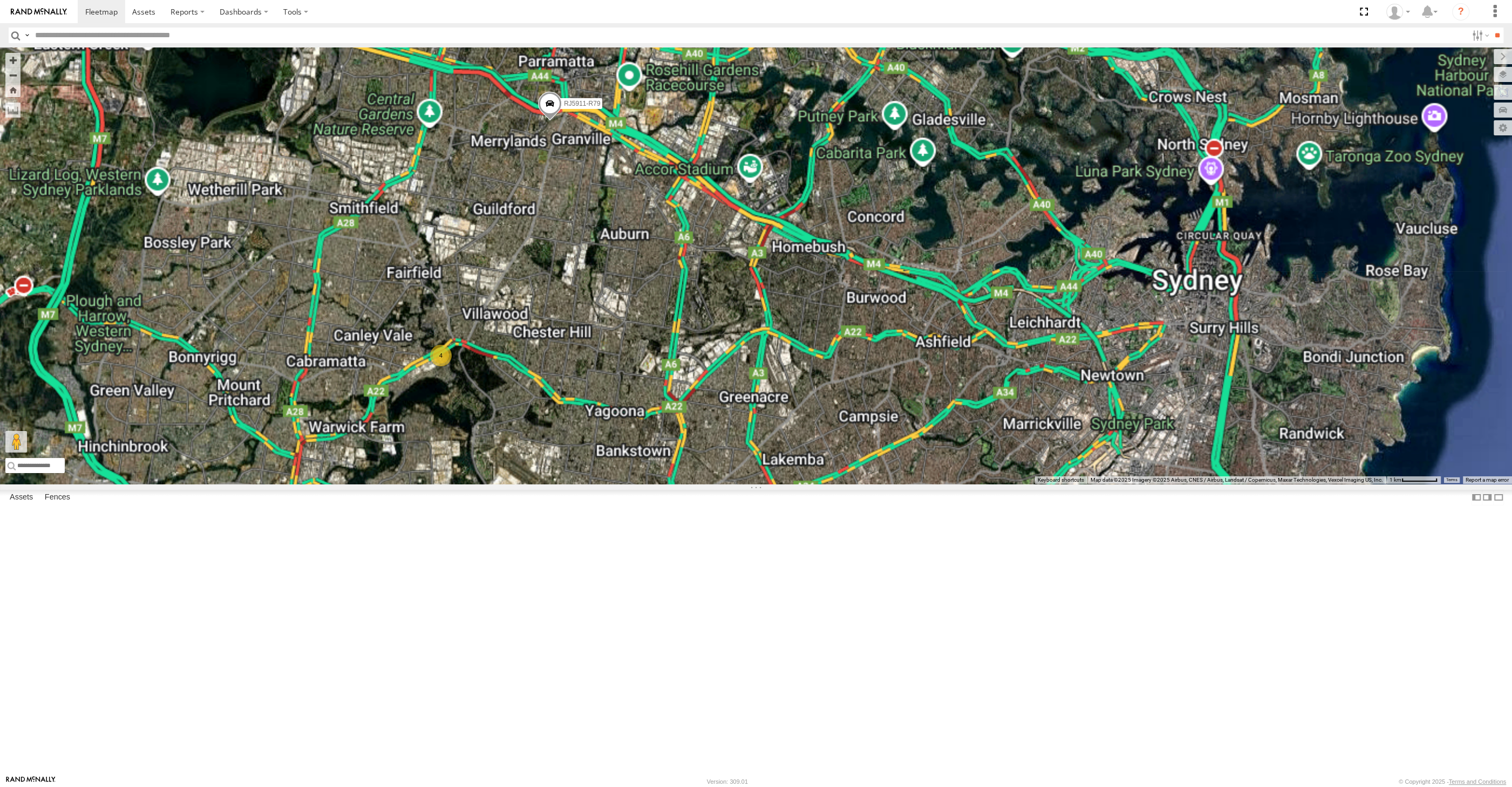
drag, startPoint x: 542, startPoint y: 401, endPoint x: 570, endPoint y: 402, distance: 28.0
click at [566, 401] on div "XP30JQ-R03 XSNDHU-R04 RJ5911-R79 XO74GU-R69 4" at bounding box center [756, 266] width 1512 height 437
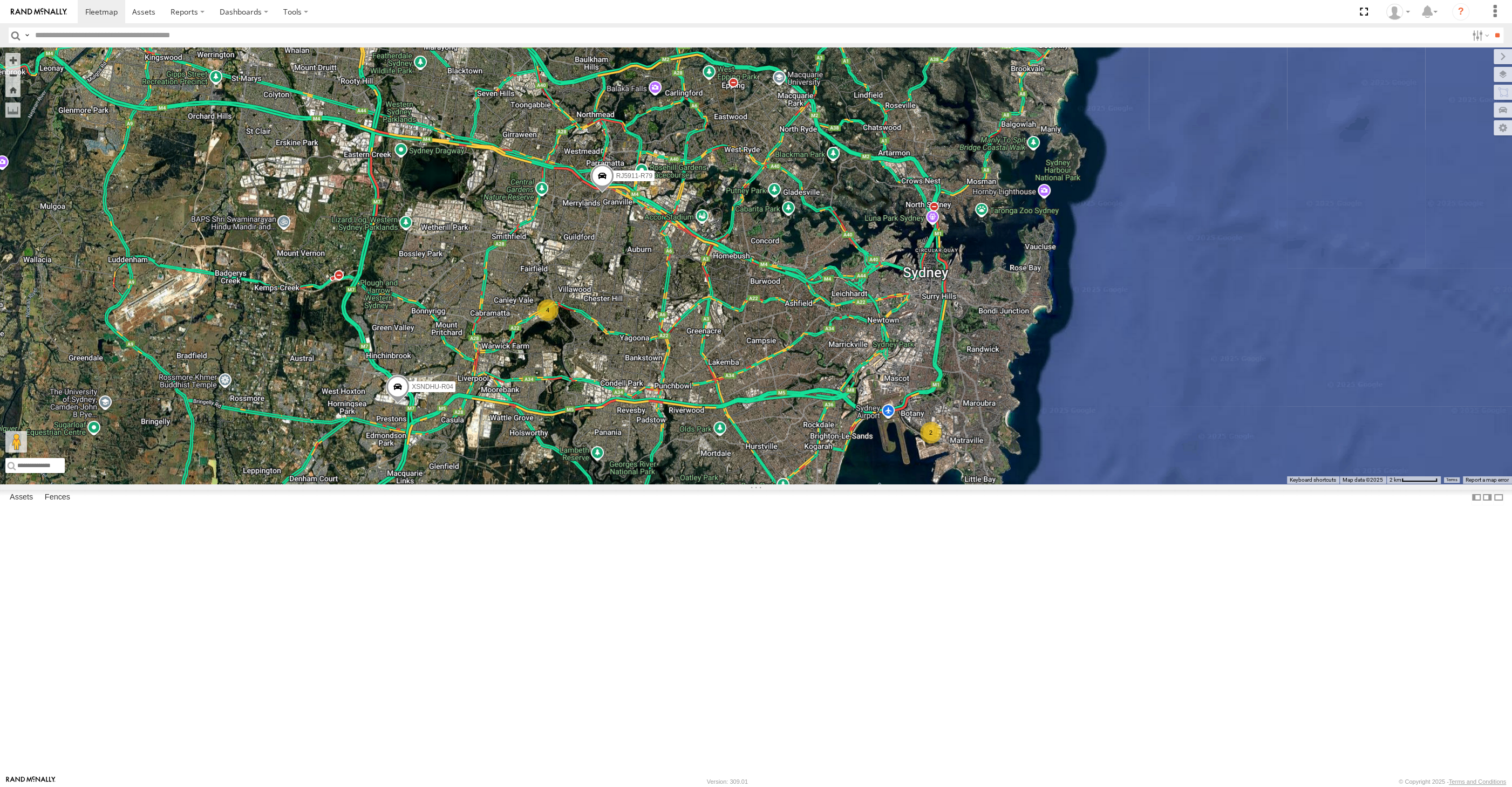
drag, startPoint x: 923, startPoint y: 659, endPoint x: 925, endPoint y: 650, distance: 9.2
click at [923, 484] on div "XSNDHU-R04 RJ5911-R79 2 4" at bounding box center [756, 266] width 1512 height 437
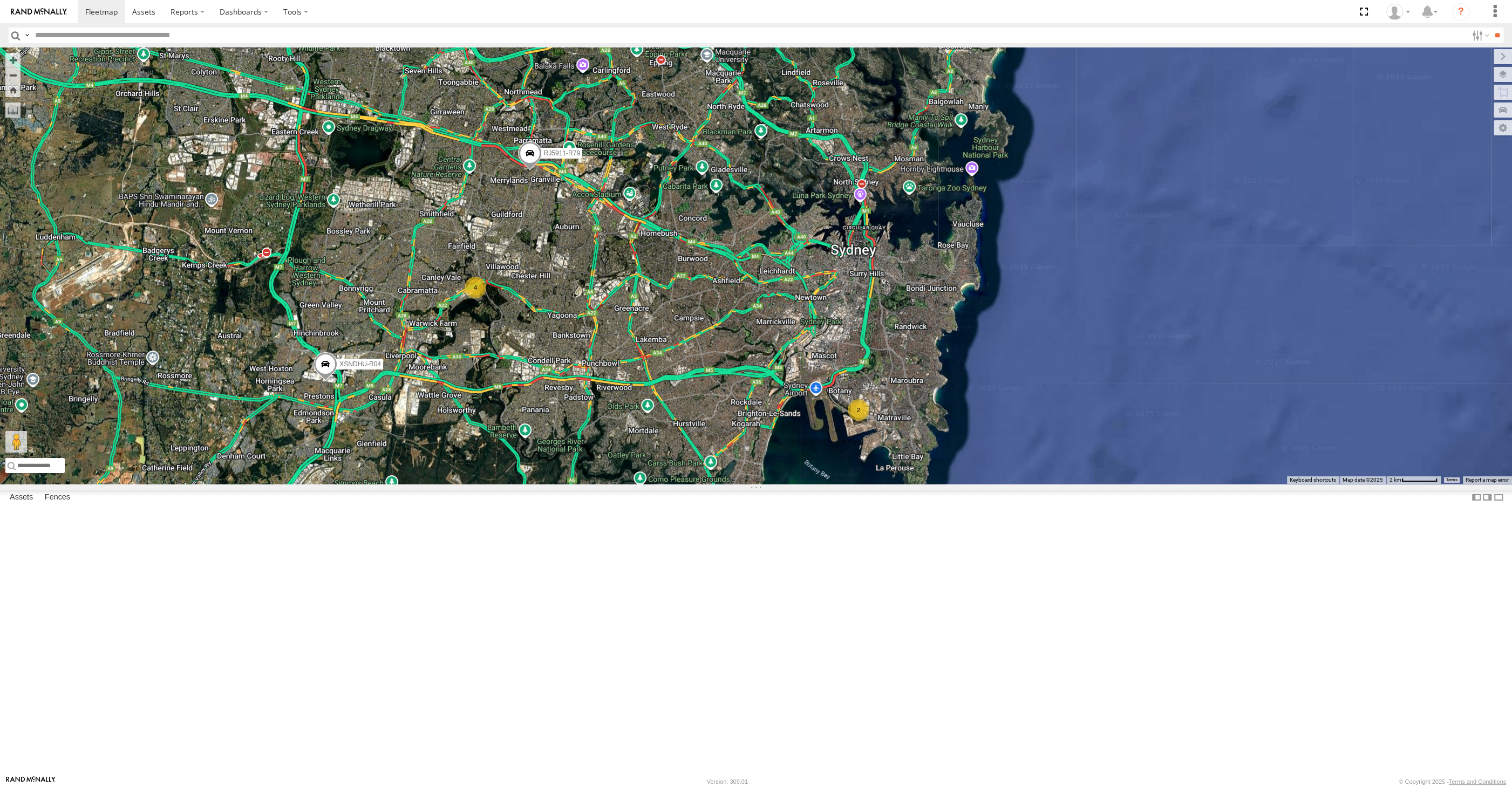
drag, startPoint x: 575, startPoint y: 601, endPoint x: 615, endPoint y: 582, distance: 44.3
click at [612, 484] on div "XSNDHU-R04 RJ5911-R79 2 4" at bounding box center [756, 266] width 1512 height 437
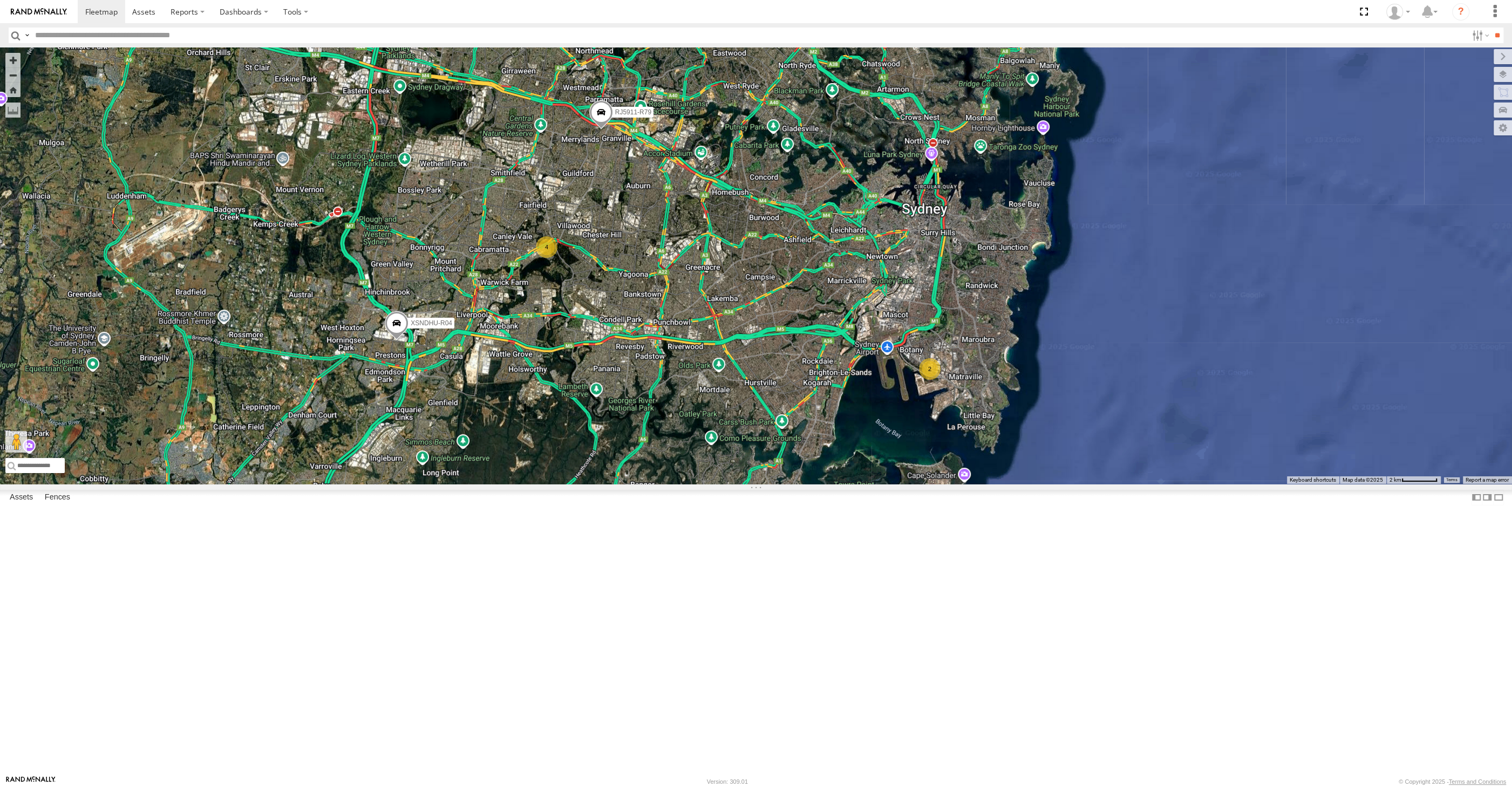
drag, startPoint x: 522, startPoint y: 541, endPoint x: 512, endPoint y: 535, distance: 11.7
click at [512, 484] on div "XSNDHU-R04 RJ5911-R79 2 4" at bounding box center [756, 266] width 1512 height 437
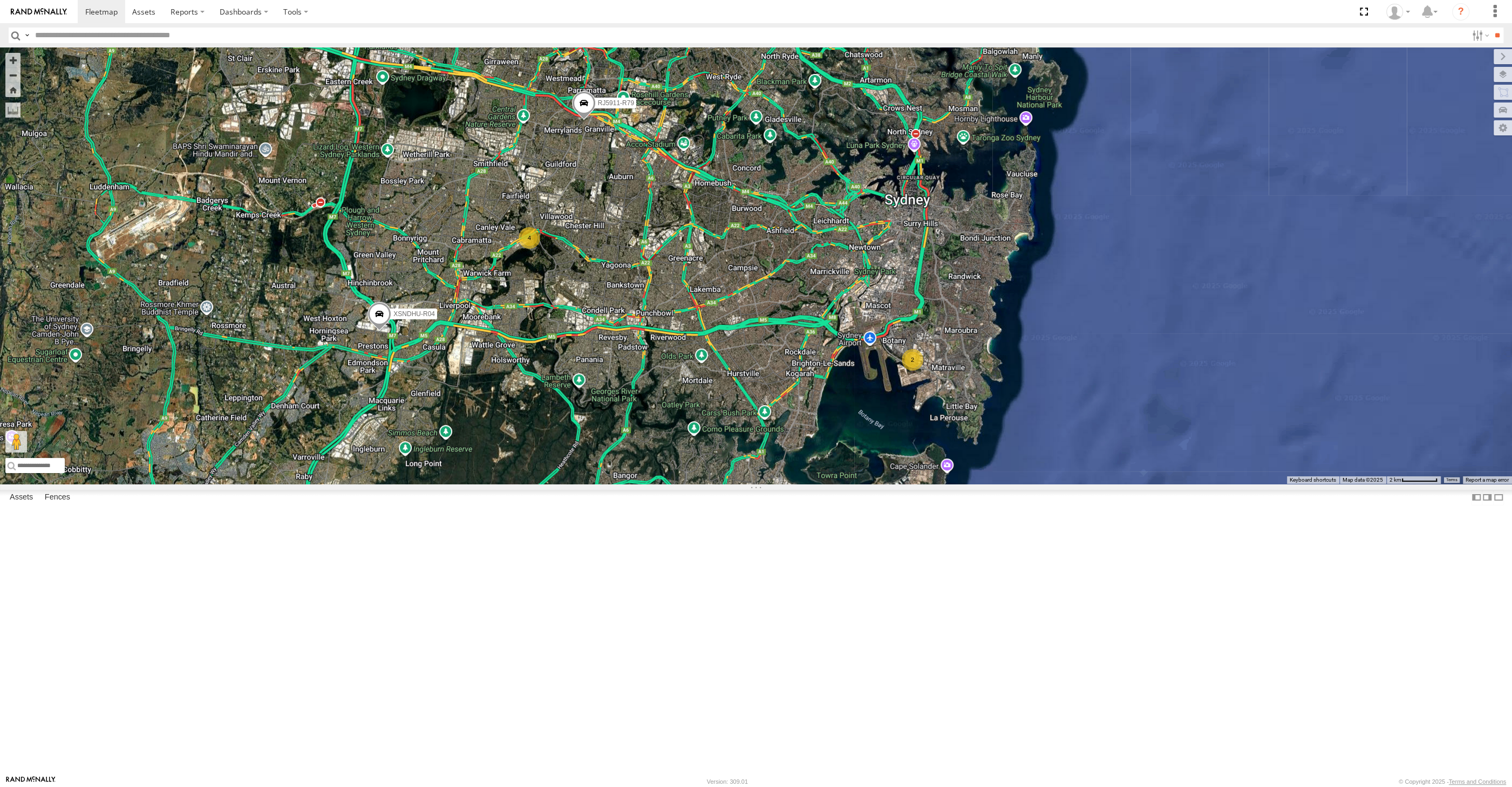
drag, startPoint x: 684, startPoint y: 458, endPoint x: 693, endPoint y: 485, distance: 28.5
click at [693, 484] on div "2 XSNDHU-R04 4 RJ5911-R79" at bounding box center [756, 266] width 1512 height 437
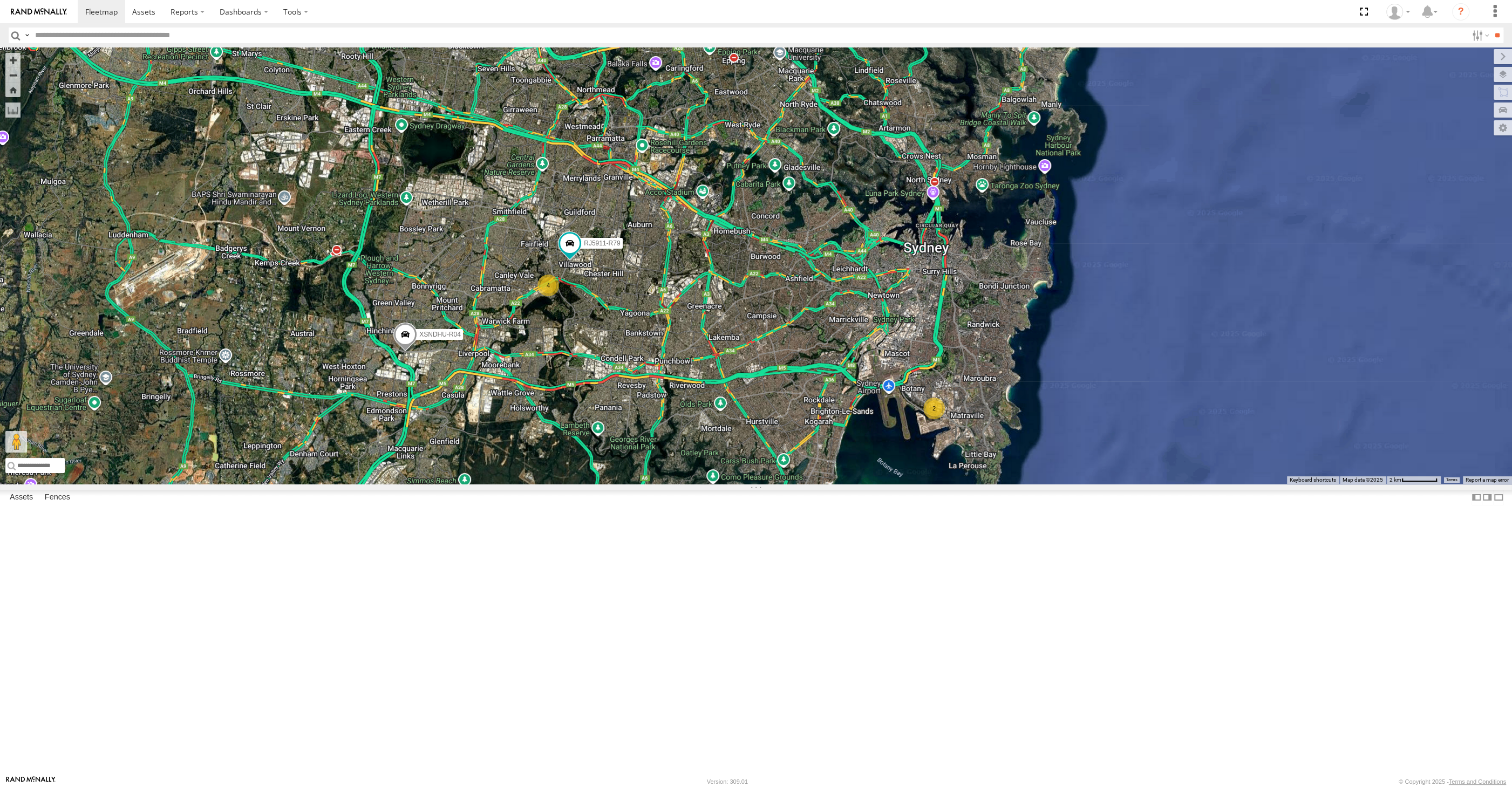
drag, startPoint x: 636, startPoint y: 501, endPoint x: 646, endPoint y: 487, distance: 17.2
click at [646, 484] on div "2 XSNDHU-R04 4 RJ5911-R79" at bounding box center [756, 266] width 1512 height 437
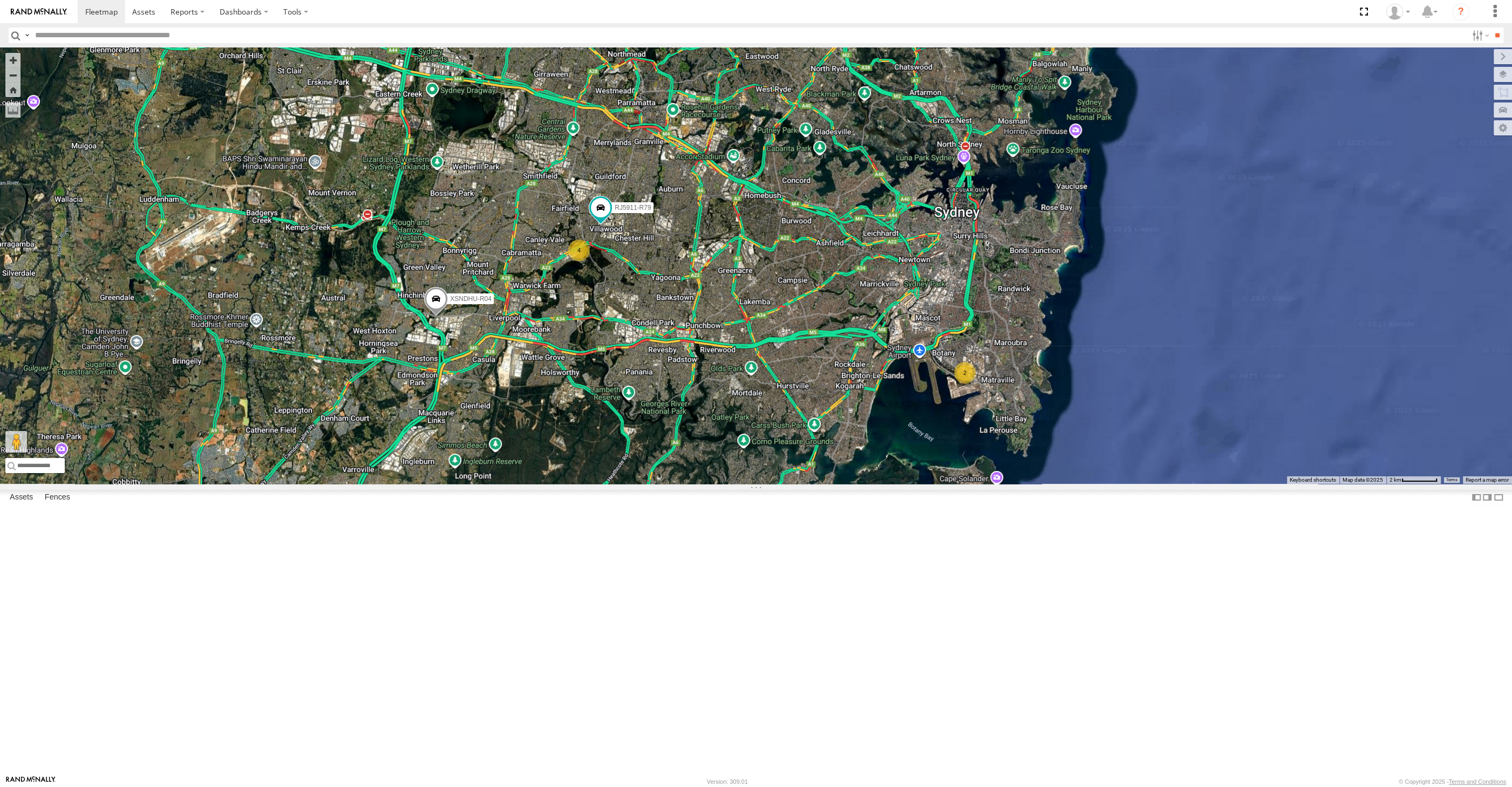
click at [666, 484] on div "2 XSNDHU-R04 4 RJ5911-R79" at bounding box center [756, 266] width 1512 height 437
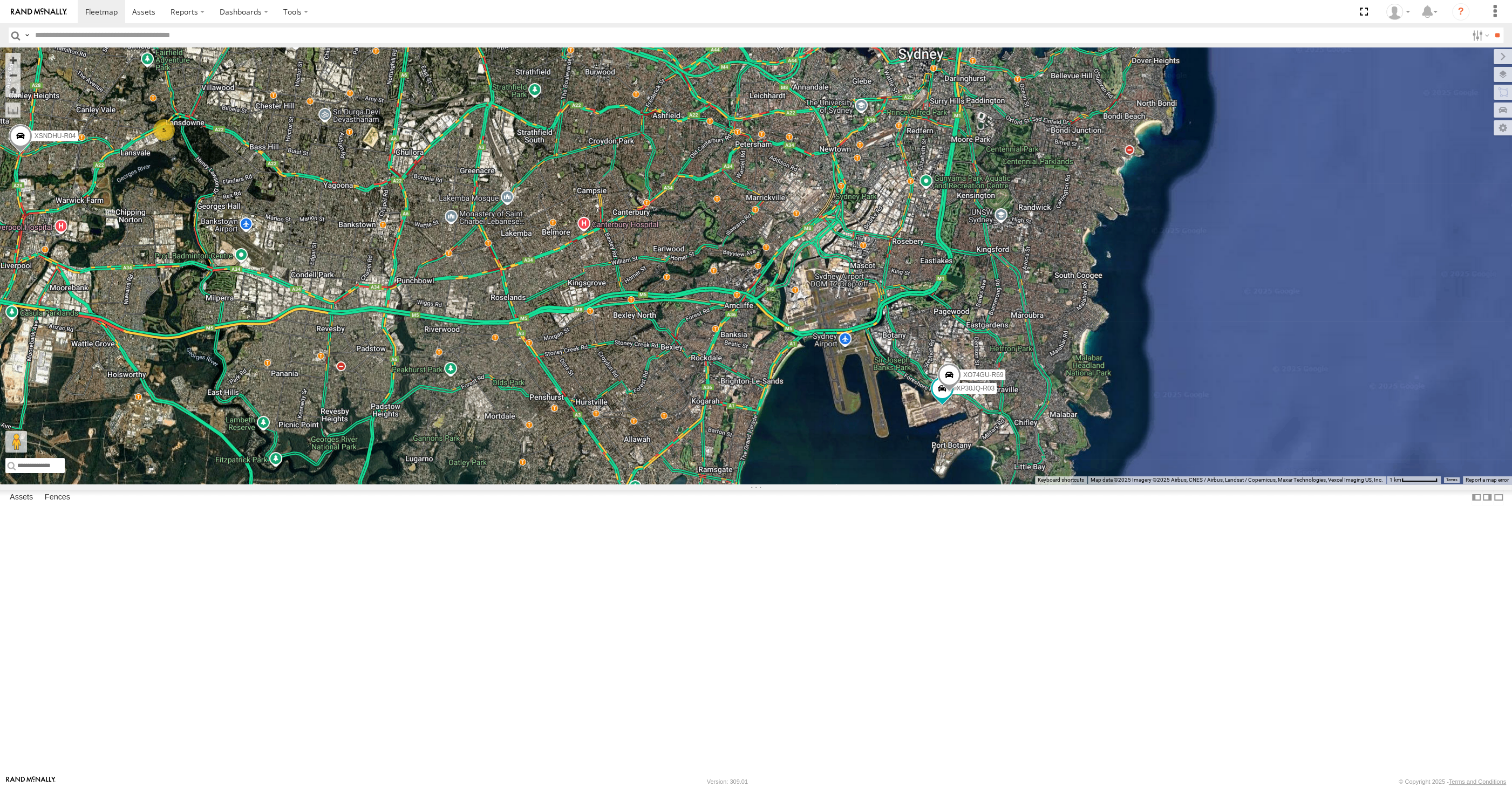
click at [673, 438] on div "XP30JQ-R03 XSNDHU-R04 XO74GU-R69 5" at bounding box center [756, 266] width 1512 height 437
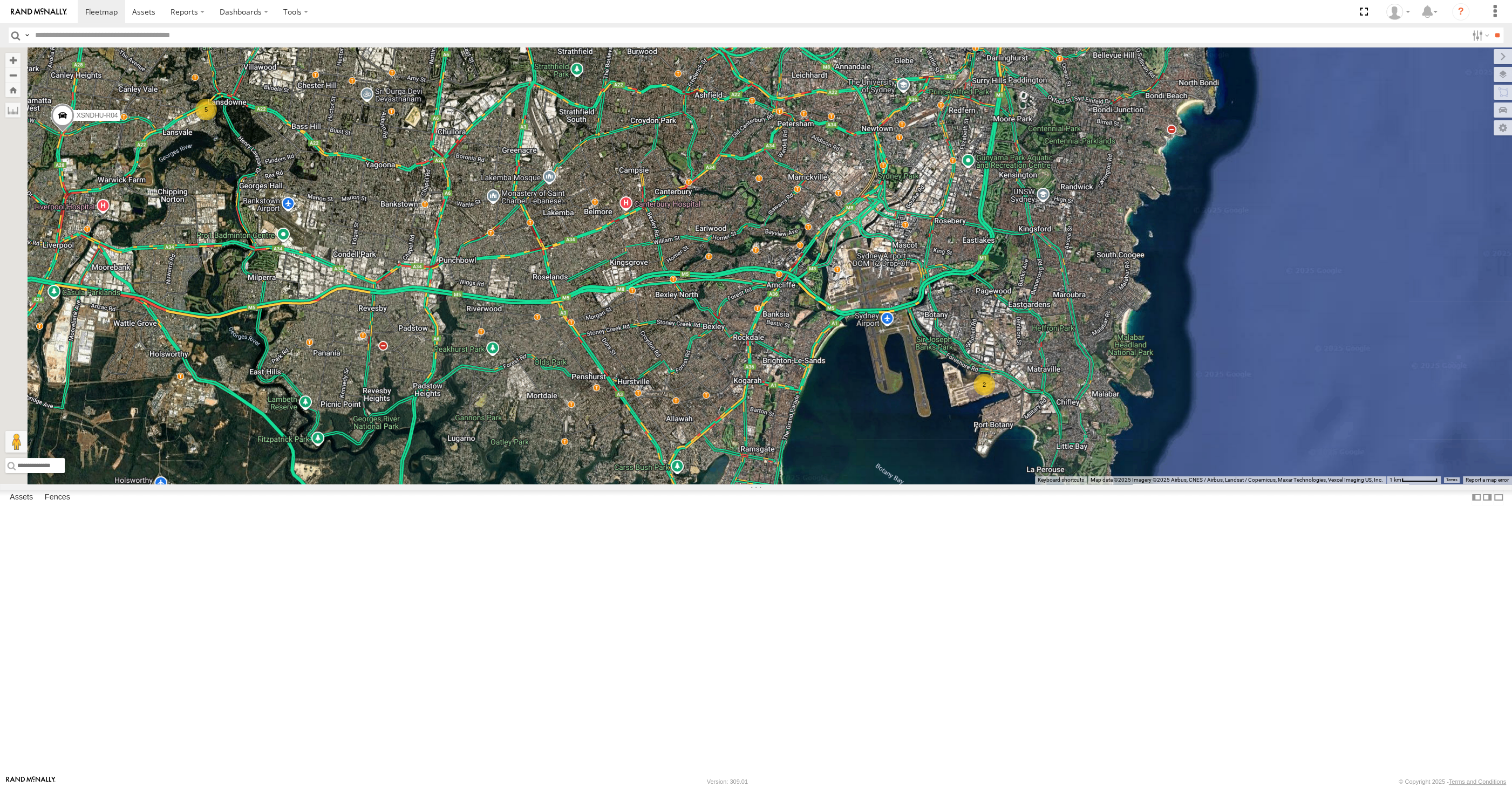
drag, startPoint x: 682, startPoint y: 514, endPoint x: 693, endPoint y: 516, distance: 11.2
click at [692, 484] on div "XSNDHU-R04 2 5" at bounding box center [756, 266] width 1512 height 437
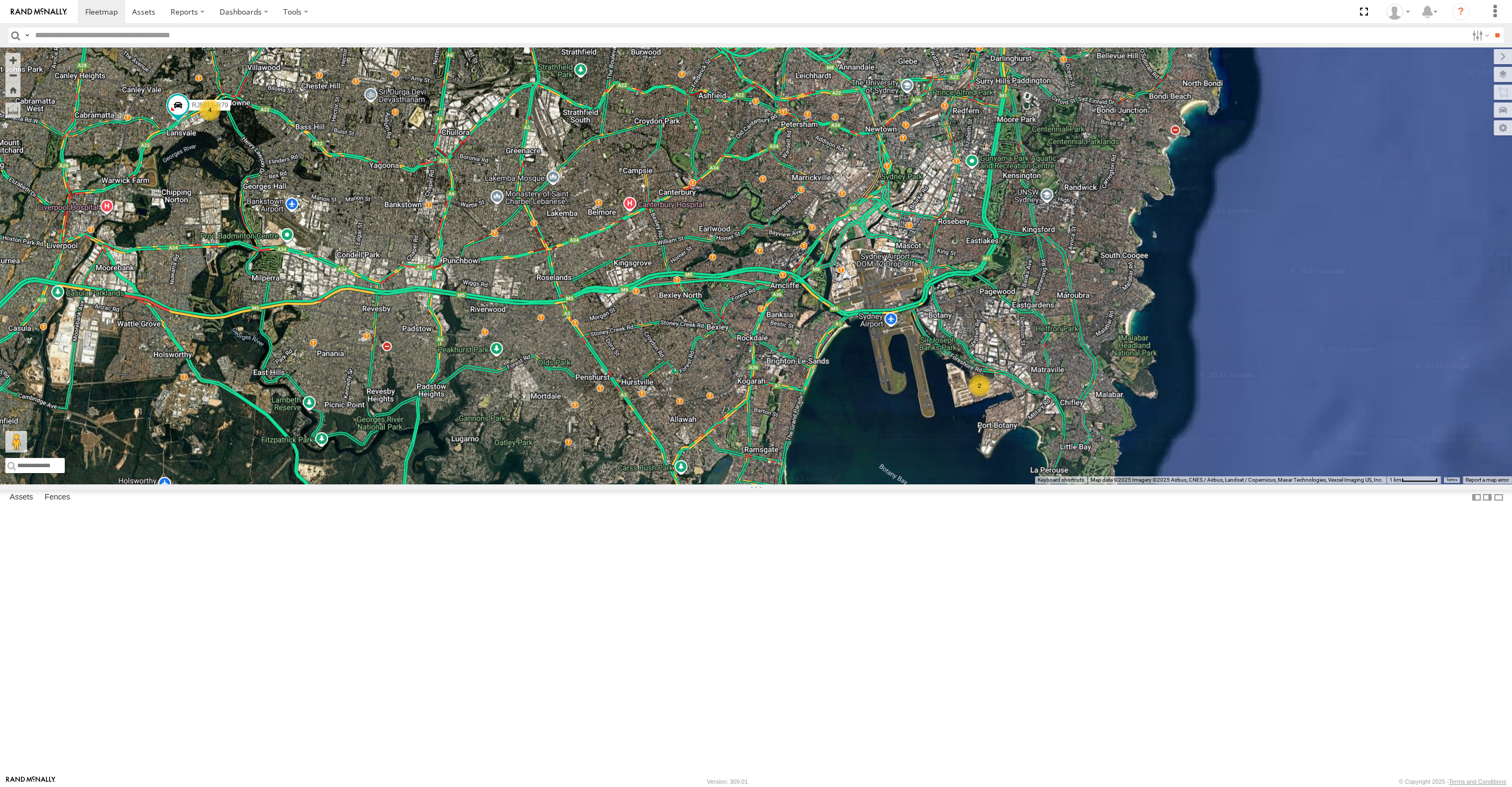
drag, startPoint x: 659, startPoint y: 626, endPoint x: 760, endPoint y: 626, distance: 101.0
click at [737, 484] on div "XSNDHU-R04 RJ5911-R79 2 4" at bounding box center [756, 266] width 1512 height 437
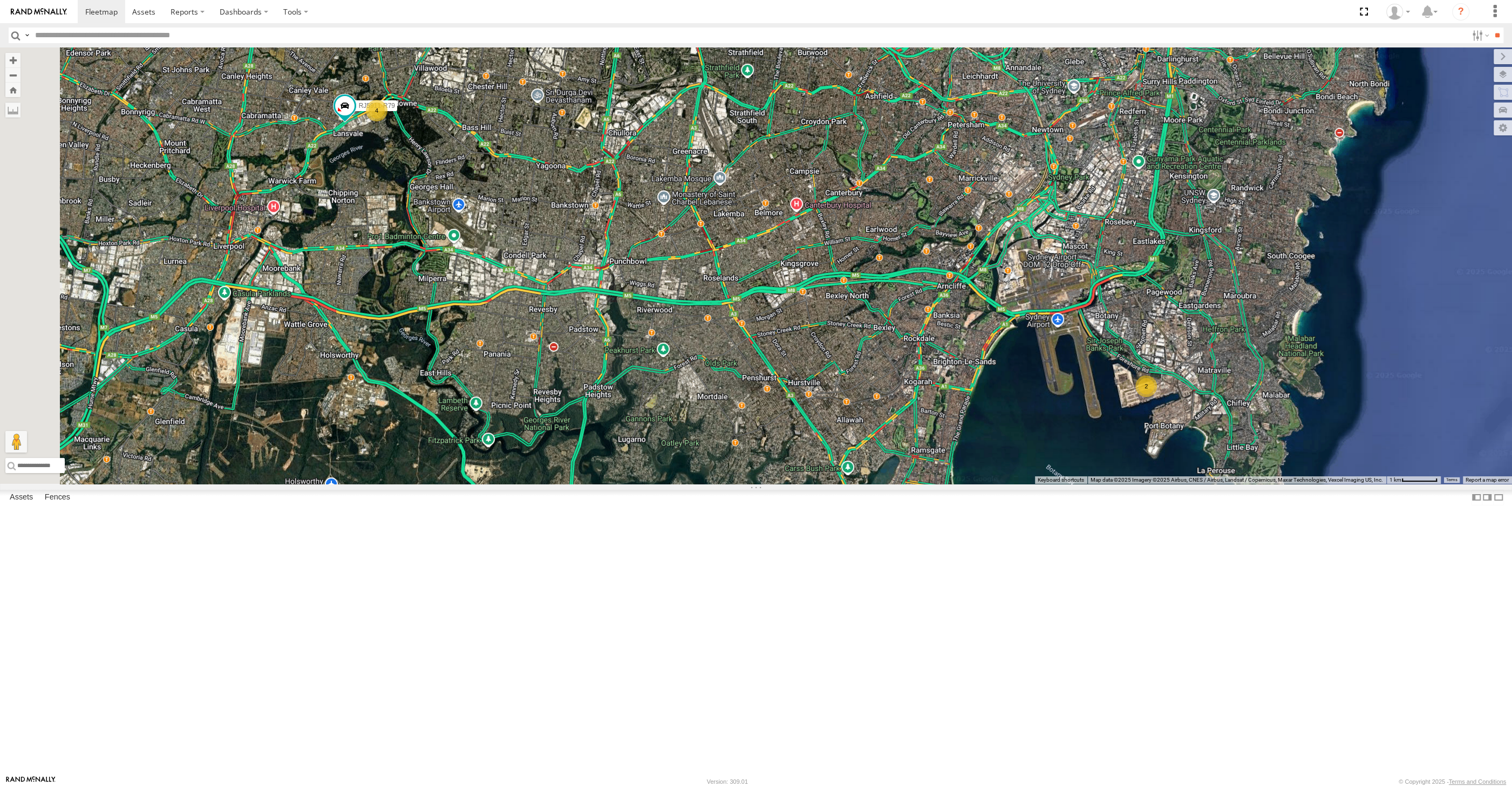
click at [698, 484] on div "XSNDHU-R04 RJ5911-R79 2 4" at bounding box center [756, 266] width 1512 height 437
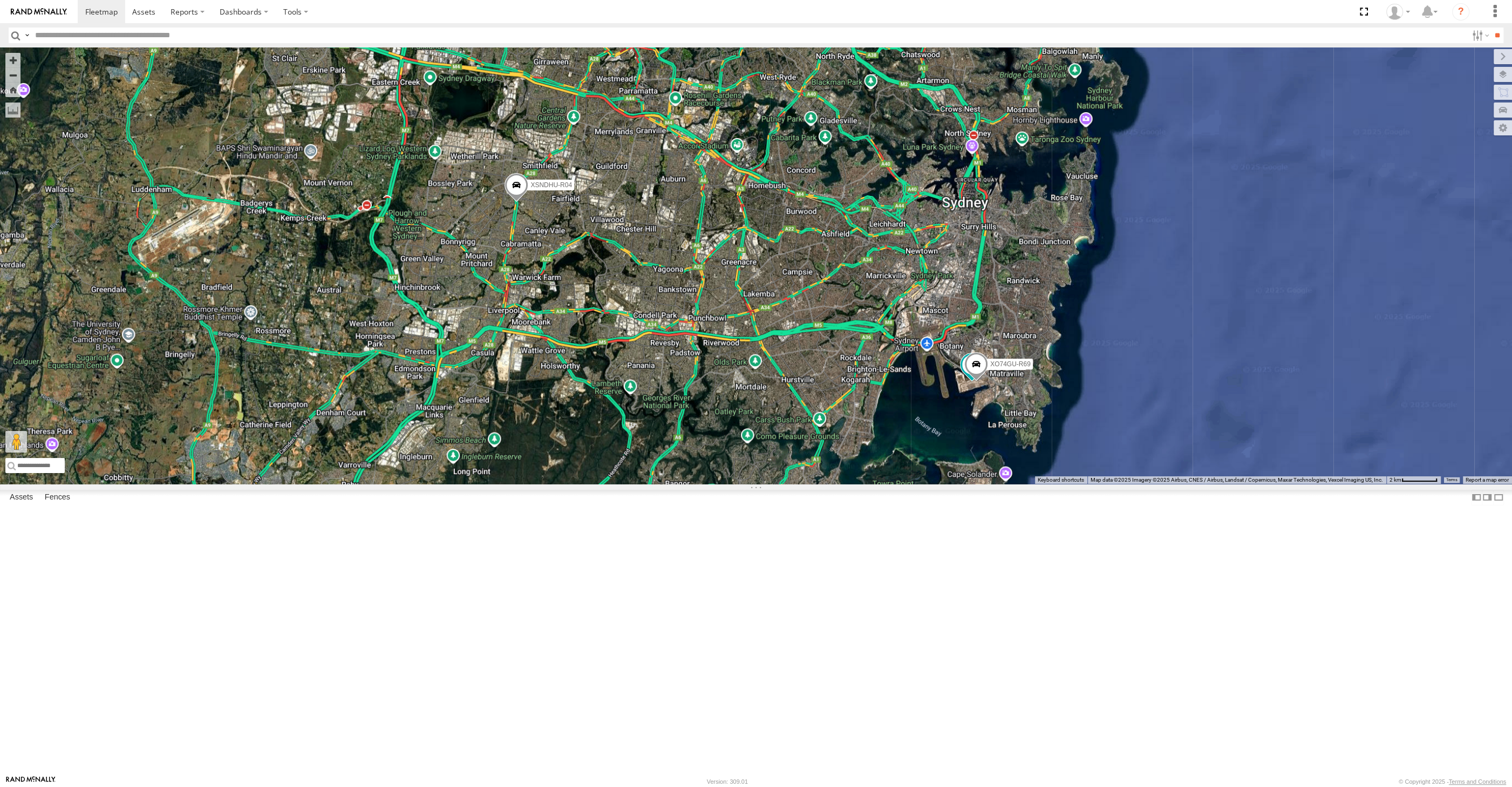
click at [706, 484] on div "XSNDHU-R04 XP30JQ-R03 XO74GU-R69" at bounding box center [756, 266] width 1512 height 437
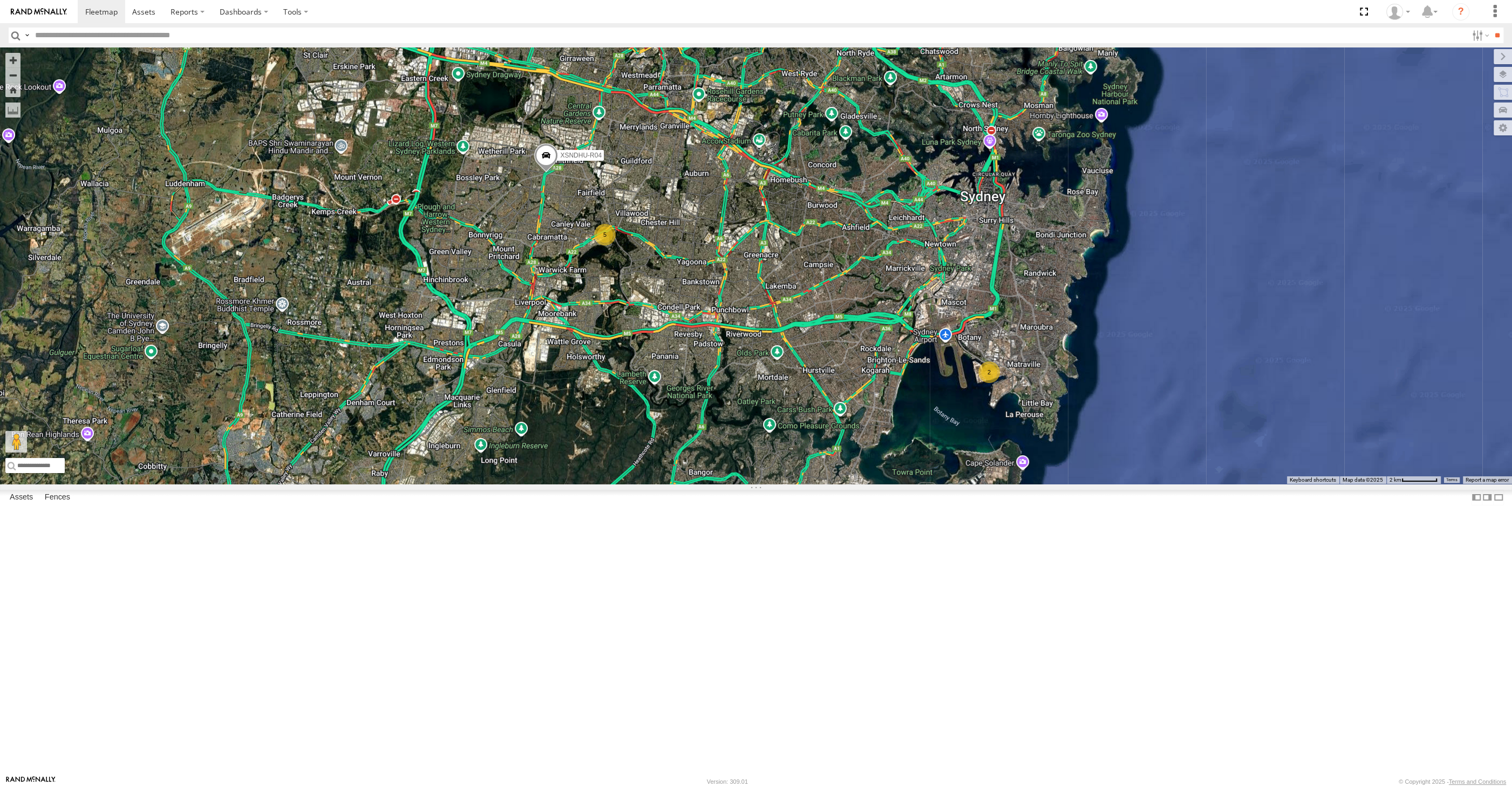
click at [506, 391] on div "XSNDHU-R04 2 5" at bounding box center [756, 266] width 1512 height 437
click at [410, 384] on div "XSNDHU-R04 2 5" at bounding box center [756, 266] width 1512 height 437
drag, startPoint x: 792, startPoint y: 543, endPoint x: 789, endPoint y: 533, distance: 10.4
click at [791, 484] on div "XSNDHU-R04 2 5" at bounding box center [756, 266] width 1512 height 437
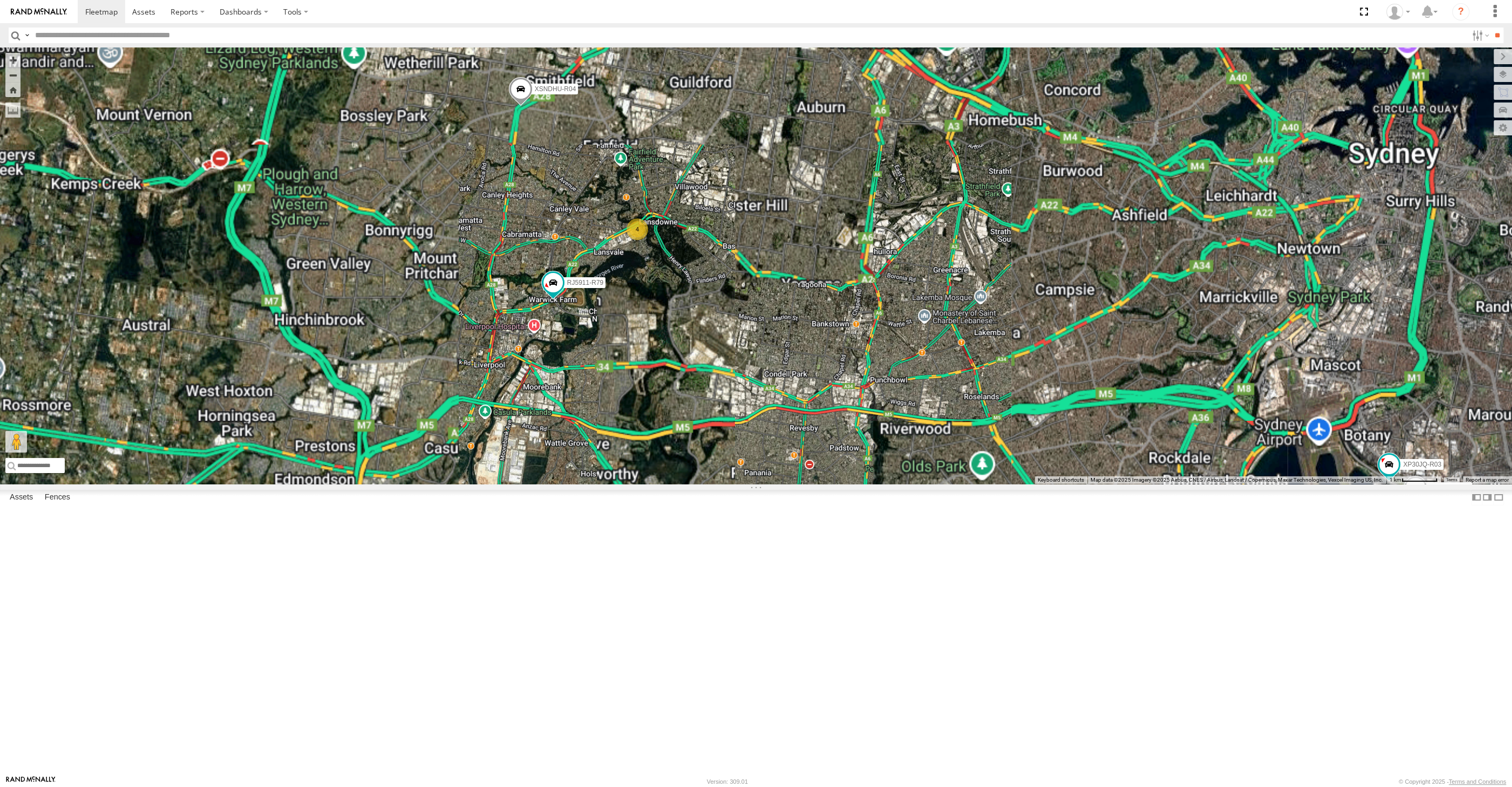
drag, startPoint x: 657, startPoint y: 508, endPoint x: 646, endPoint y: 504, distance: 11.7
click at [649, 484] on div "XSNDHU-R04 RJ5911-R79 XP30JQ-R03 4 XO74GU-R69" at bounding box center [756, 266] width 1512 height 437
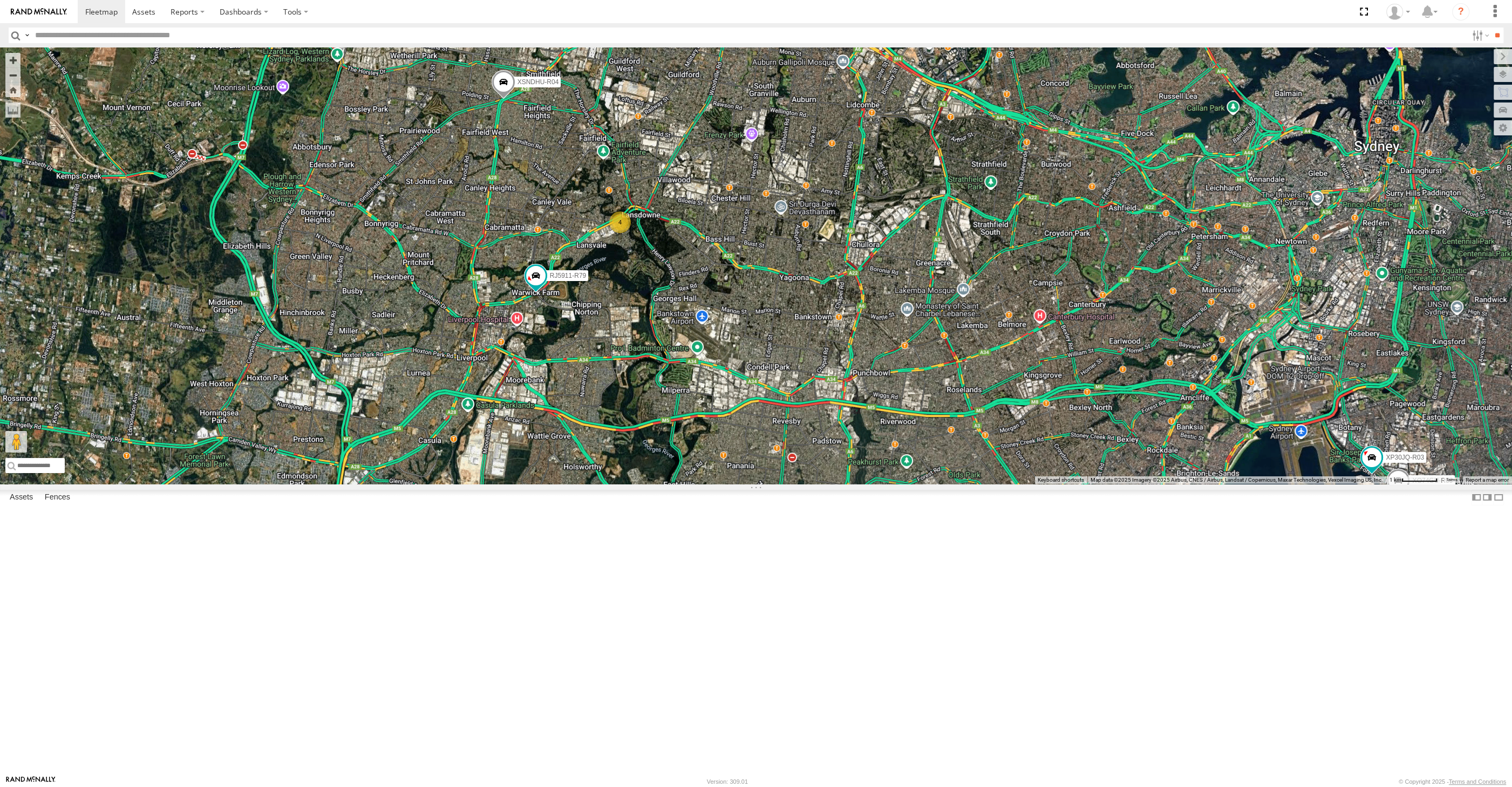
click at [718, 452] on div "XSNDHU-R04 RJ5911-R79 XP30JQ-R03 4 XO74GU-R69" at bounding box center [756, 266] width 1512 height 437
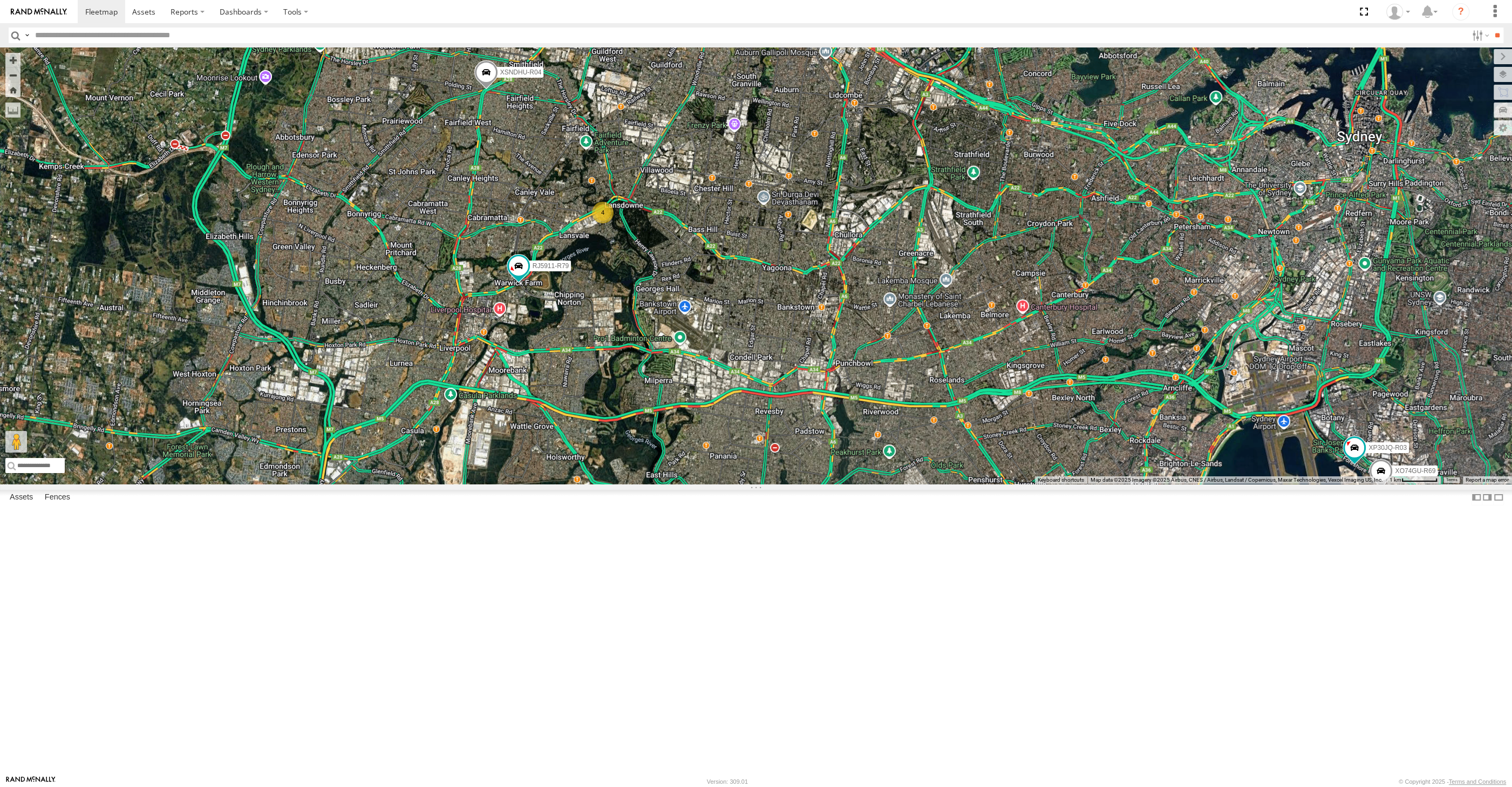
drag, startPoint x: 757, startPoint y: 489, endPoint x: 741, endPoint y: 457, distance: 35.8
click at [744, 463] on div "XSNDHU-R04 RJ5911-R79 XP30JQ-R03 4 XO74GU-R69" at bounding box center [756, 266] width 1512 height 437
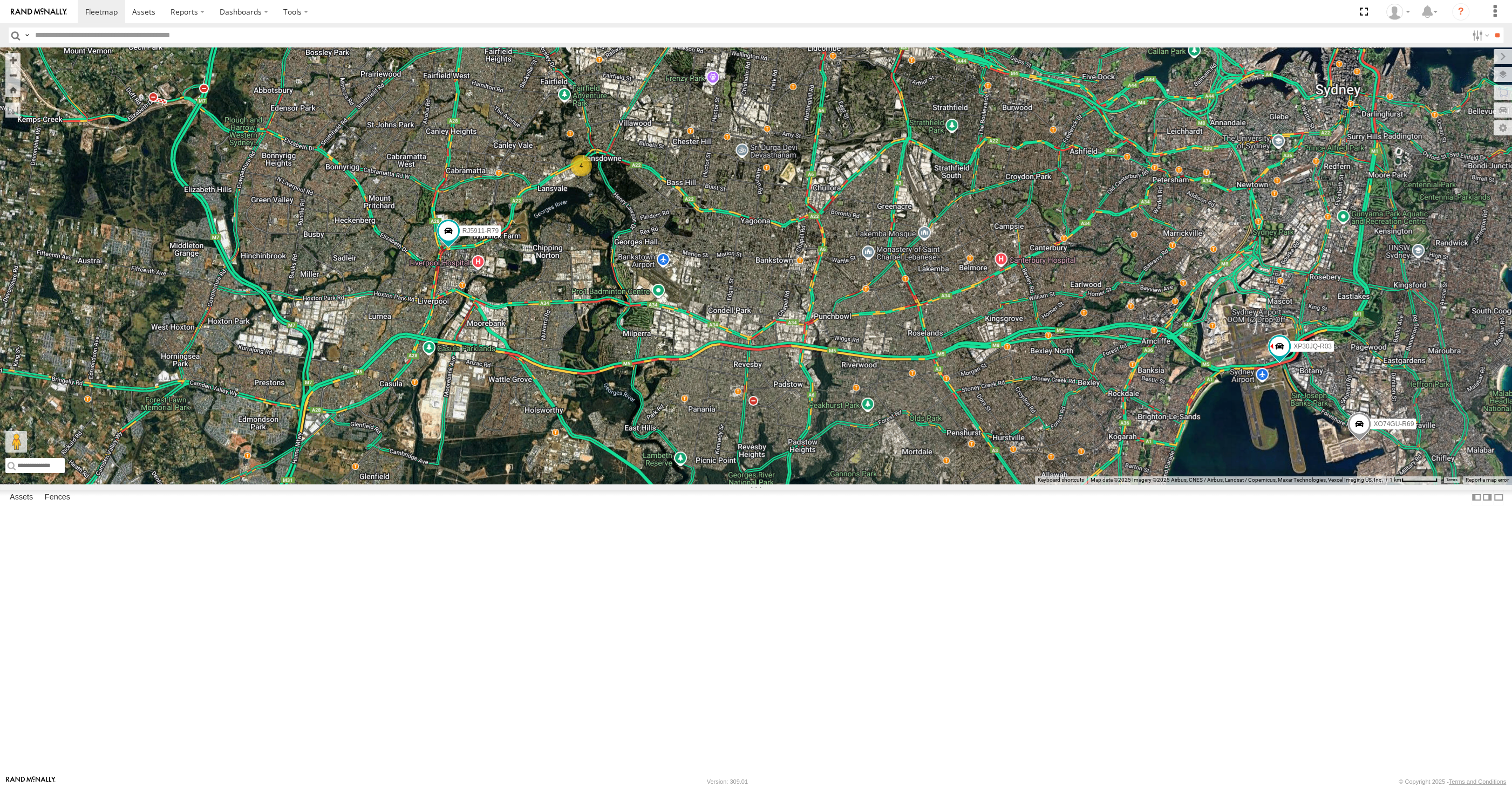
click at [1139, 484] on div "XP30JQ-R03 XSNDHU-R04 4 RJ5911-R79 XO74GU-R69" at bounding box center [756, 266] width 1512 height 437
drag, startPoint x: 864, startPoint y: 448, endPoint x: 869, endPoint y: 445, distance: 5.8
click at [869, 445] on div "XP30JQ-R03 XSNDHU-R04 4 RJ5911-R79 XO74GU-R69" at bounding box center [756, 266] width 1512 height 437
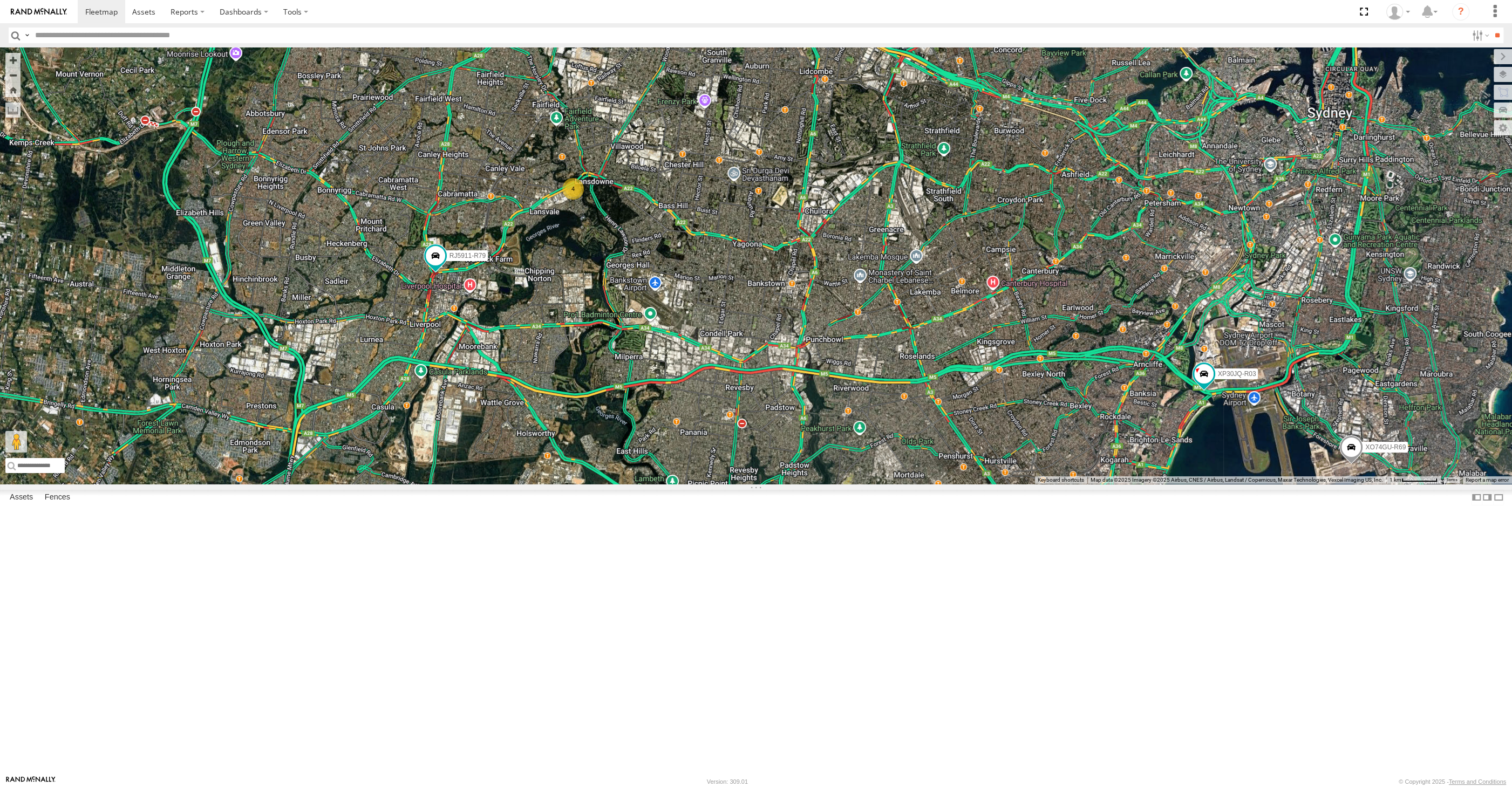
drag, startPoint x: 868, startPoint y: 445, endPoint x: 850, endPoint y: 475, distance: 35.0
click at [851, 475] on div "XP30JQ-R03 XSNDHU-R04 4 RJ5911-R79 XO74GU-R69" at bounding box center [756, 266] width 1512 height 437
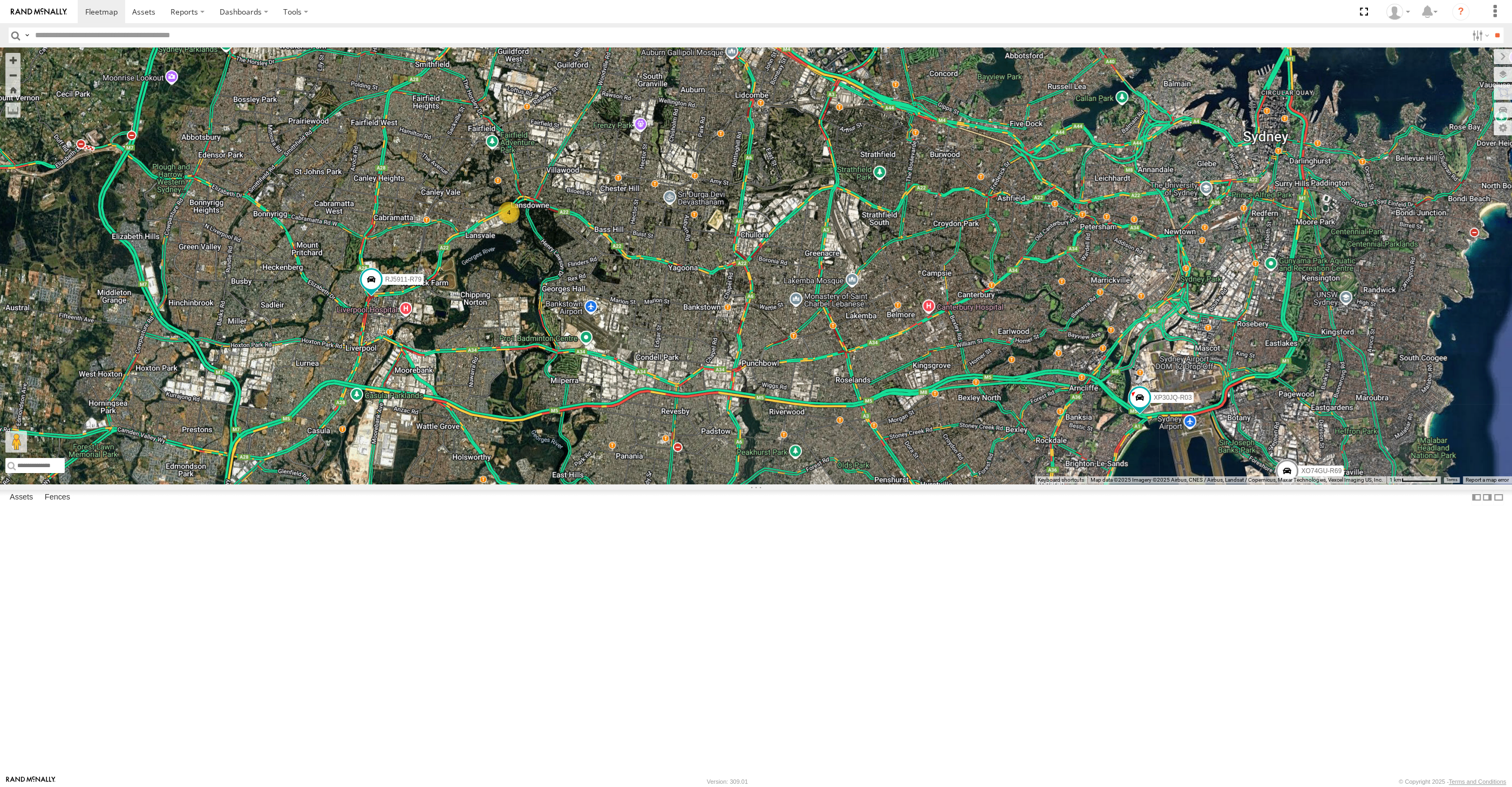
drag, startPoint x: 853, startPoint y: 476, endPoint x: 792, endPoint y: 500, distance: 65.6
click at [792, 484] on div "XP30JQ-R03 XSNDHU-R04 4 RJ5911-R79 XO74GU-R69" at bounding box center [756, 266] width 1512 height 437
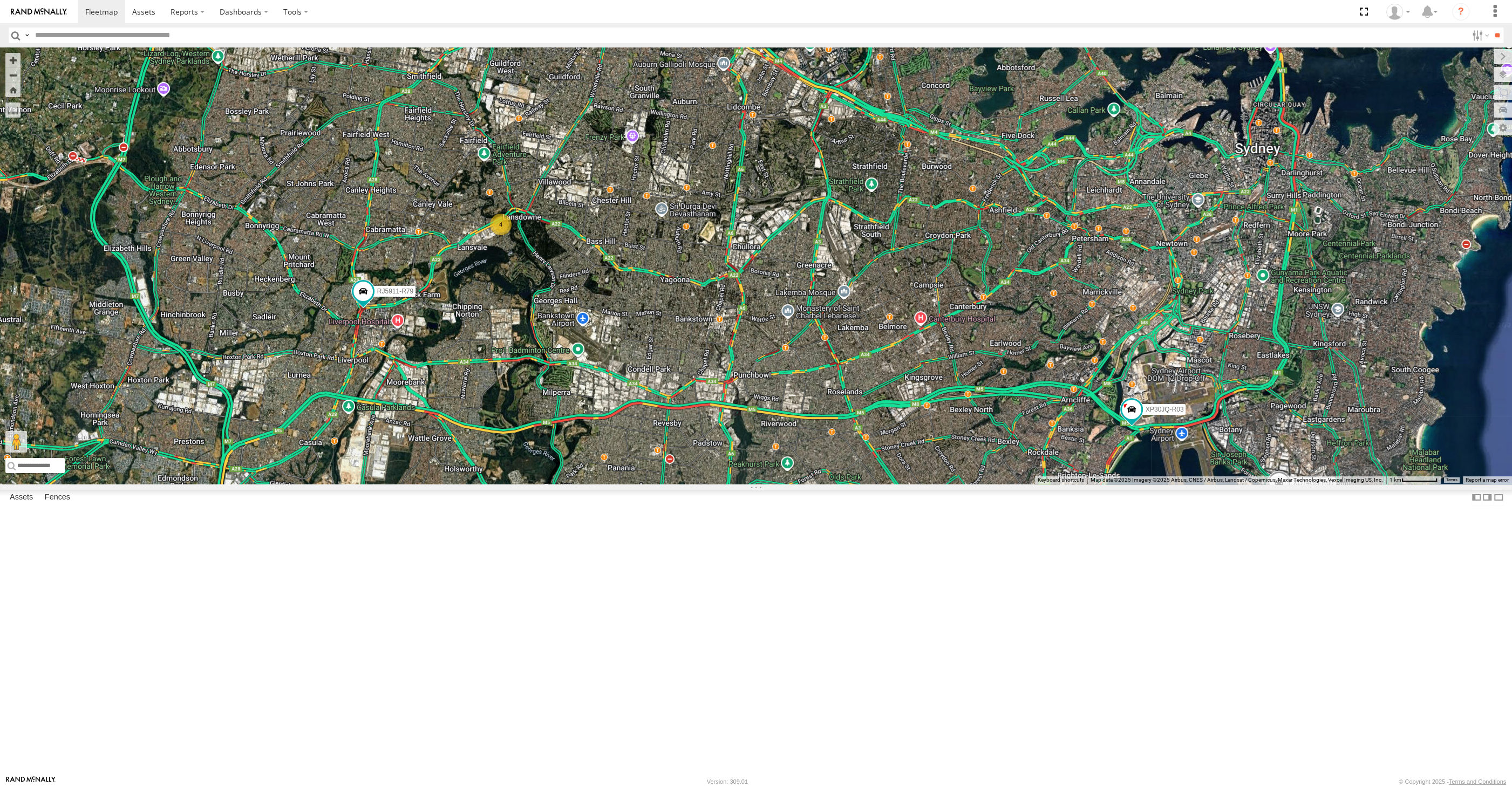
click at [851, 484] on div "XP30JQ-R03 XSNDHU-R04 4 RJ5911-R79 XO74GU-R69" at bounding box center [756, 266] width 1512 height 437
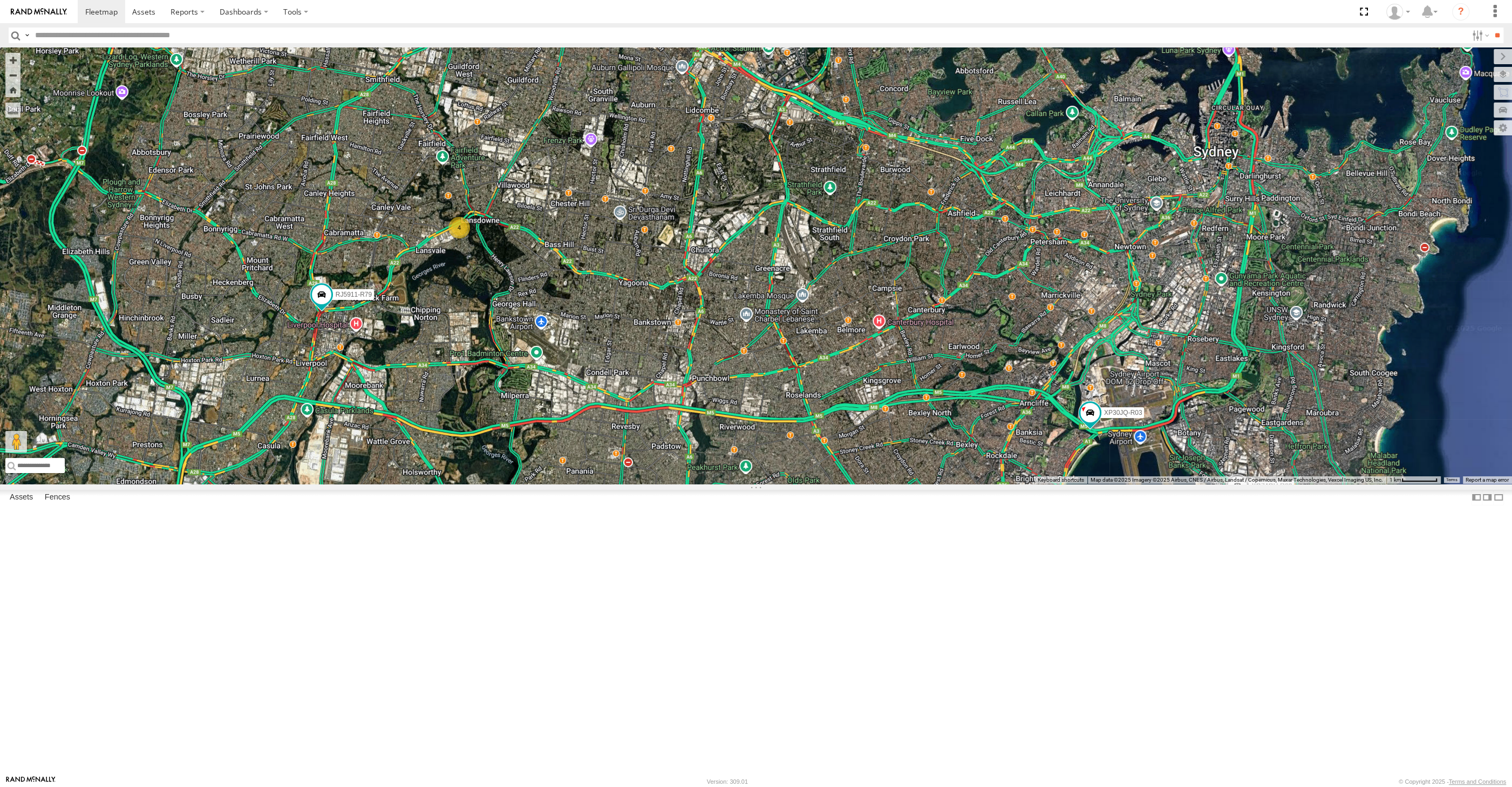
drag, startPoint x: 851, startPoint y: 484, endPoint x: 809, endPoint y: 487, distance: 42.1
click at [809, 484] on div "XP30JQ-R03 XSNDHU-R04 4 RJ5911-R79 XO74GU-R69" at bounding box center [756, 266] width 1512 height 437
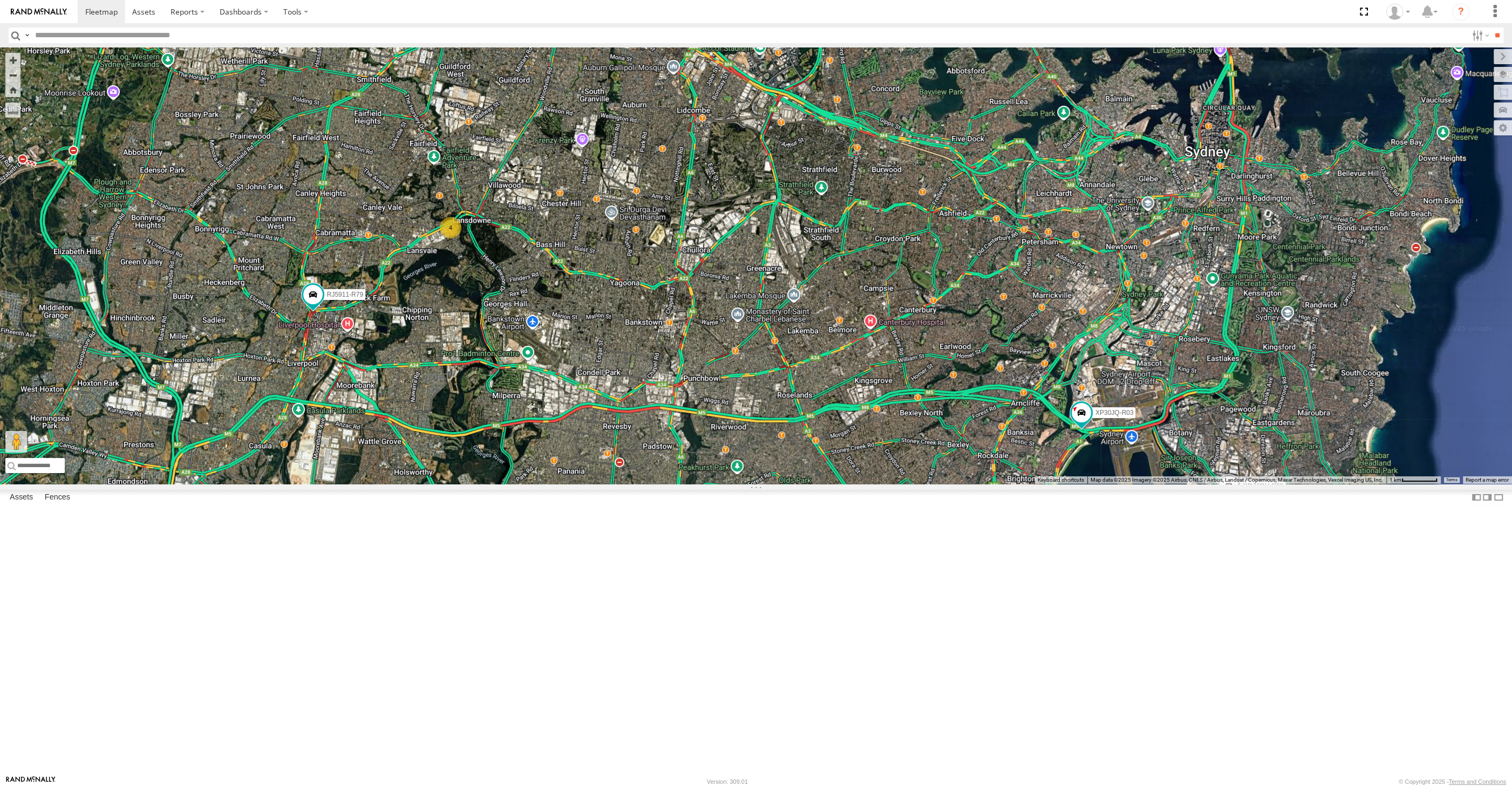
click at [713, 484] on div "XP30JQ-R03 XSNDHU-R04 4 RJ5911-R79 XO74GU-R69" at bounding box center [756, 266] width 1512 height 437
click at [866, 484] on div "XP30JQ-R03 XSNDHU-R04 RJ5911-R79 XO74GU-R69 4" at bounding box center [756, 266] width 1512 height 437
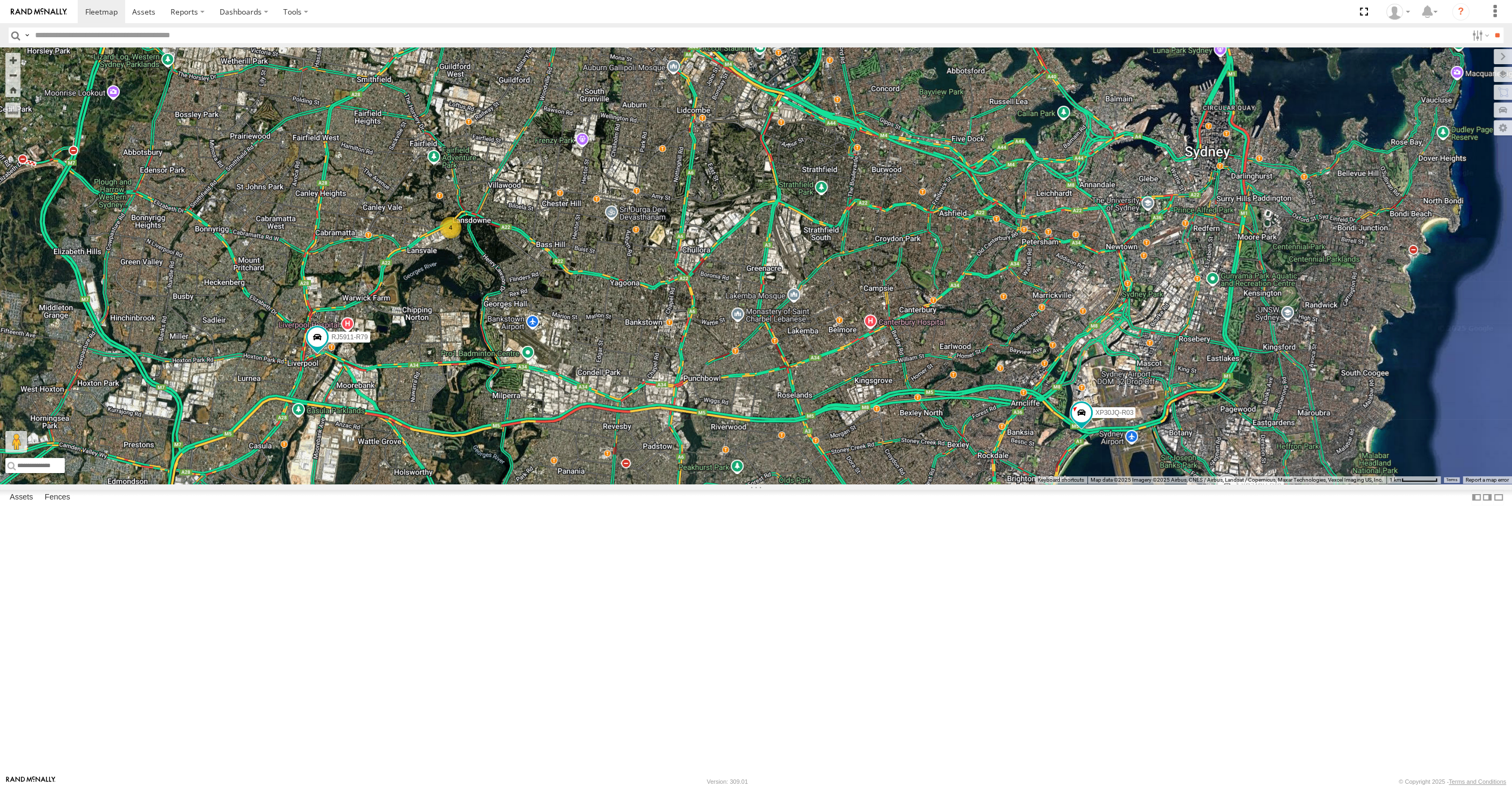
drag, startPoint x: 779, startPoint y: 615, endPoint x: 794, endPoint y: 612, distance: 15.3
click at [794, 484] on div "XP30JQ-R03 XSNDHU-R04 RJ5911-R79 XO74GU-R69 4" at bounding box center [756, 266] width 1512 height 437
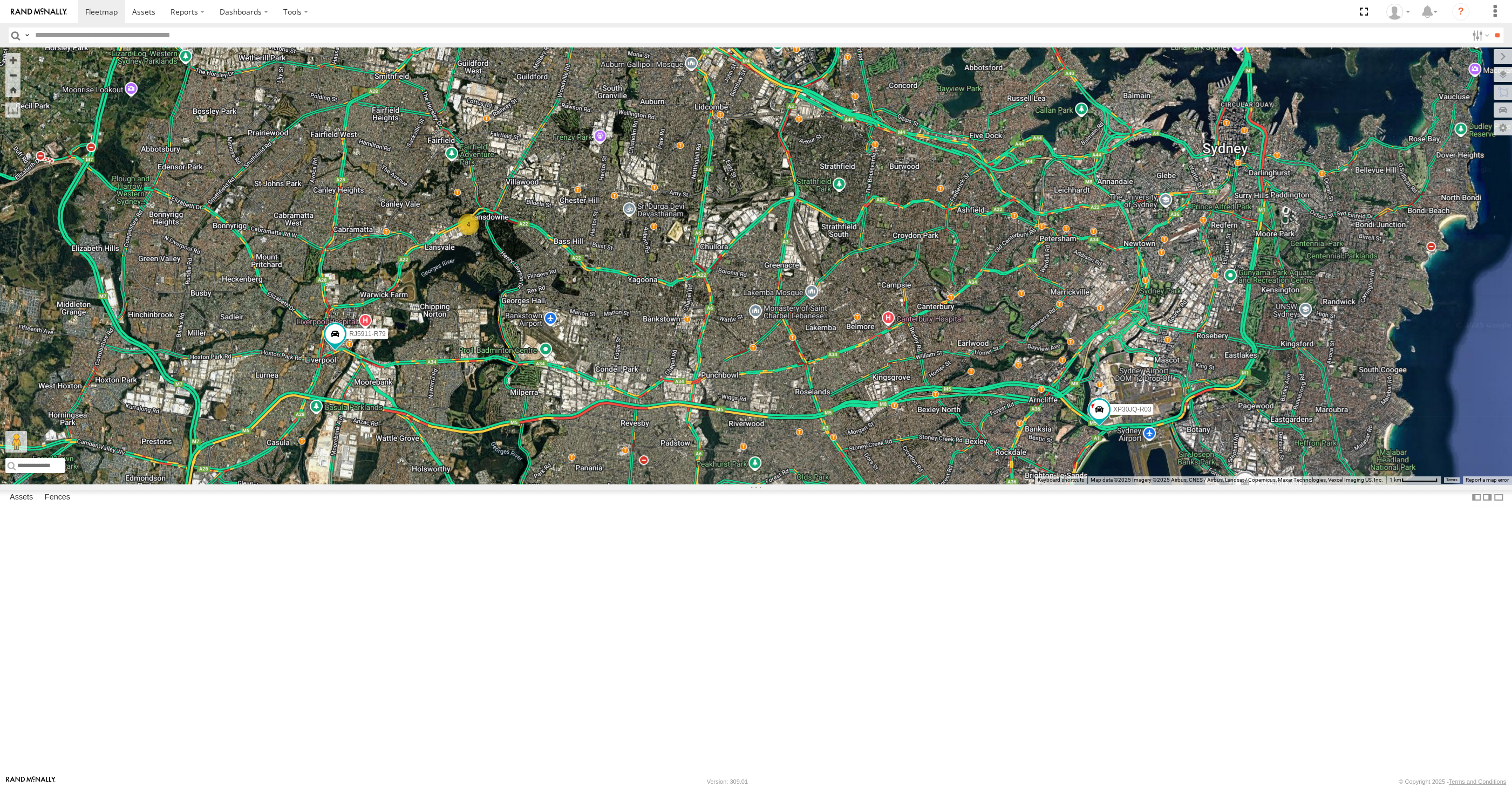
click at [953, 484] on div "XP30JQ-R03 XSNDHU-R04 RJ5911-R79 XO74GU-R69 4" at bounding box center [756, 266] width 1512 height 437
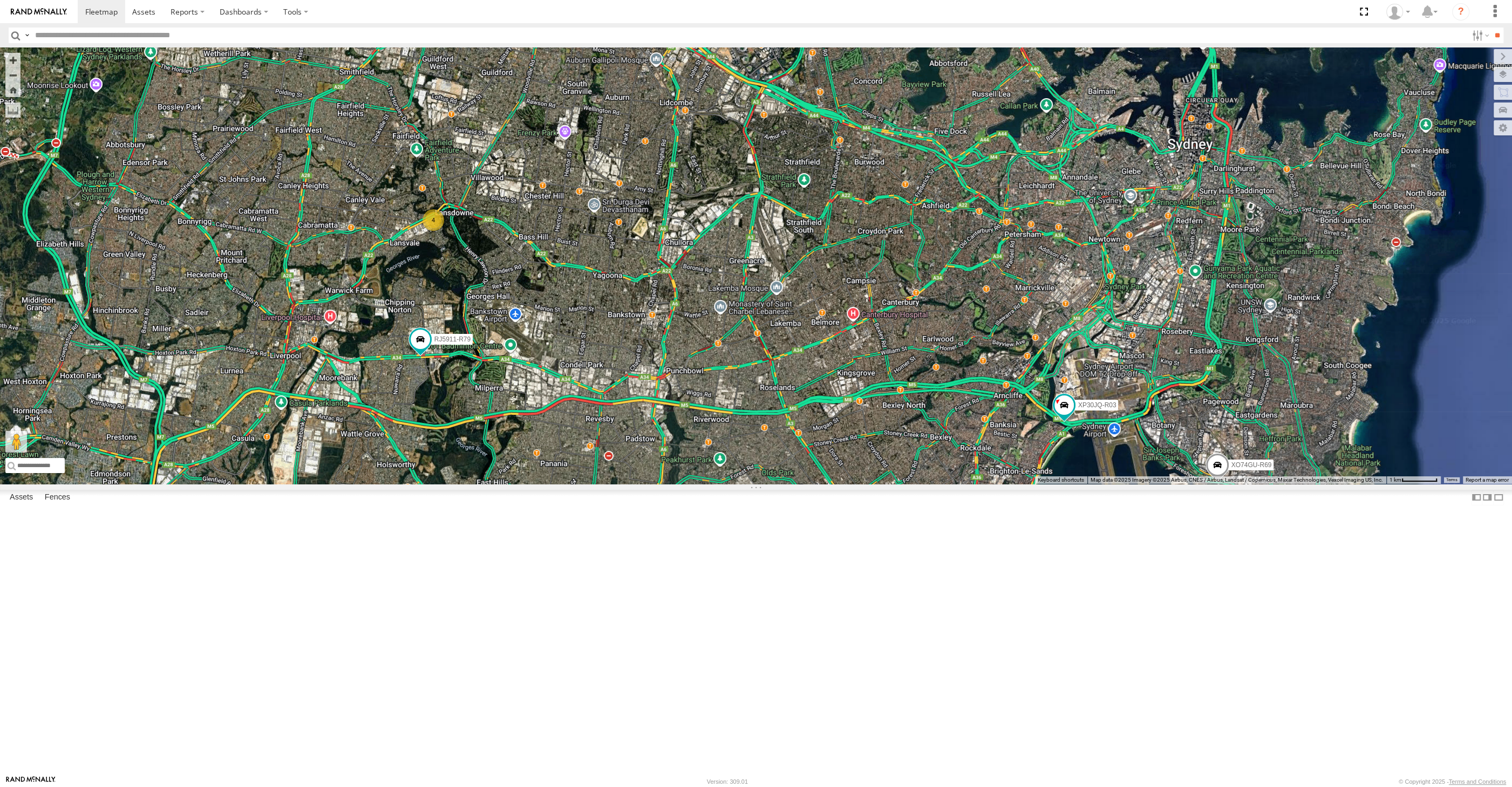
click at [629, 484] on div "XP30JQ-R03 XSNDHU-R04 RJ5911-R79 XO74GU-R69 4" at bounding box center [756, 266] width 1512 height 437
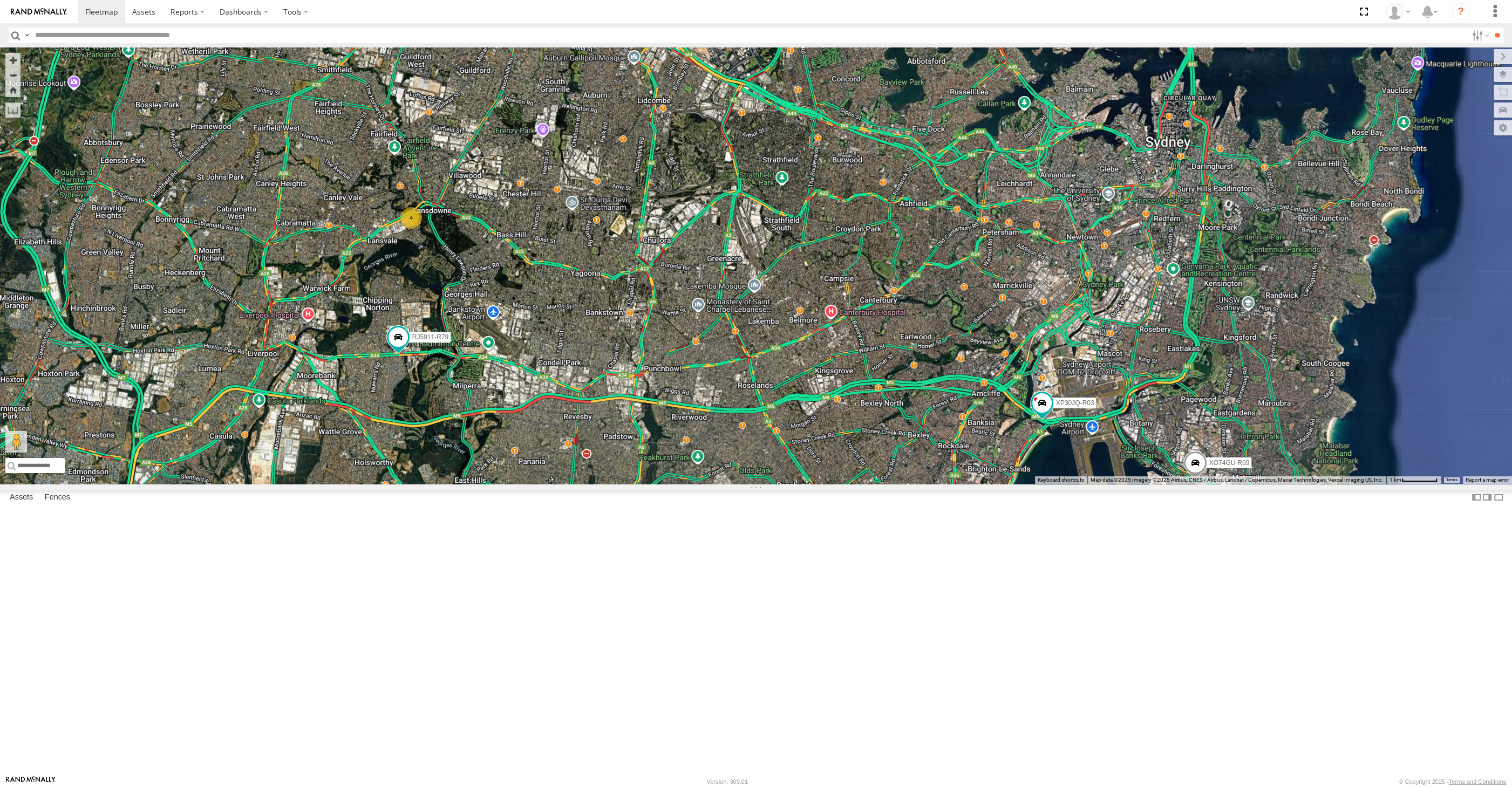
drag, startPoint x: 799, startPoint y: 618, endPoint x: 773, endPoint y: 600, distance: 31.6
click at [774, 484] on div "XP30JQ-R03 XSNDHU-R04 RJ5911-R79 XO74GU-R69 4" at bounding box center [756, 266] width 1512 height 437
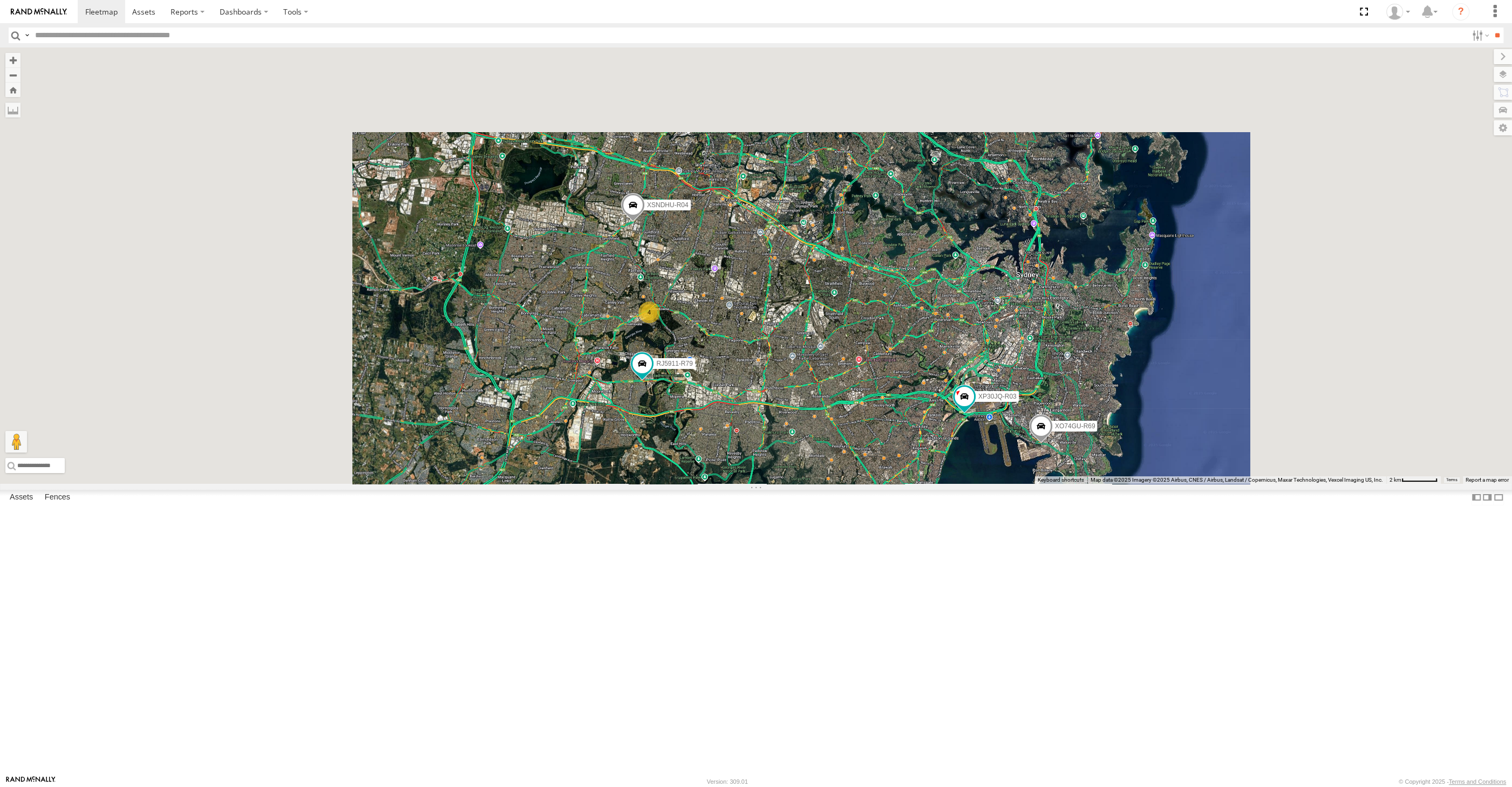
click at [947, 484] on div "XP30JQ-R03 XSNDHU-R04 RJ5911-R79 XO74GU-R69 4" at bounding box center [756, 266] width 1512 height 437
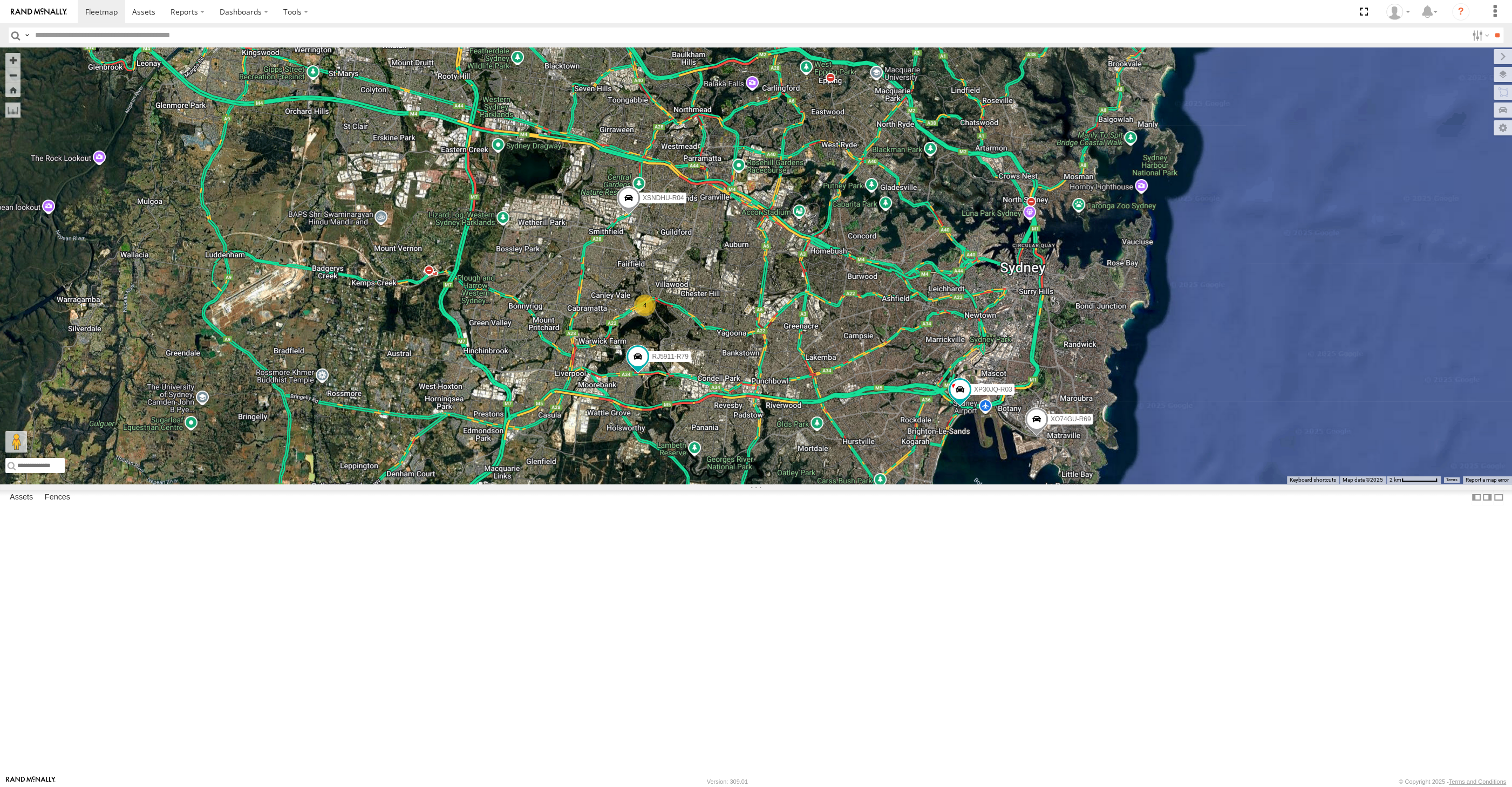
click at [393, 352] on div "XP30JQ-R03 XSNDHU-R04 RJ5911-R79 XO74GU-R69 4" at bounding box center [756, 266] width 1512 height 437
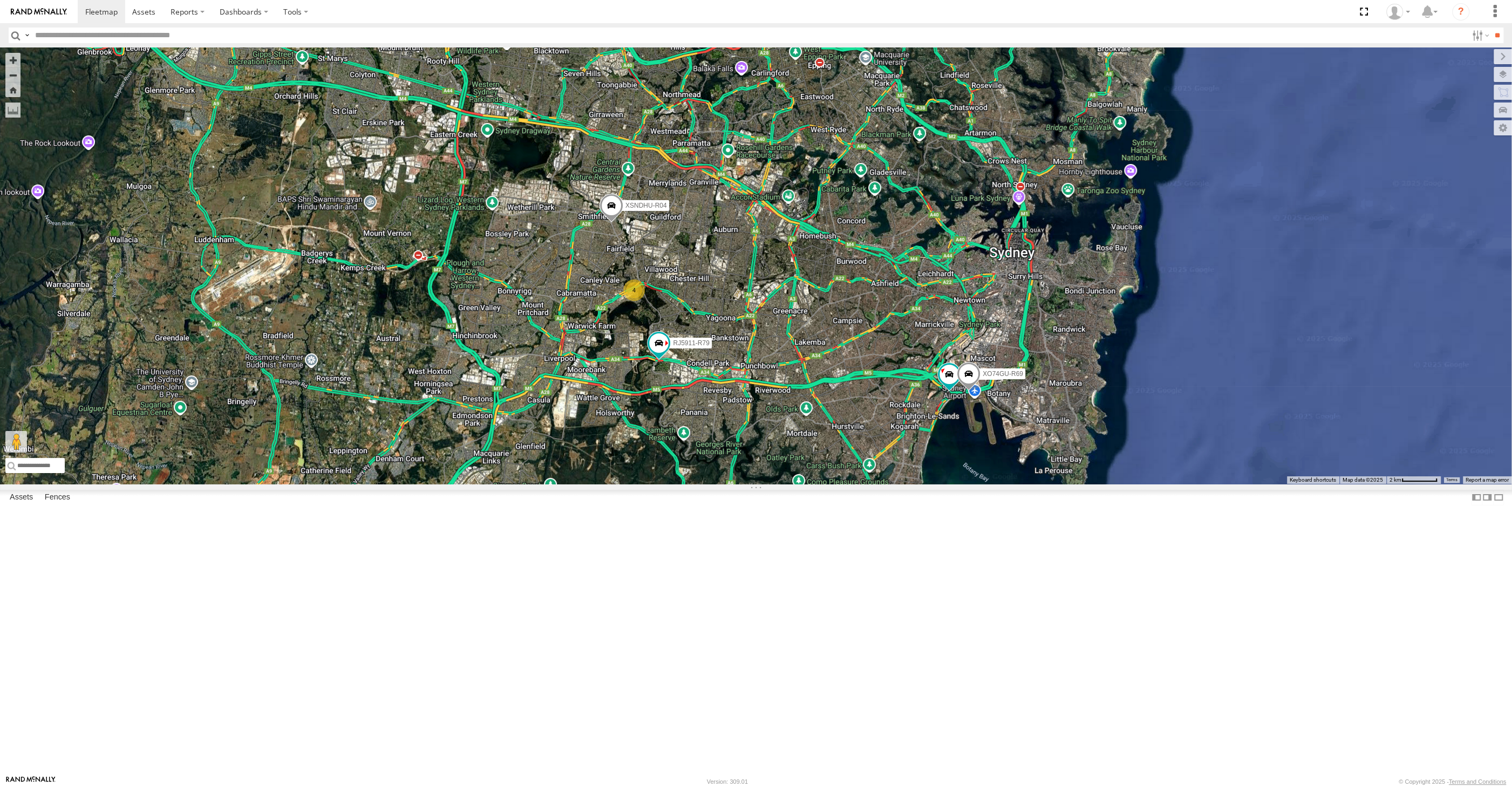
drag, startPoint x: 814, startPoint y: 533, endPoint x: 796, endPoint y: 510, distance: 29.2
click at [801, 484] on div "XP30JQ-R03 XSNDHU-R04 RJ5911-R79 XO74GU-R69 4" at bounding box center [756, 266] width 1512 height 437
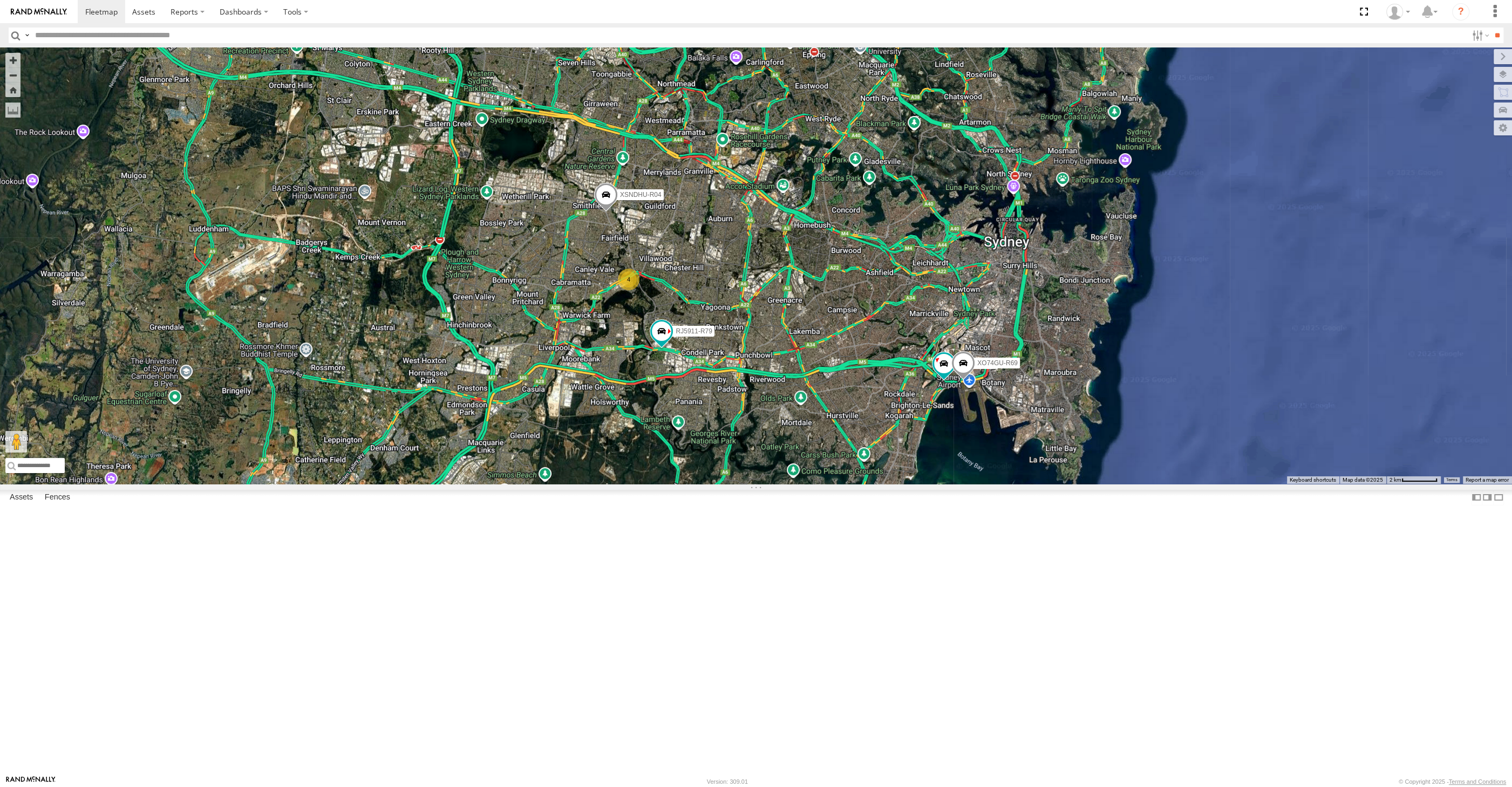
drag, startPoint x: 745, startPoint y: 536, endPoint x: 1035, endPoint y: 454, distance: 301.4
click at [744, 484] on div "XP30JQ-R03 XSNDHU-R04 RJ5911-R79 XO74GU-R69 4" at bounding box center [756, 266] width 1512 height 437
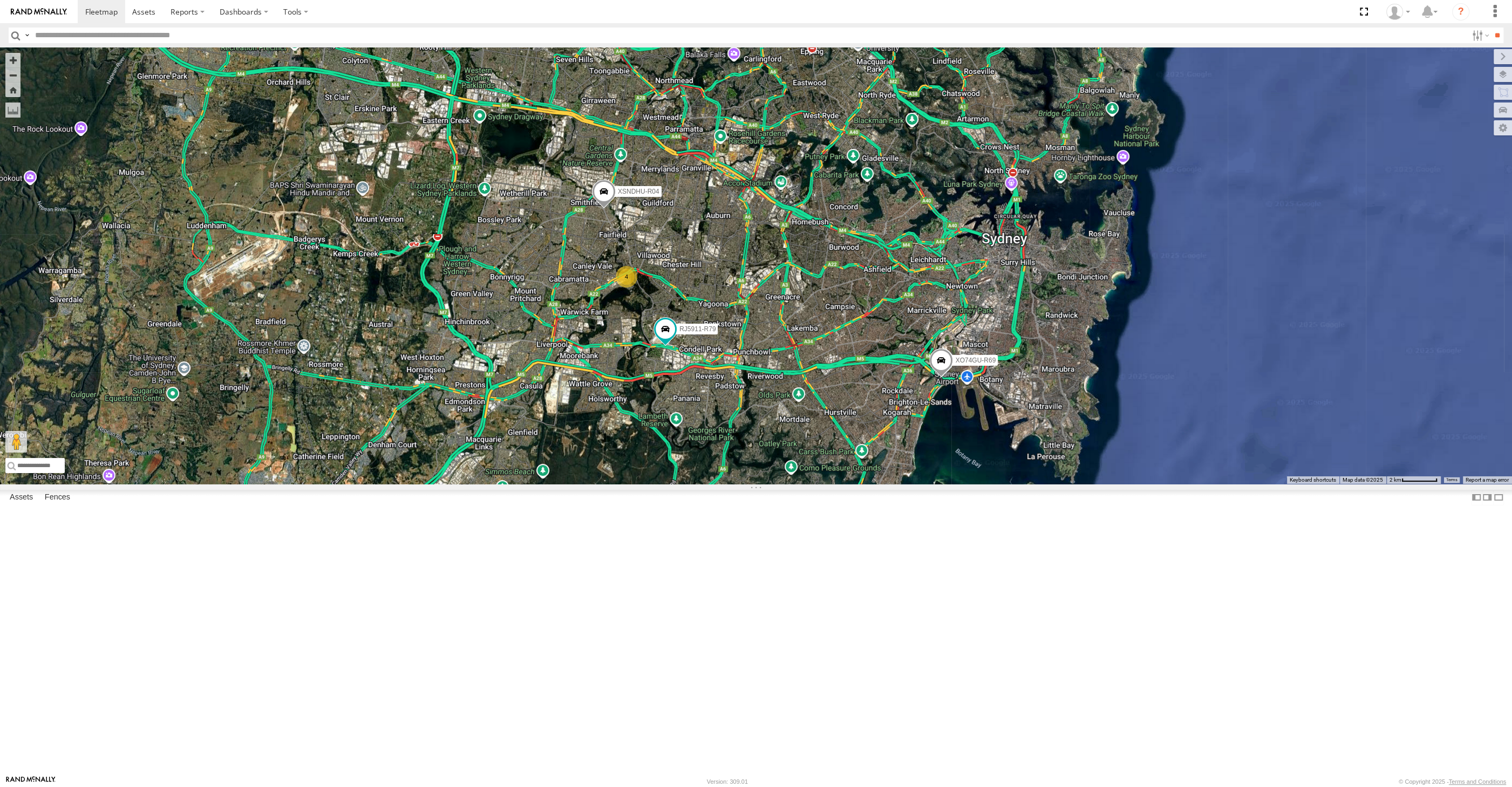
click at [783, 484] on div "XP30JQ-R03 XSNDHU-R04 RJ5911-R79 XO74GU-R69 4" at bounding box center [756, 266] width 1512 height 437
drag, startPoint x: 825, startPoint y: 629, endPoint x: 805, endPoint y: 619, distance: 22.4
click at [805, 484] on div "XP30JQ-R03 XSNDHU-R04 RJ5911-R79 XO74GU-R69 4" at bounding box center [756, 266] width 1512 height 437
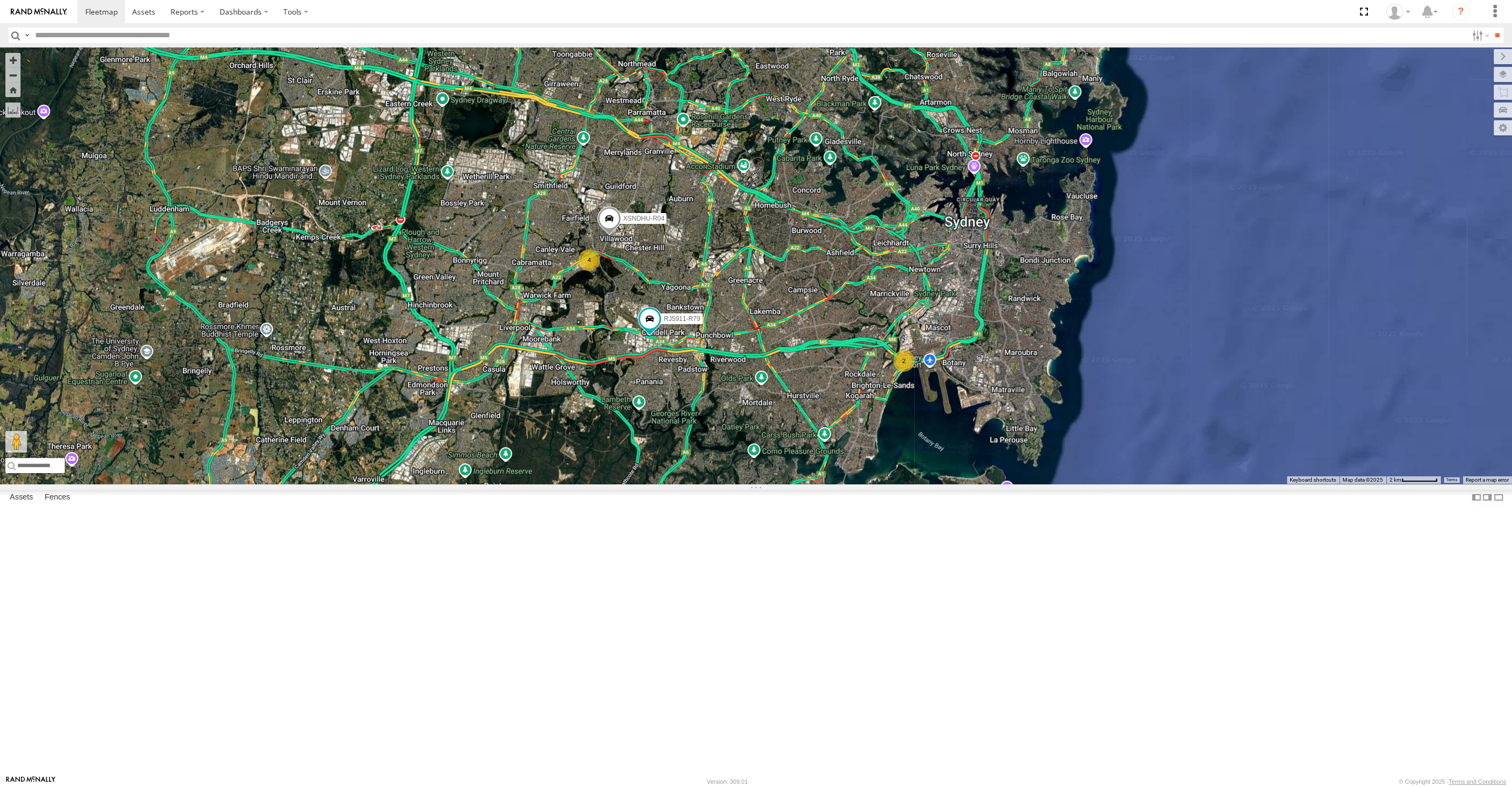
drag, startPoint x: 780, startPoint y: 663, endPoint x: 766, endPoint y: 656, distance: 15.7
click at [766, 484] on div "XSNDHU-R04 RJ5911-R79 2 4" at bounding box center [756, 266] width 1512 height 437
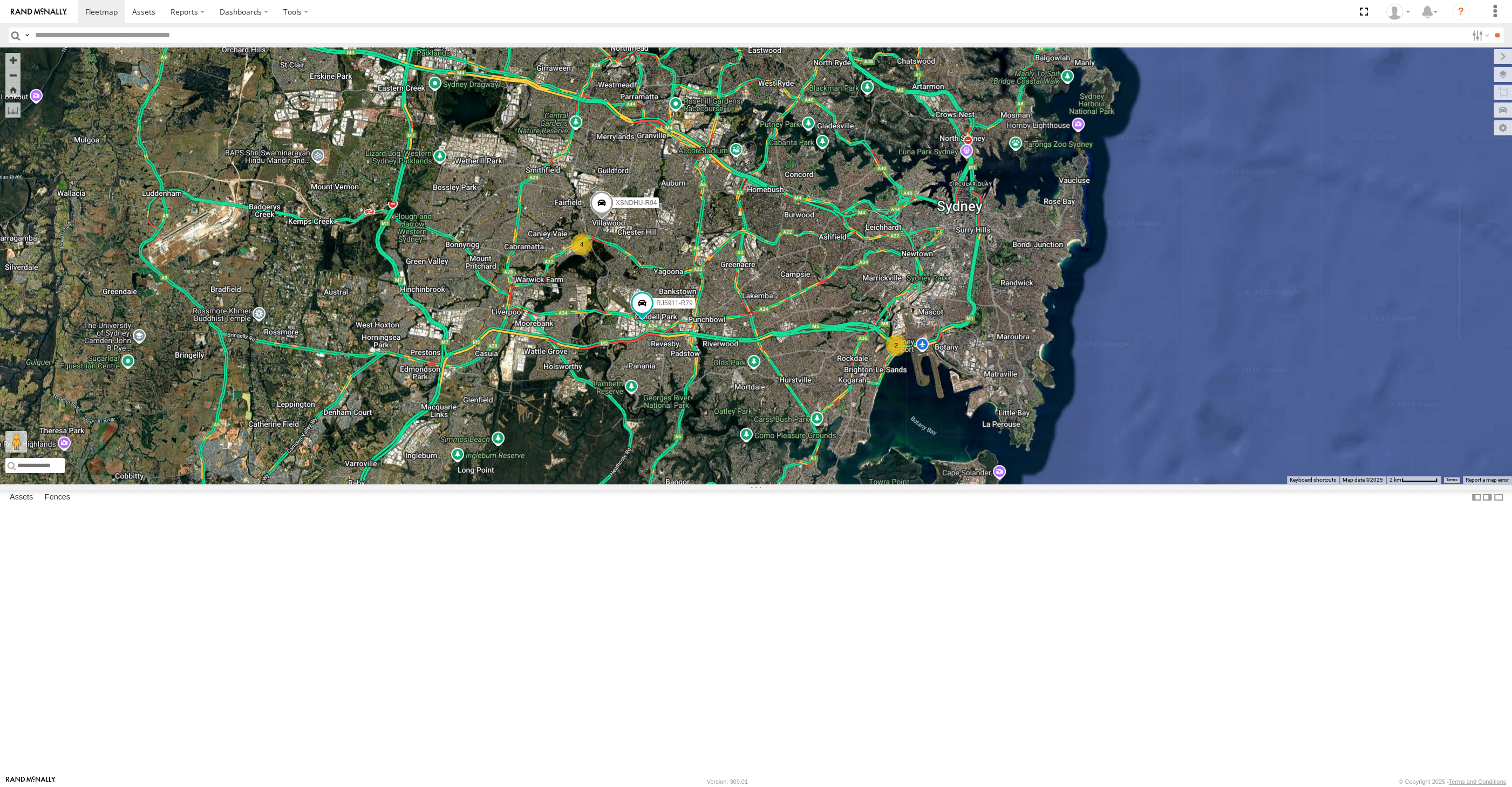
drag, startPoint x: 680, startPoint y: 419, endPoint x: 686, endPoint y: 394, distance: 25.7
click at [686, 398] on div "XSNDHU-R04 RJ5911-R79 2 4" at bounding box center [756, 266] width 1512 height 437
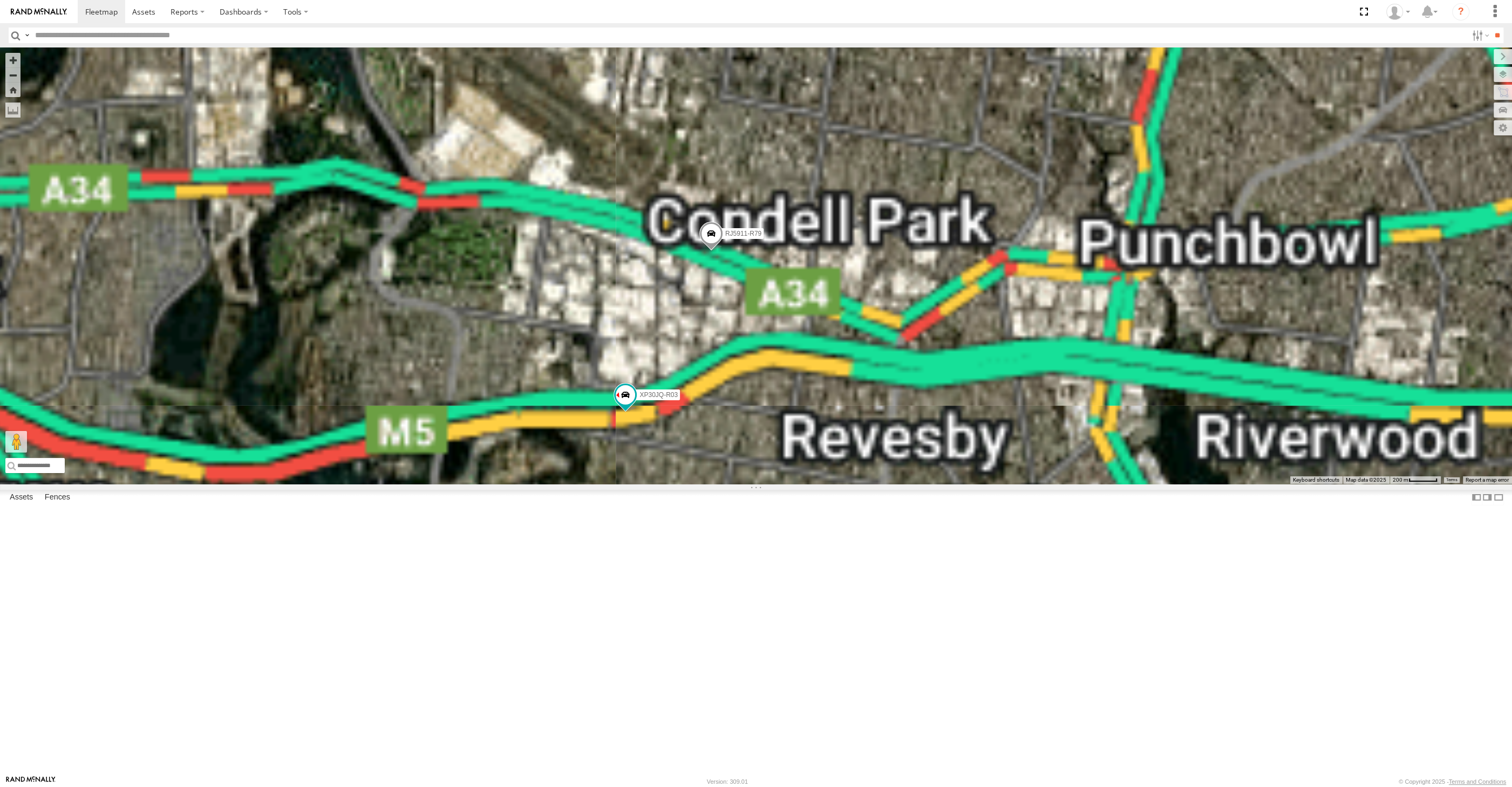
click at [739, 410] on div "XP30JQ-R03 XSNDHU-R04 RJ5911-R79 XO74GU-R69" at bounding box center [756, 266] width 1512 height 437
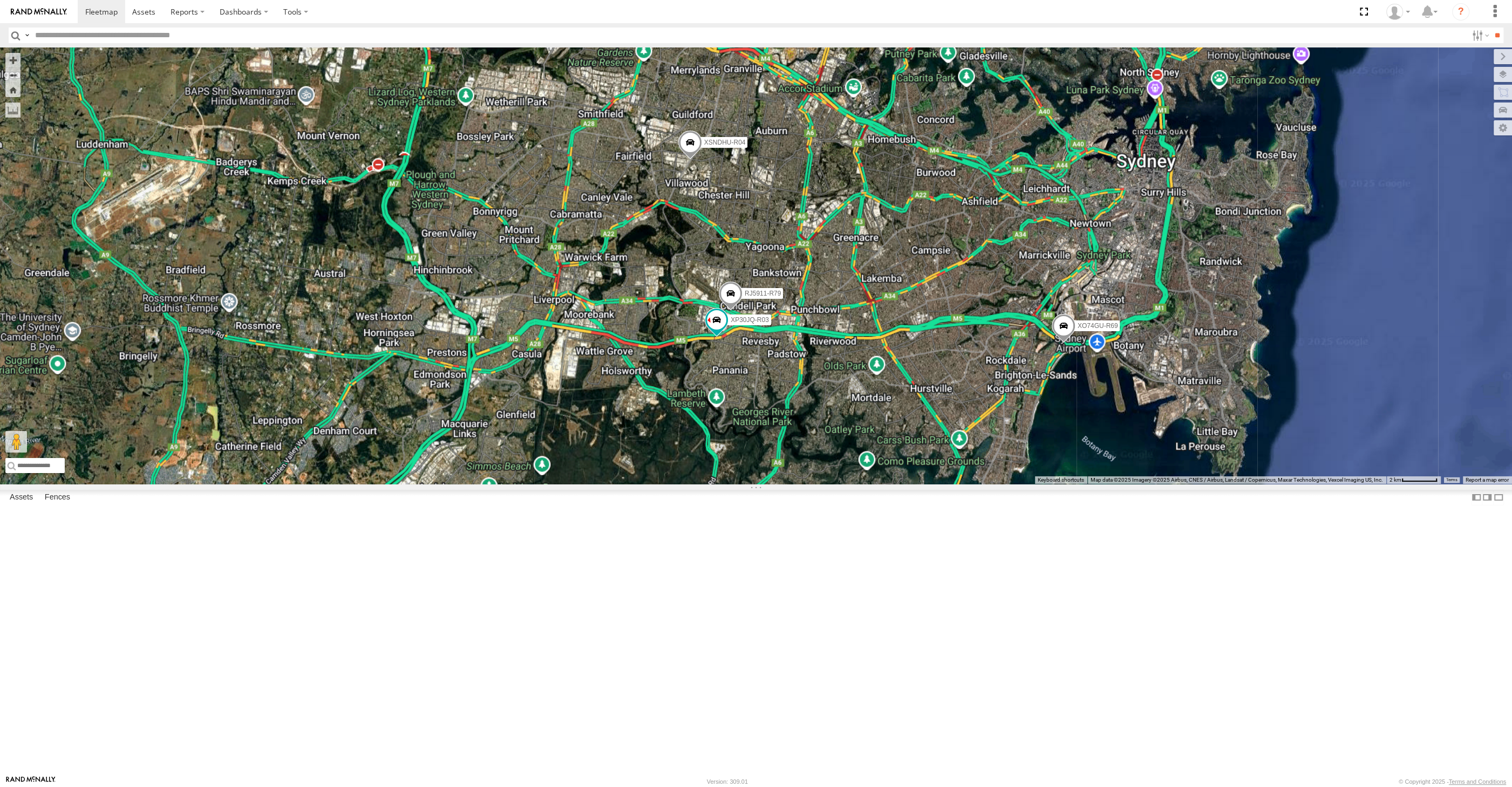
drag, startPoint x: 781, startPoint y: 498, endPoint x: 733, endPoint y: 496, distance: 48.0
click at [740, 484] on div "XP30JQ-R03 XSNDHU-R04 RJ5911-R79 XO74GU-R69" at bounding box center [756, 266] width 1512 height 437
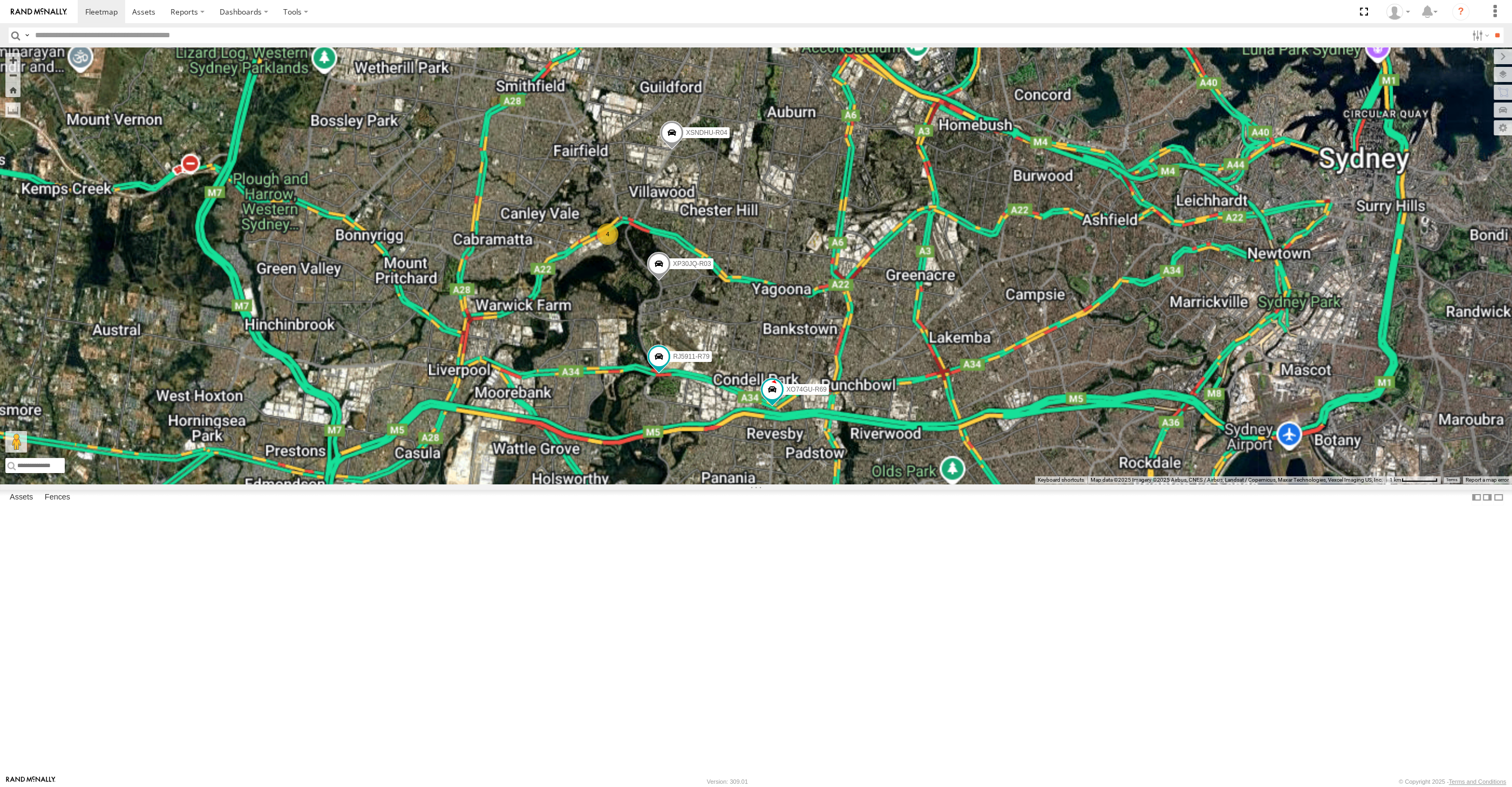
drag, startPoint x: 723, startPoint y: 454, endPoint x: 751, endPoint y: 468, distance: 31.3
click at [751, 468] on div "XP30JQ-R03 XSNDHU-R04 RJ5911-R79 XO74GU-R69 4" at bounding box center [756, 266] width 1512 height 437
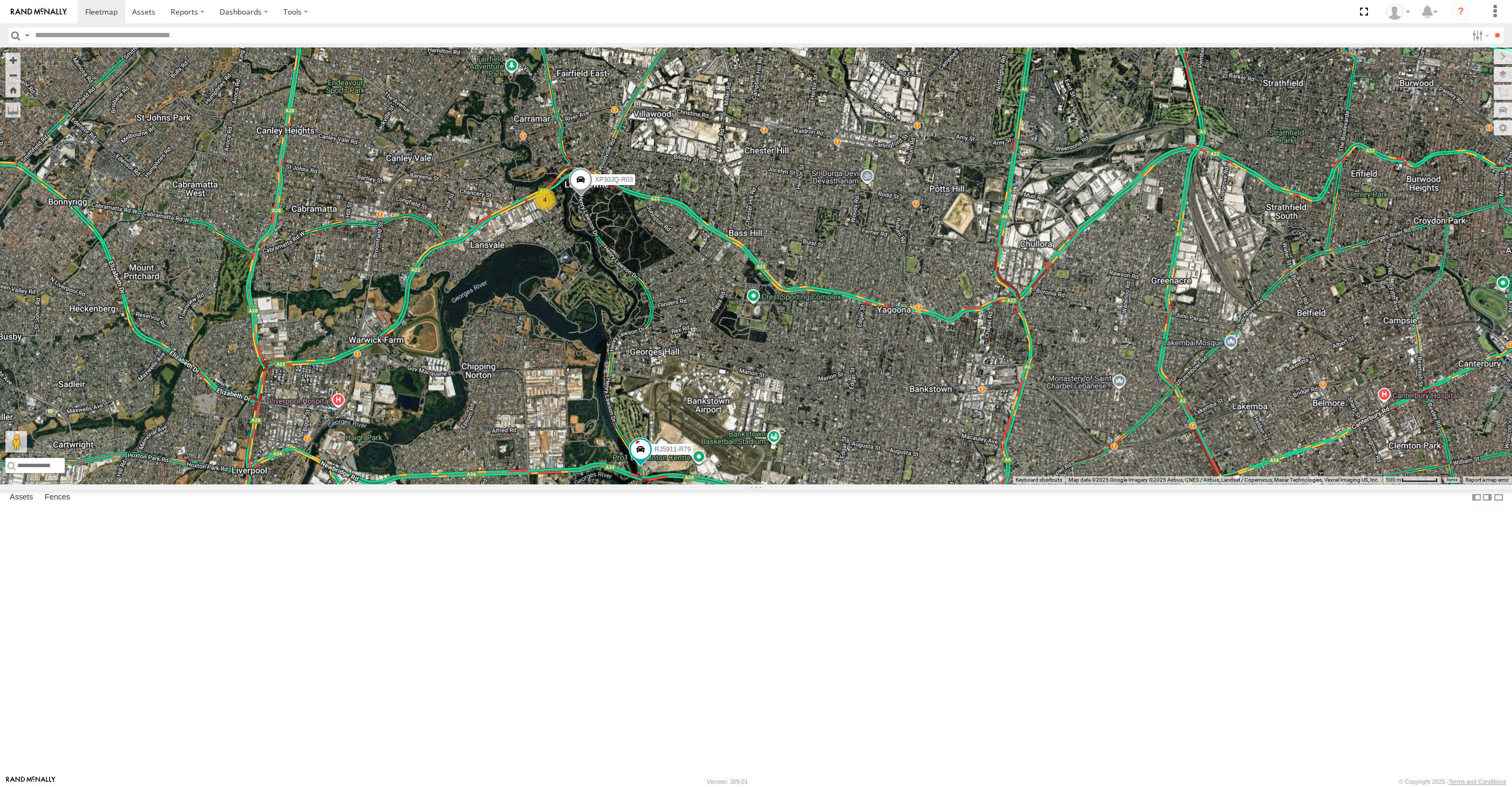
drag, startPoint x: 854, startPoint y: 552, endPoint x: 814, endPoint y: 537, distance: 42.7
click at [814, 484] on div "XP30JQ-R03 XSNDHU-R04 RJ5911-R79 XO74GU-R69 4" at bounding box center [756, 266] width 1512 height 437
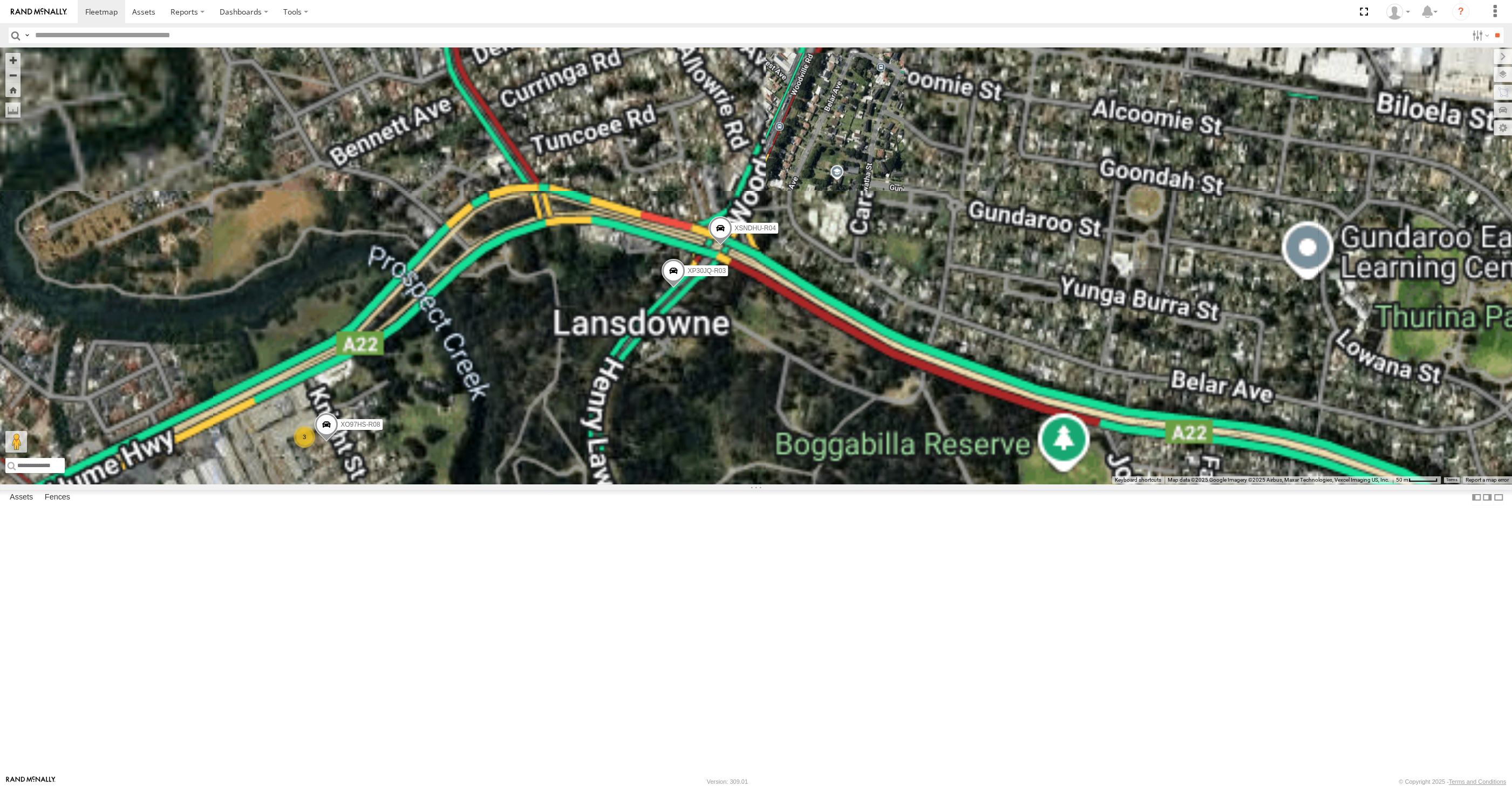
click at [724, 245] on span at bounding box center [720, 231] width 23 height 29
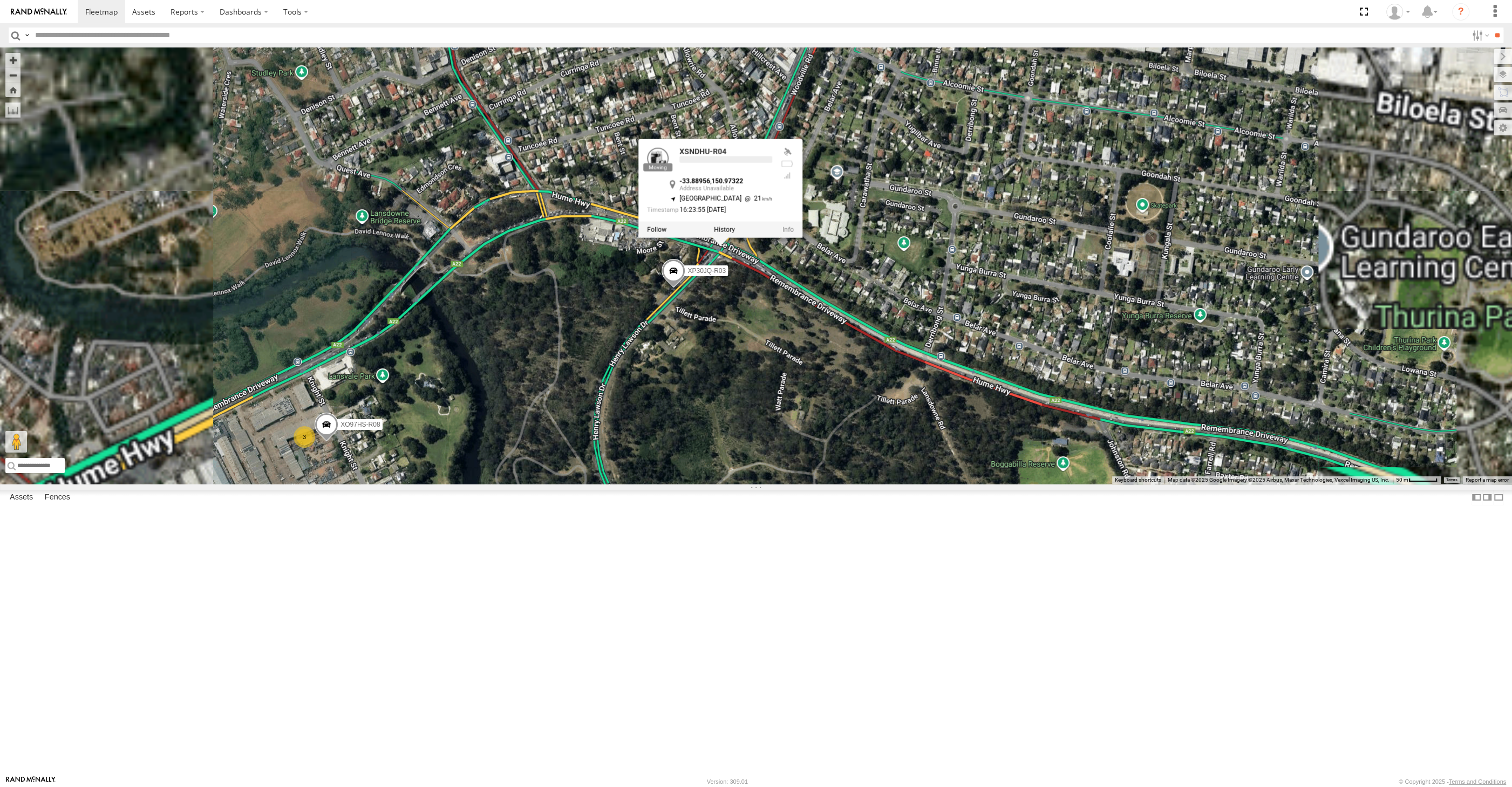
click at [737, 472] on div "XP30JQ-R03 XSNDHU-R04 RJ5911-R79 XO74GU-R69 3 XO97HS-R08 XSNDHU-R04 -33.88956 ,…" at bounding box center [756, 266] width 1512 height 437
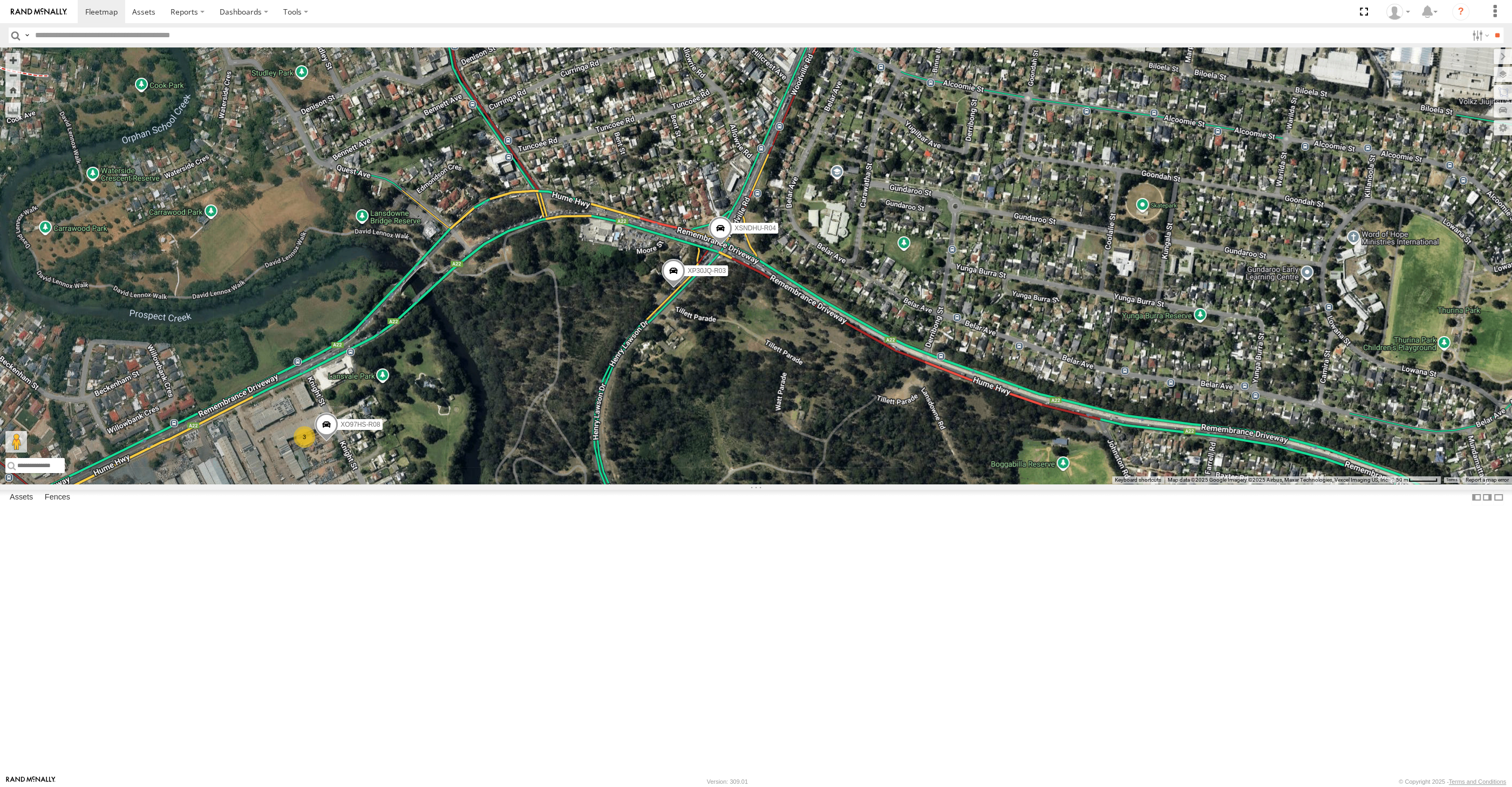
click at [675, 288] on span at bounding box center [673, 273] width 23 height 29
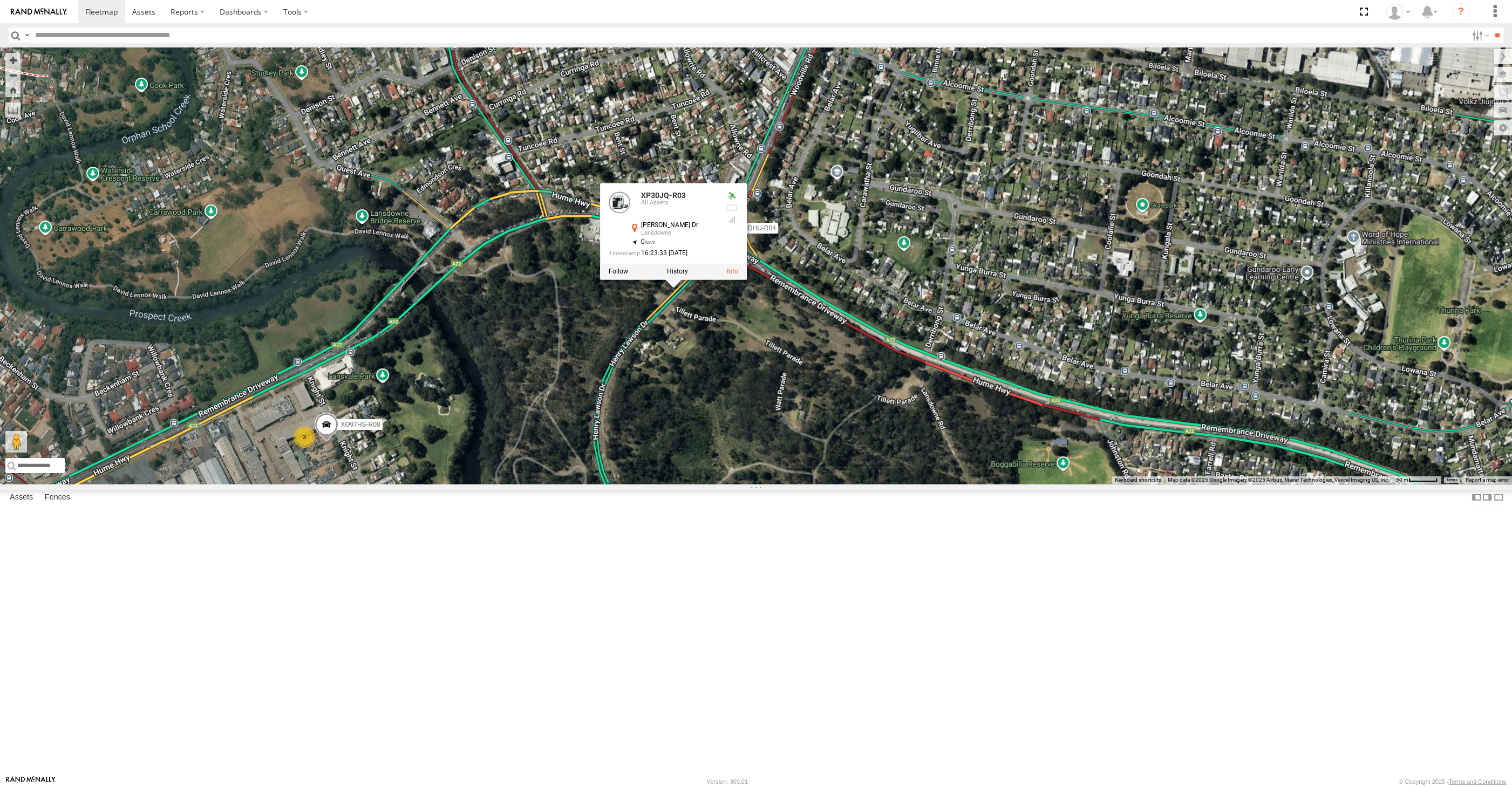
click at [717, 457] on div "XP30JQ-R03 XSNDHU-R04 RJ5911-R79 XO74GU-R69 3 XO97HS-R08 XP30JQ-R03 All Assets …" at bounding box center [756, 266] width 1512 height 437
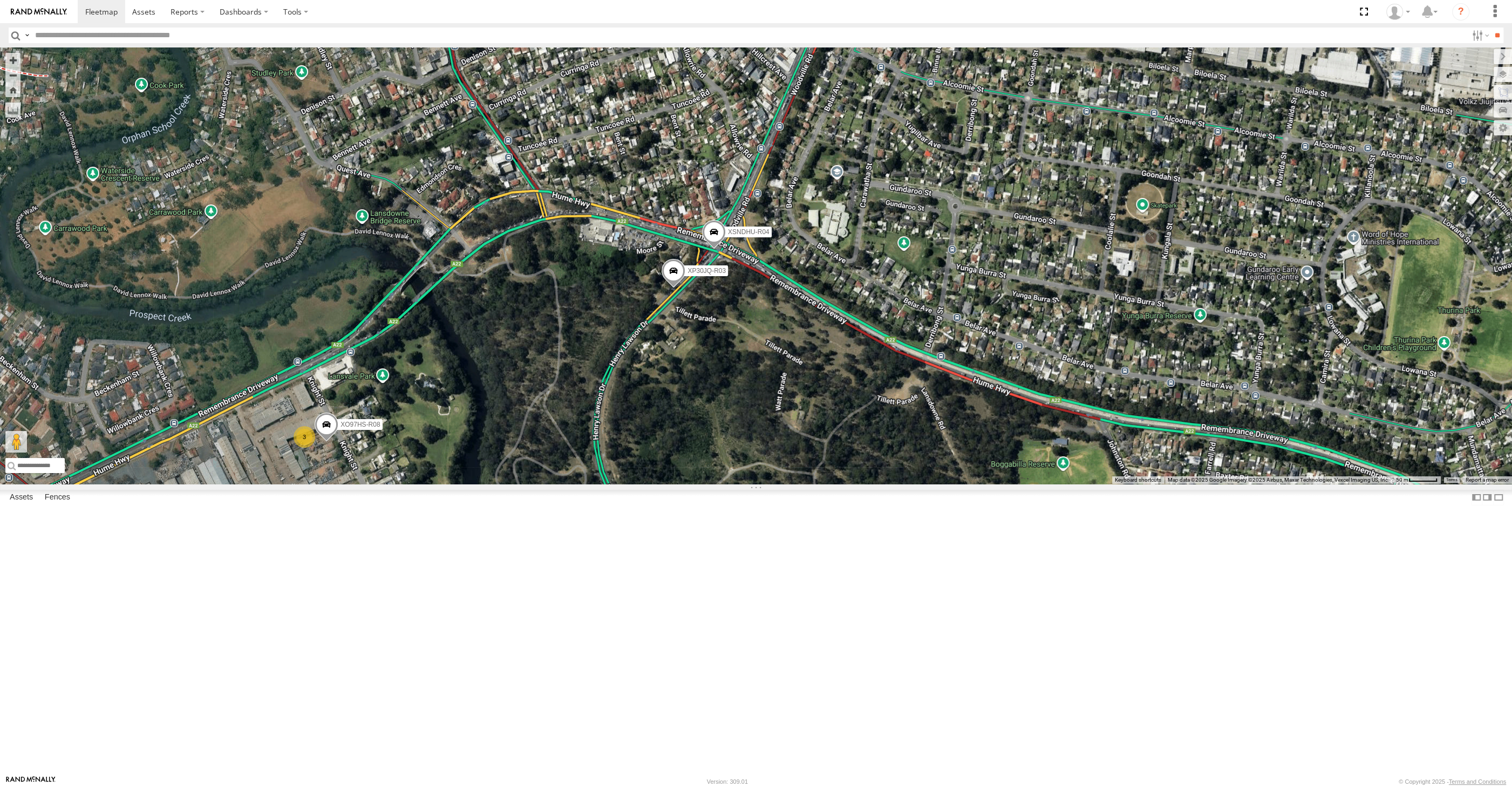
click at [714, 249] on span at bounding box center [714, 235] width 23 height 29
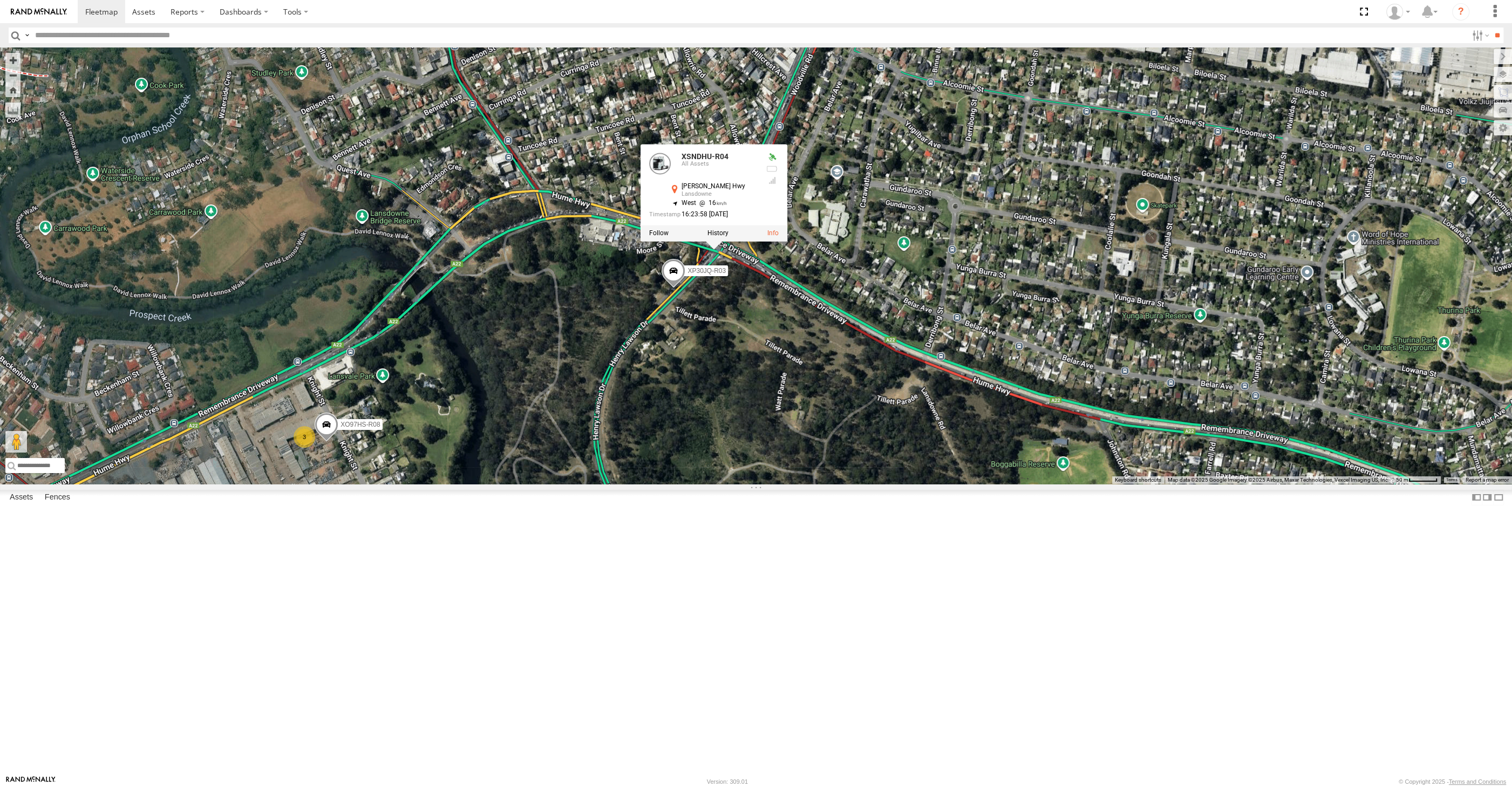
click at [730, 466] on div "XP30JQ-R03 XSNDHU-R04 RJ5911-R79 XO74GU-R69 3 XO97HS-R08 XSNDHU-R04 All Assets …" at bounding box center [756, 266] width 1512 height 437
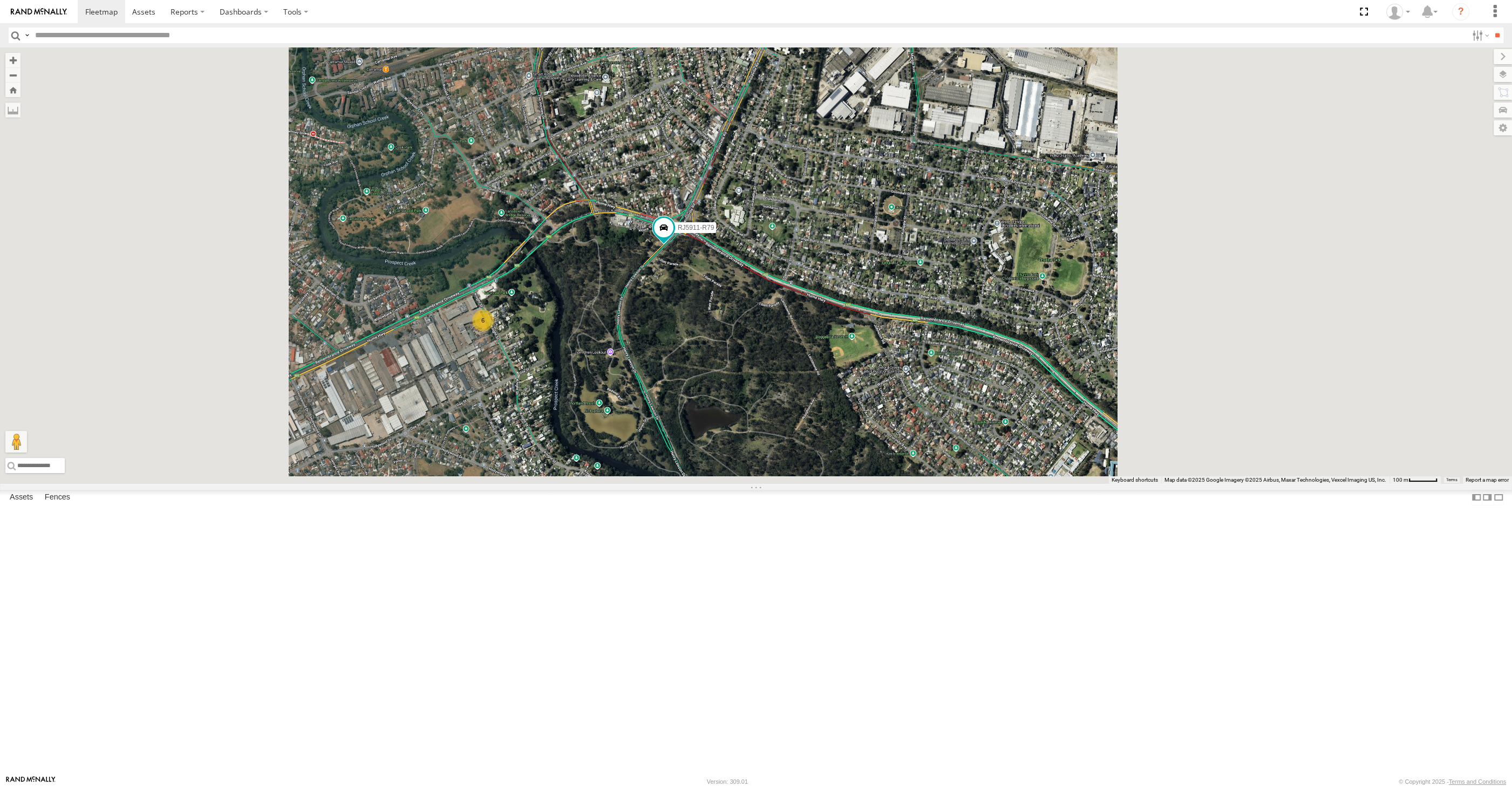
drag, startPoint x: 812, startPoint y: 627, endPoint x: 713, endPoint y: 427, distance: 223.2
click at [713, 428] on div "6 RJ5911-R79" at bounding box center [756, 266] width 1512 height 437
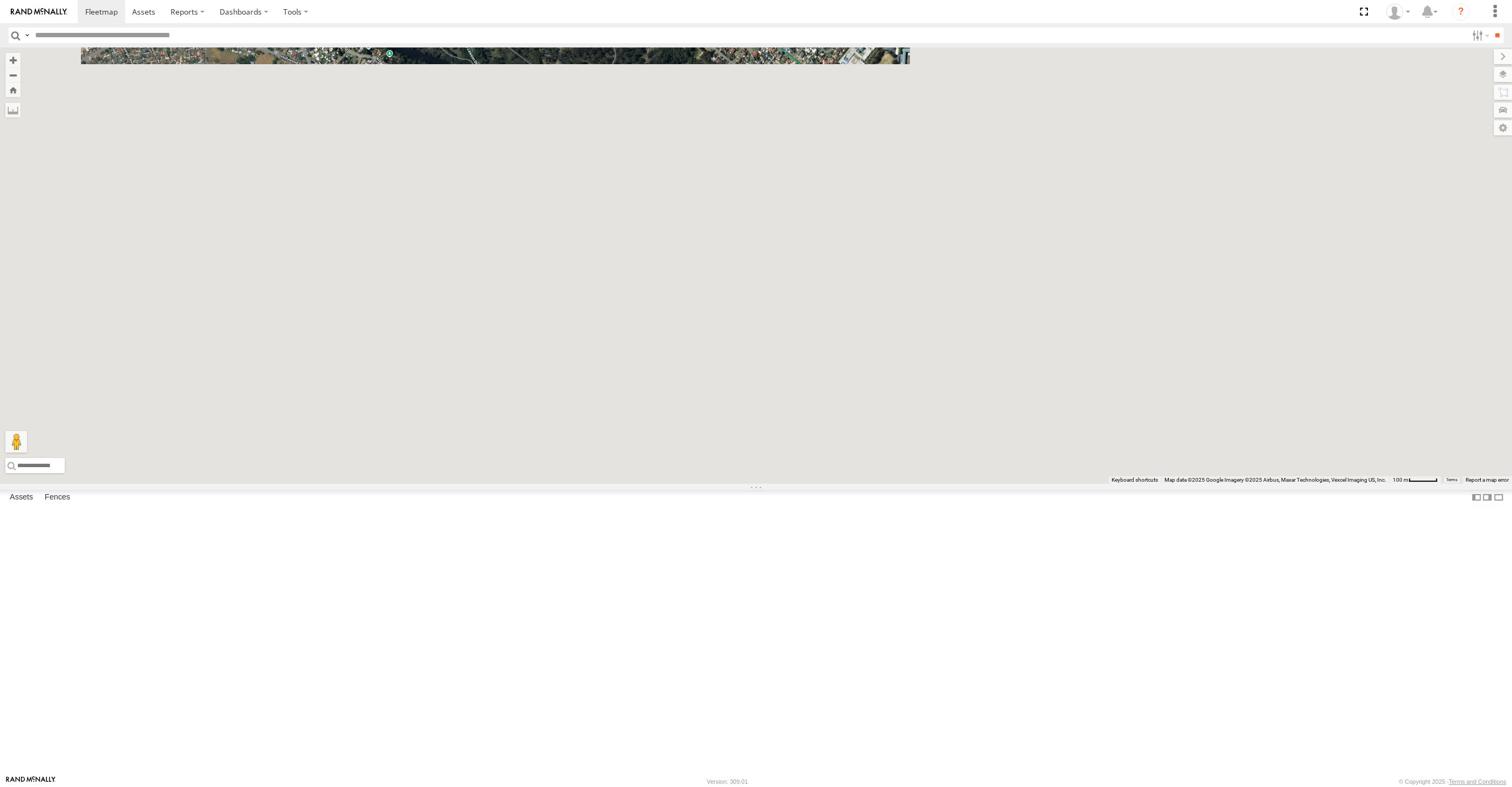
drag, startPoint x: 713, startPoint y: 425, endPoint x: 759, endPoint y: 557, distance: 139.8
click at [758, 484] on div "6 RJ5911-R79" at bounding box center [756, 266] width 1512 height 437
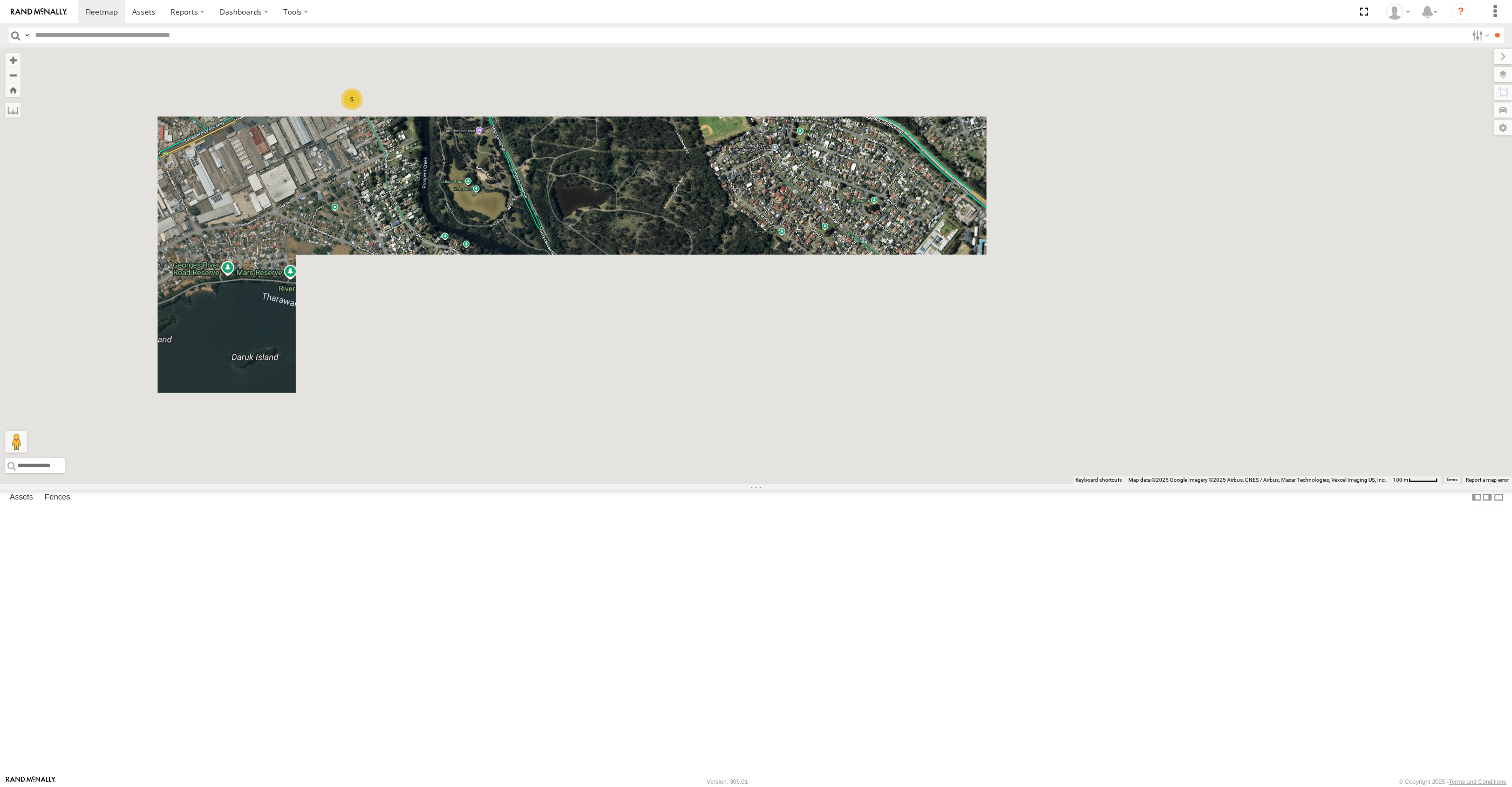
drag, startPoint x: 706, startPoint y: 413, endPoint x: 713, endPoint y: 445, distance: 32.8
click at [712, 445] on div "6 RJ5911-R79" at bounding box center [756, 266] width 1512 height 437
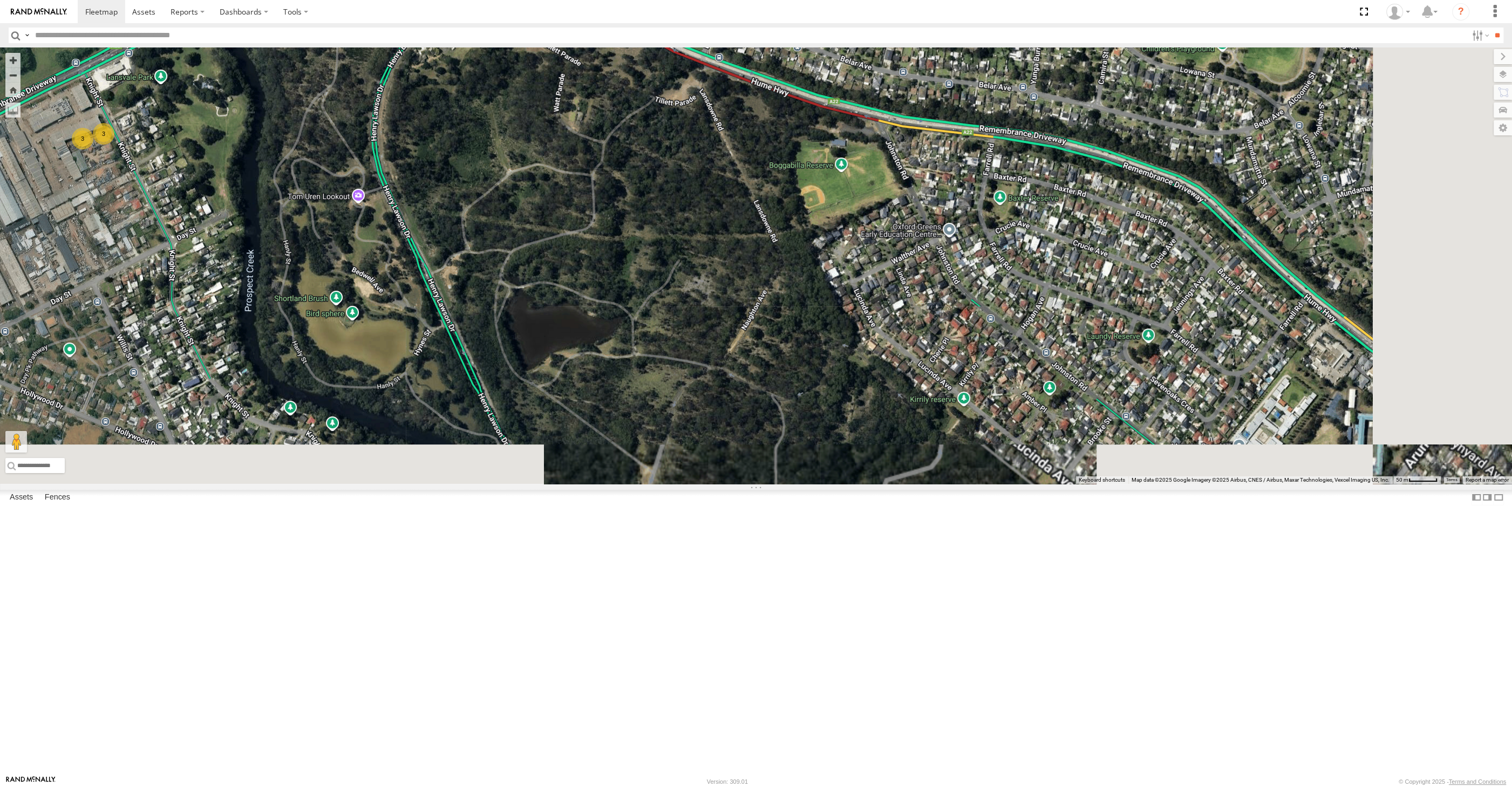
drag, startPoint x: 637, startPoint y: 366, endPoint x: 654, endPoint y: 394, distance: 32.8
click at [652, 389] on div "RJ5911-R79 3 3" at bounding box center [756, 266] width 1512 height 437
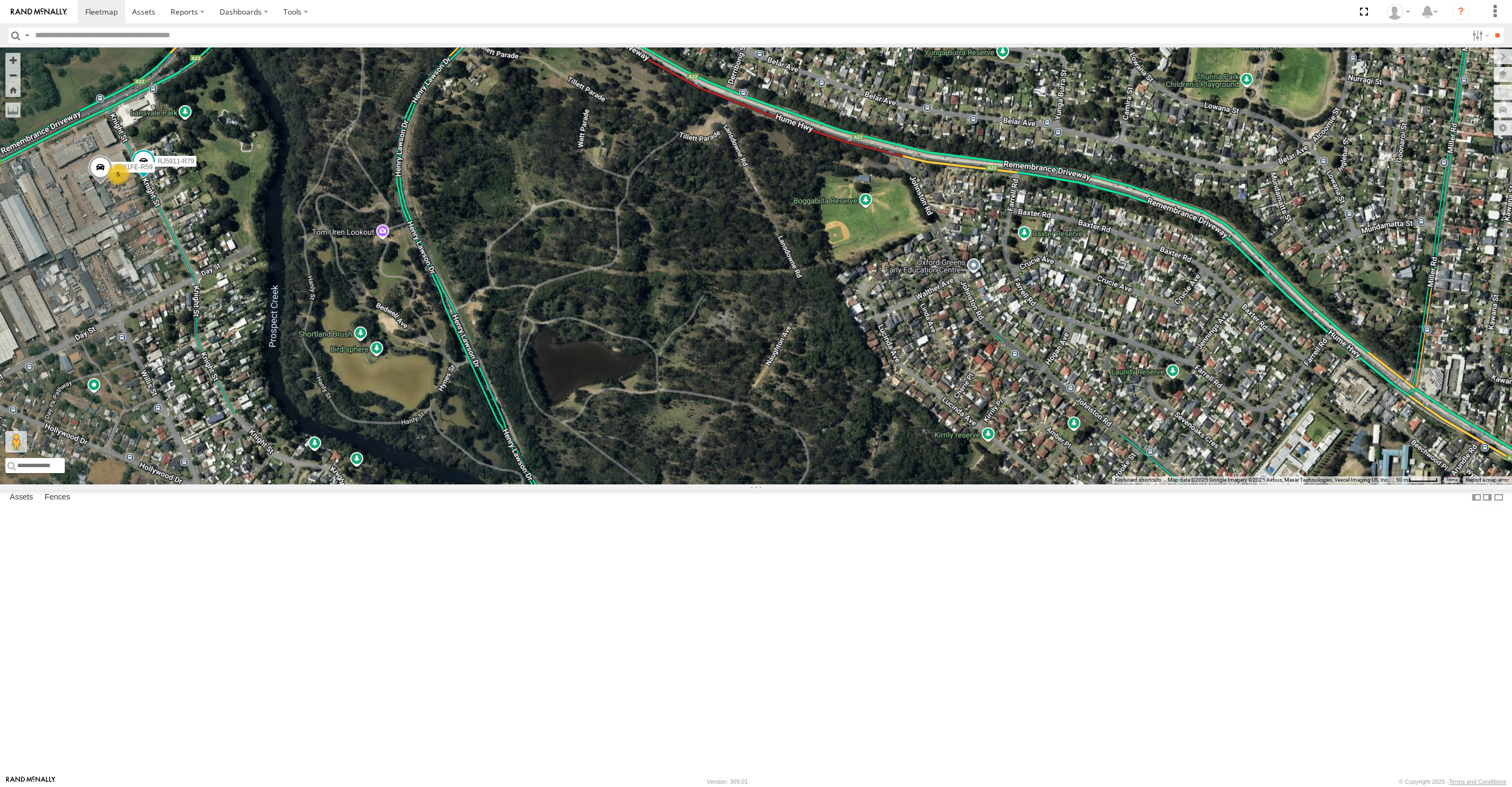
click at [680, 378] on div "RJ5911-R79 XP81FE-R59 5" at bounding box center [756, 266] width 1512 height 437
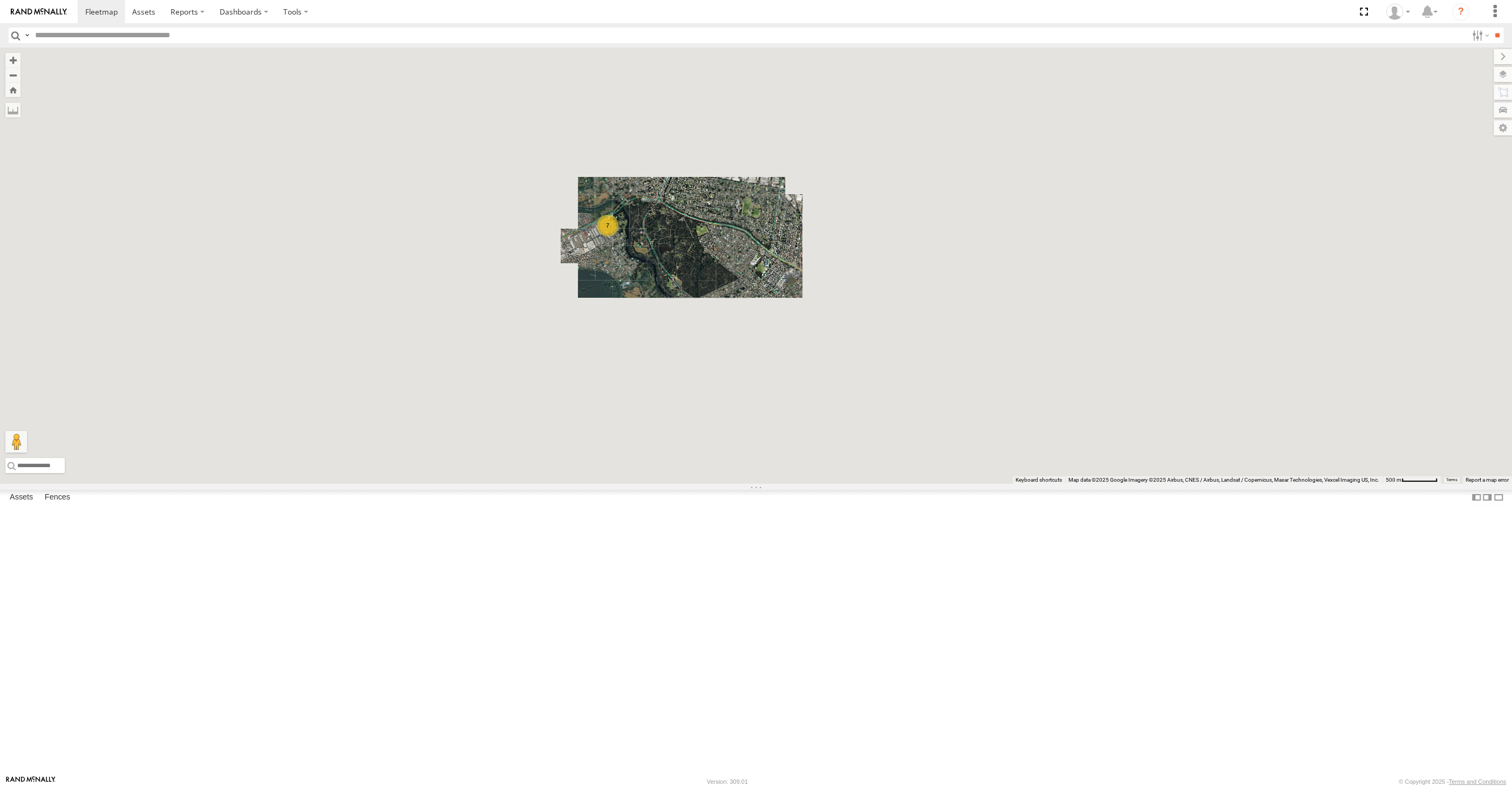
drag, startPoint x: 759, startPoint y: 527, endPoint x: 750, endPoint y: 495, distance: 33.2
click at [751, 484] on div "7 XO74GU-R69" at bounding box center [756, 266] width 1512 height 437
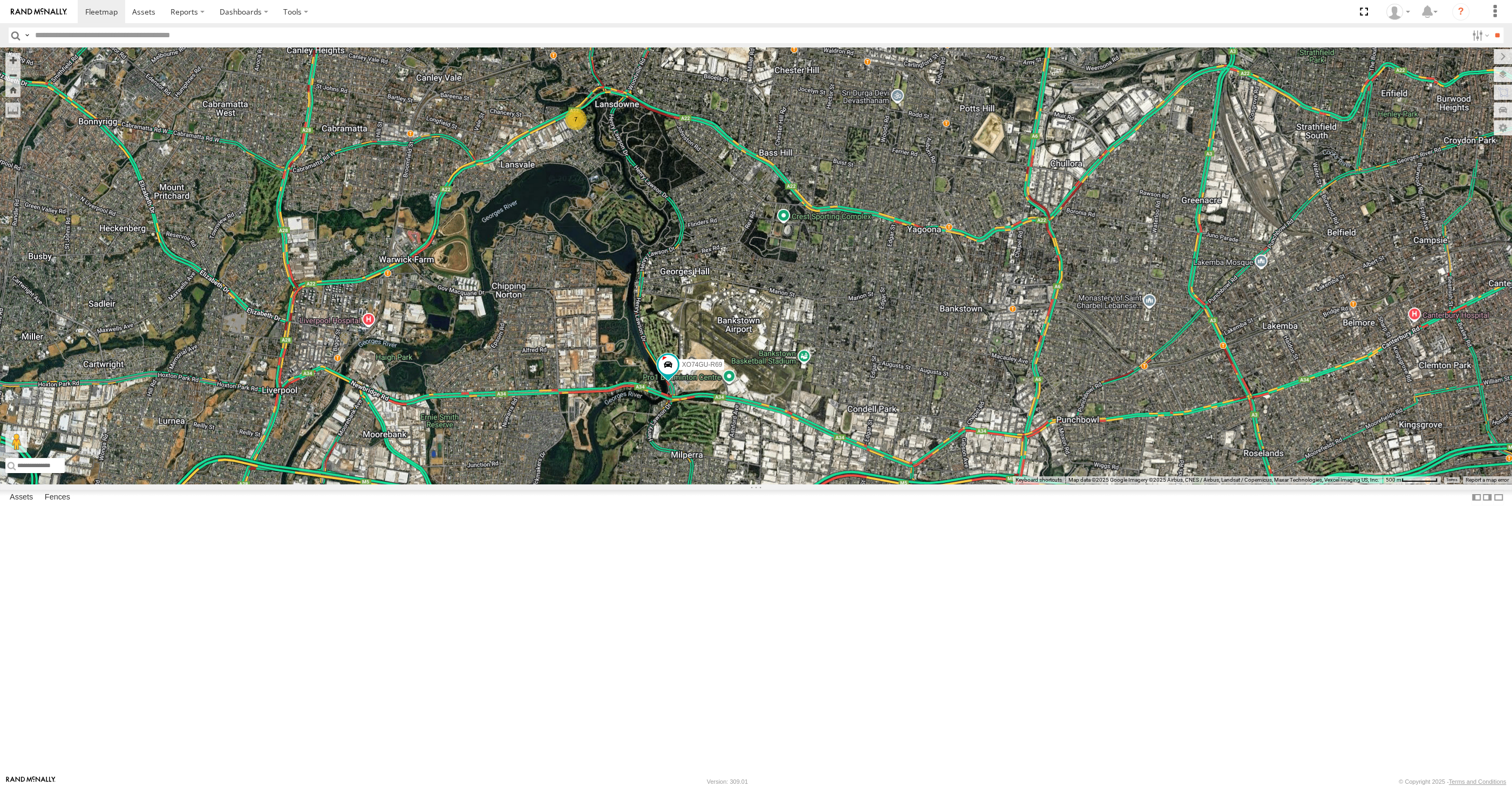
click at [495, 376] on div "XO74GU-R69 7" at bounding box center [756, 266] width 1512 height 437
drag, startPoint x: 757, startPoint y: 552, endPoint x: 789, endPoint y: 538, distance: 34.9
click at [756, 484] on div "XO74GU-R69 7" at bounding box center [756, 266] width 1512 height 437
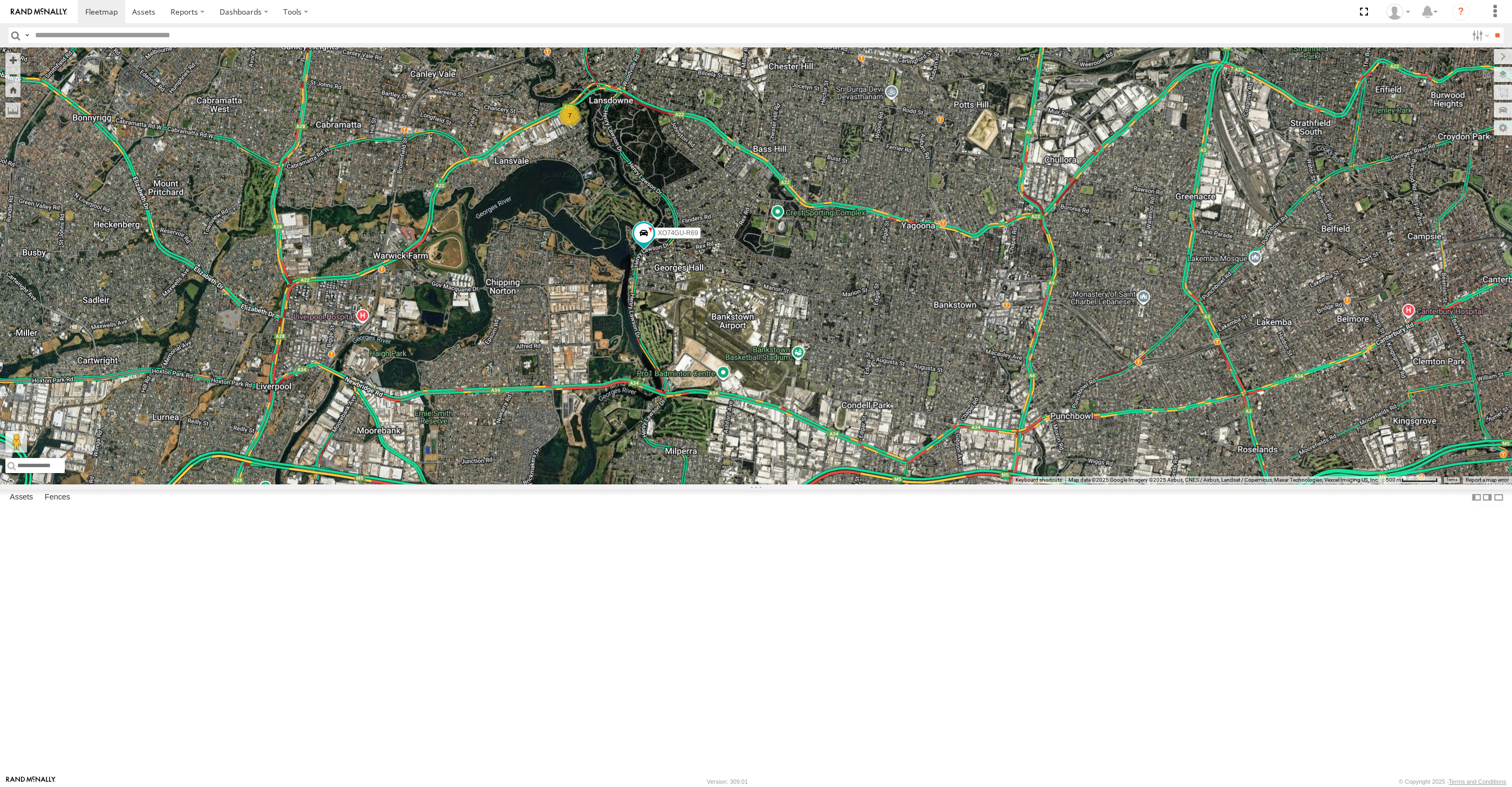
drag, startPoint x: 765, startPoint y: 559, endPoint x: 713, endPoint y: 563, distance: 52.2
click at [711, 484] on div "7 XO74GU-R69" at bounding box center [756, 266] width 1512 height 437
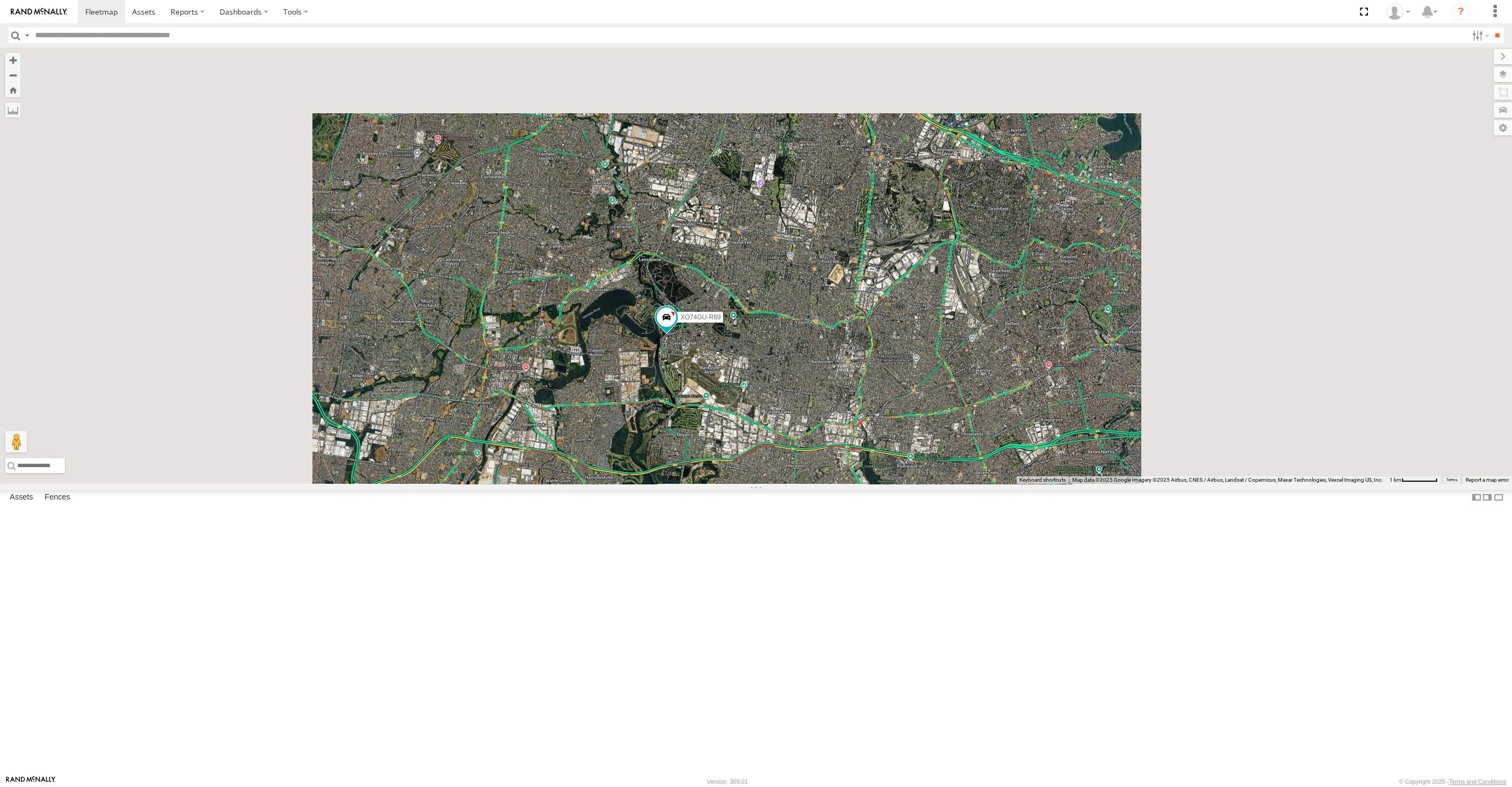
drag, startPoint x: 806, startPoint y: 602, endPoint x: 811, endPoint y: 592, distance: 11.2
click at [792, 484] on div "XO74GU-R69" at bounding box center [756, 266] width 1512 height 437
